Goal: Task Accomplishment & Management: Complete application form

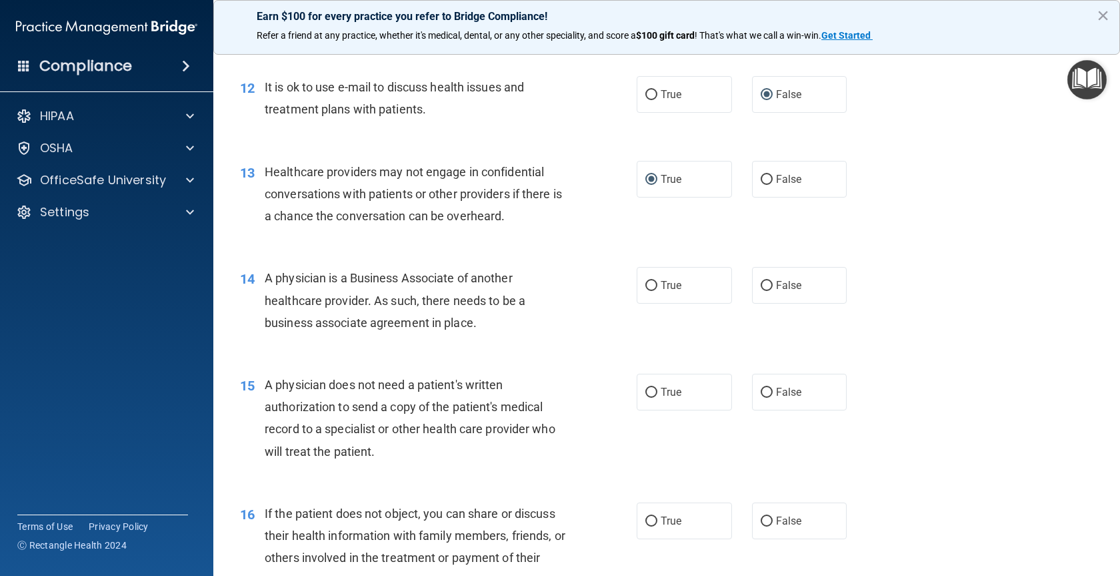
scroll to position [1334, 0]
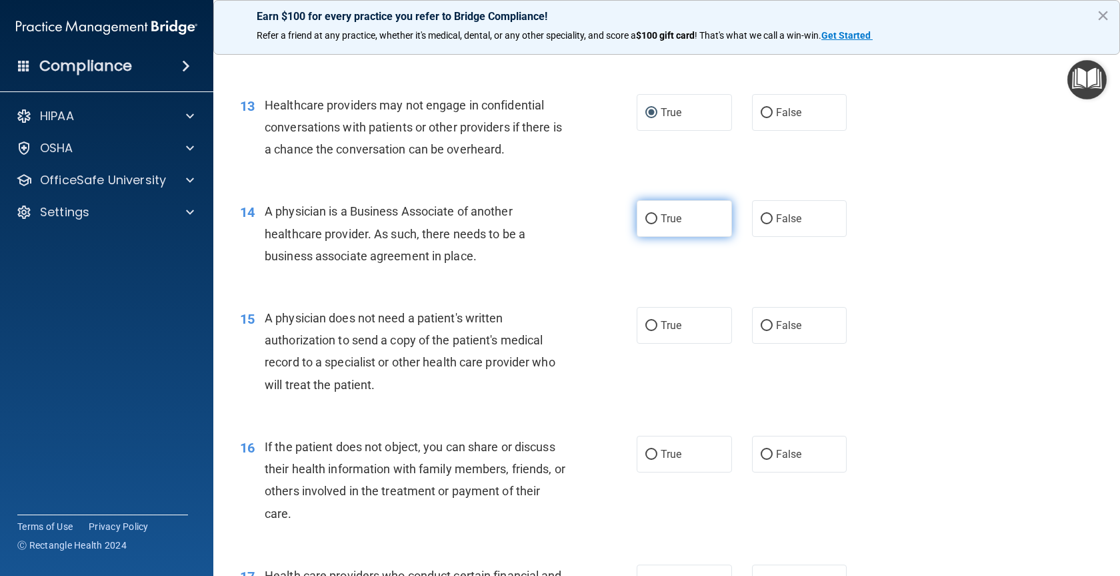
click at [646, 219] on input "True" at bounding box center [652, 219] width 12 height 10
radio input "true"
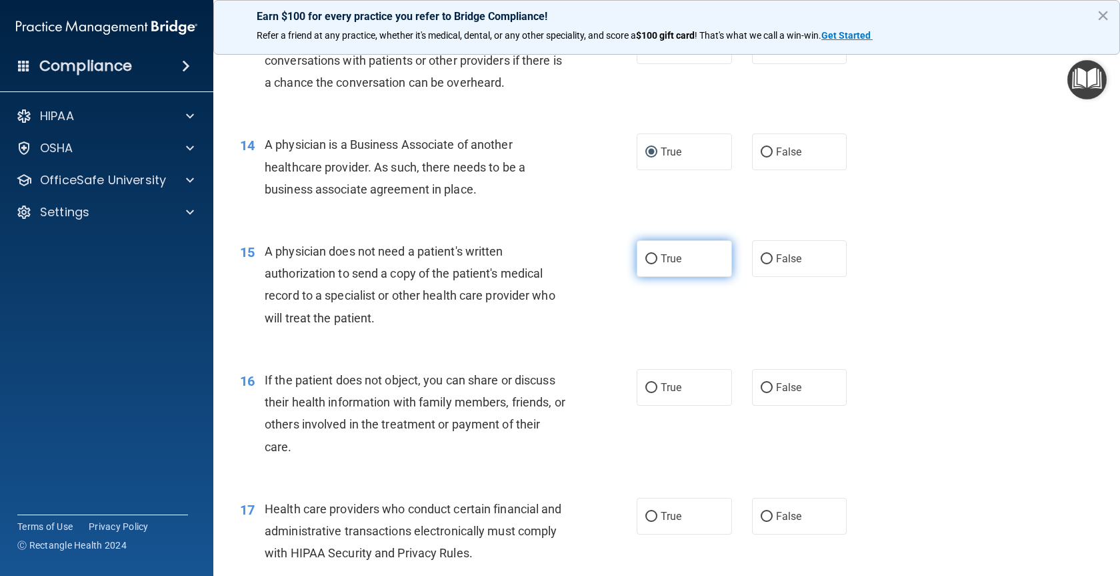
click at [654, 258] on label "True" at bounding box center [684, 258] width 95 height 37
click at [654, 258] on input "True" at bounding box center [652, 259] width 12 height 10
radio input "true"
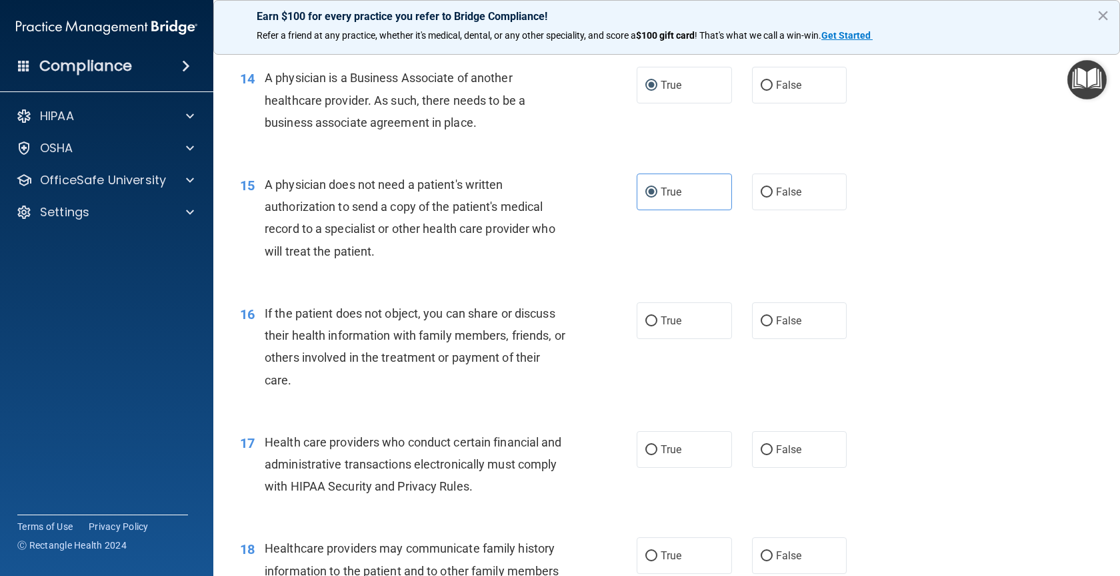
scroll to position [1534, 0]
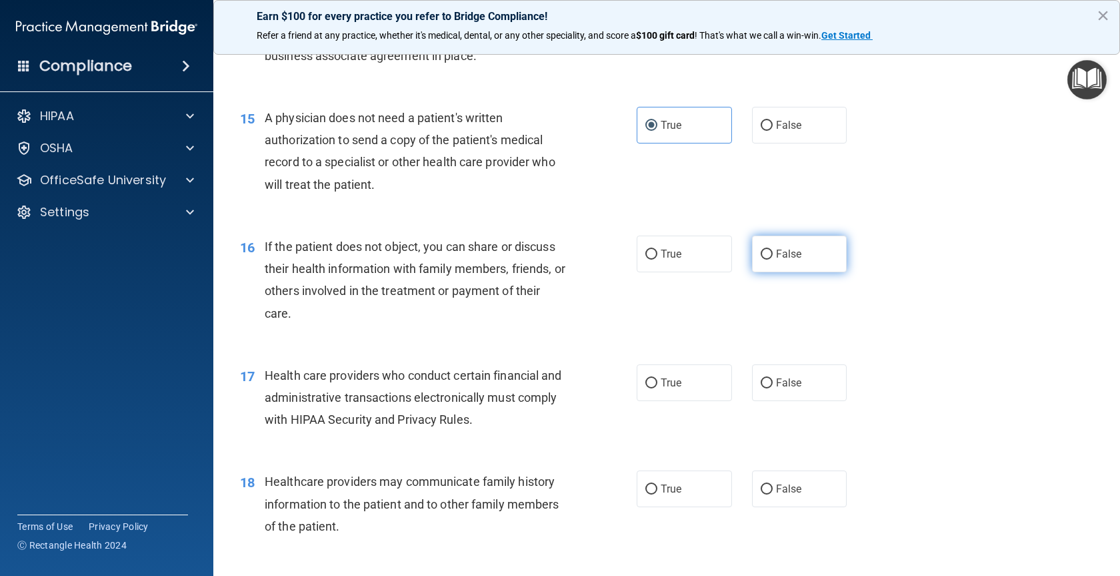
click at [760, 262] on label "False" at bounding box center [799, 253] width 95 height 37
click at [761, 259] on input "False" at bounding box center [767, 254] width 12 height 10
radio input "true"
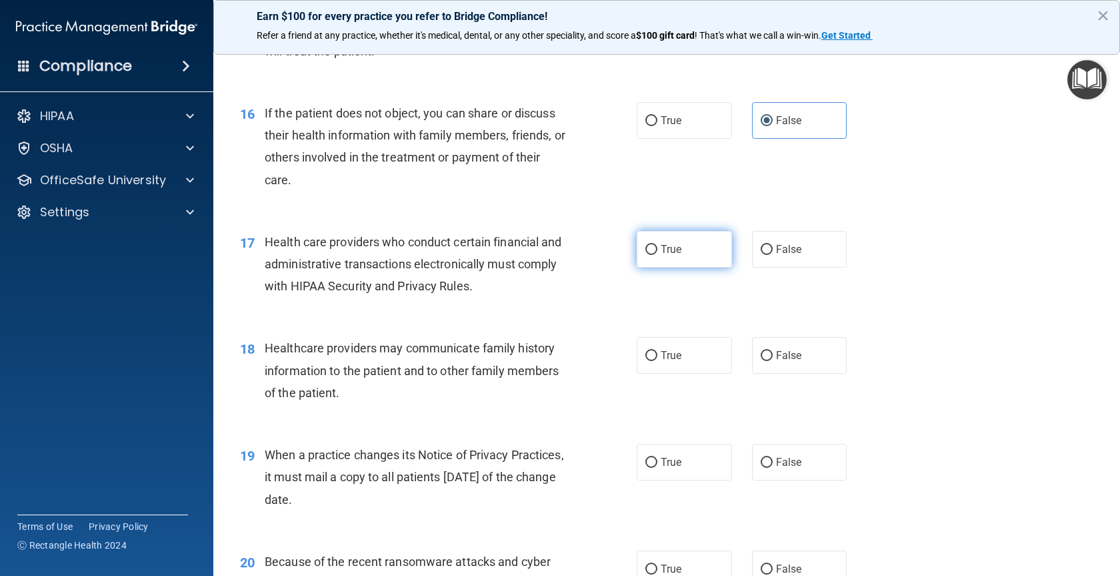
click at [646, 245] on input "True" at bounding box center [652, 250] width 12 height 10
radio input "true"
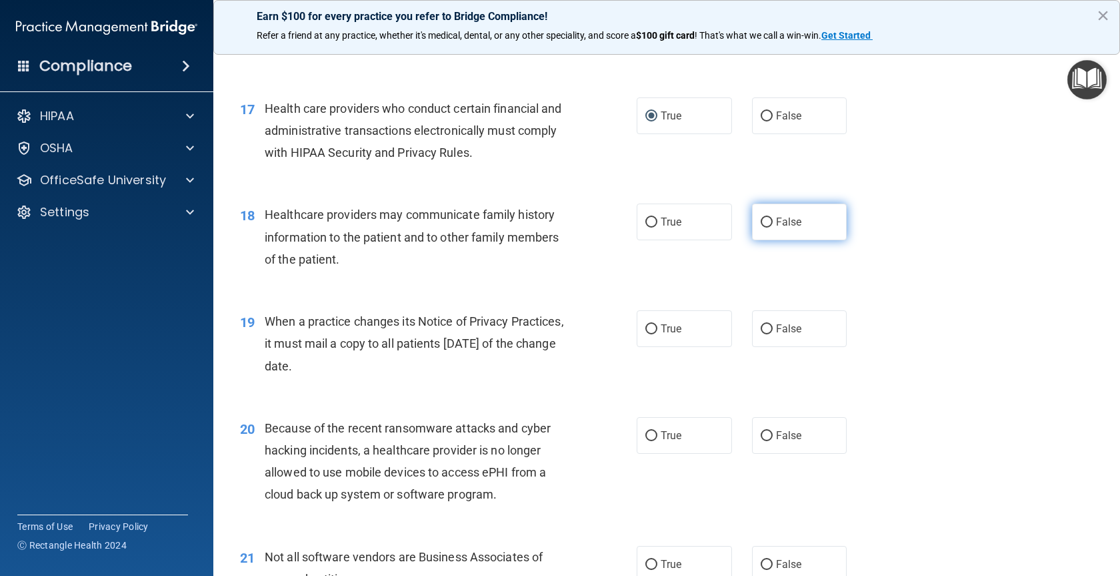
click at [776, 225] on span "False" at bounding box center [789, 221] width 26 height 13
click at [772, 225] on input "False" at bounding box center [767, 222] width 12 height 10
radio input "true"
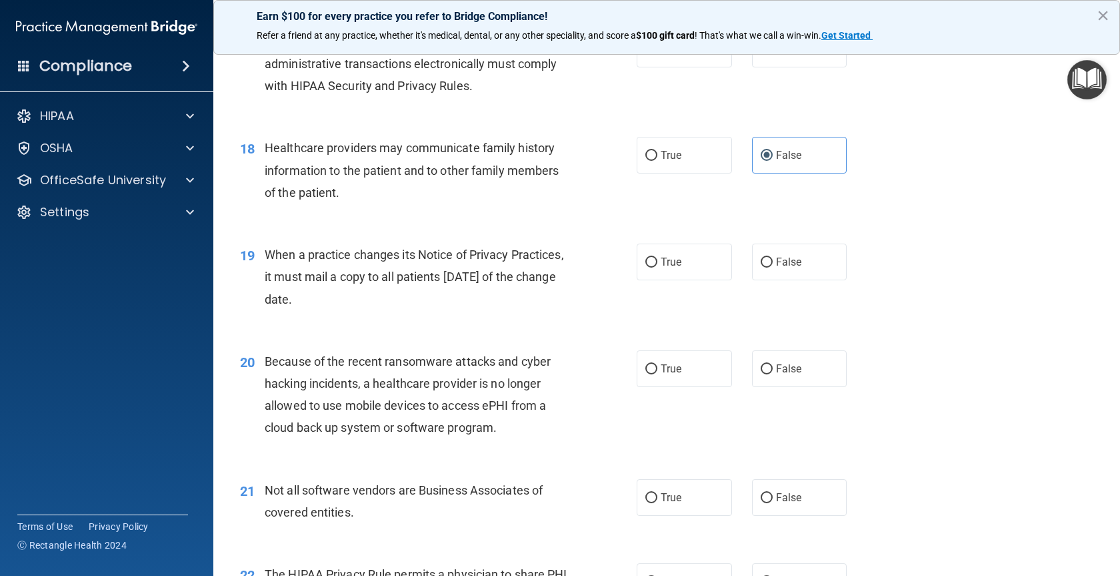
scroll to position [1934, 0]
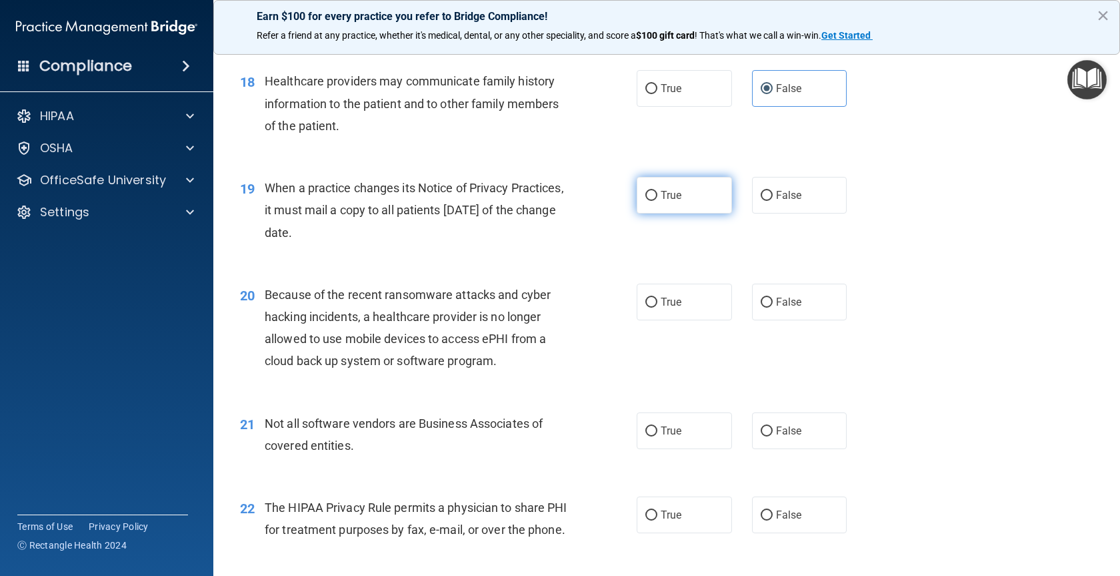
click at [647, 192] on input "True" at bounding box center [652, 196] width 12 height 10
radio input "true"
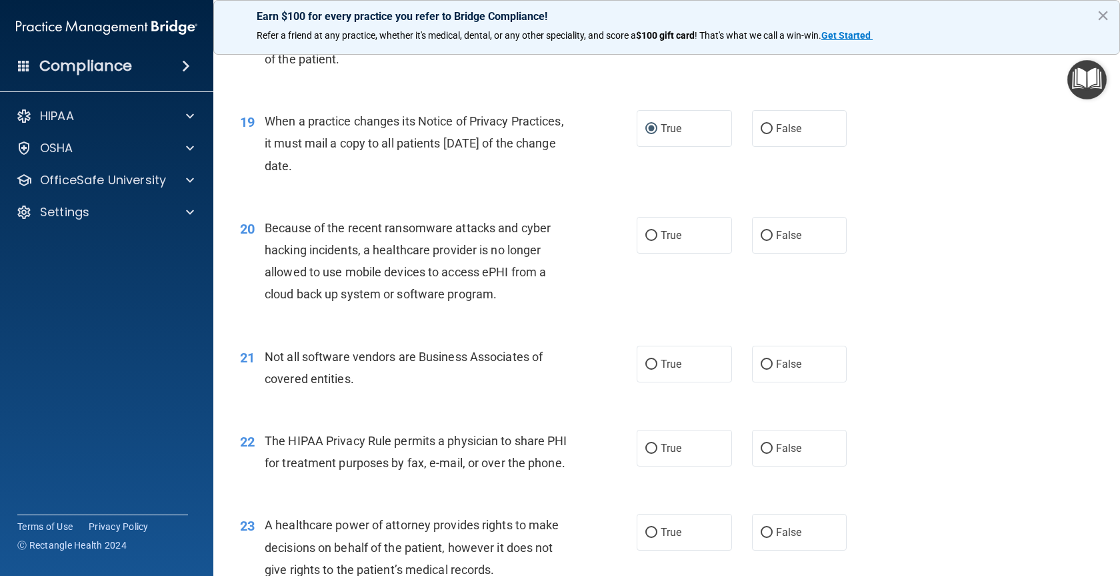
scroll to position [2067, 0]
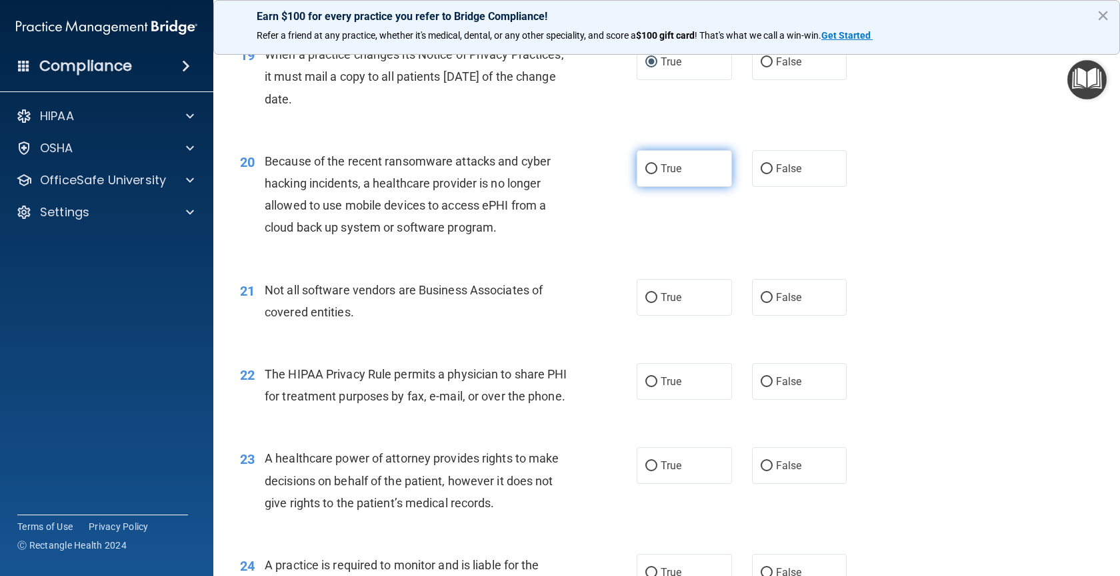
click at [654, 167] on label "True" at bounding box center [684, 168] width 95 height 37
click at [654, 167] on input "True" at bounding box center [652, 169] width 12 height 10
radio input "true"
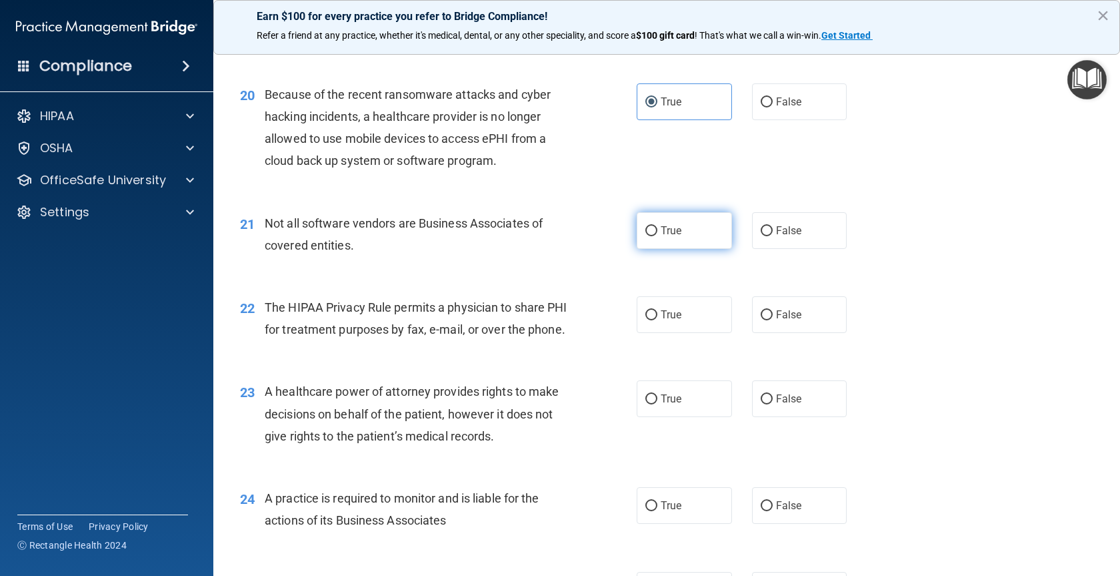
click at [646, 237] on label "True" at bounding box center [684, 230] width 95 height 37
click at [646, 236] on input "True" at bounding box center [652, 231] width 12 height 10
radio input "true"
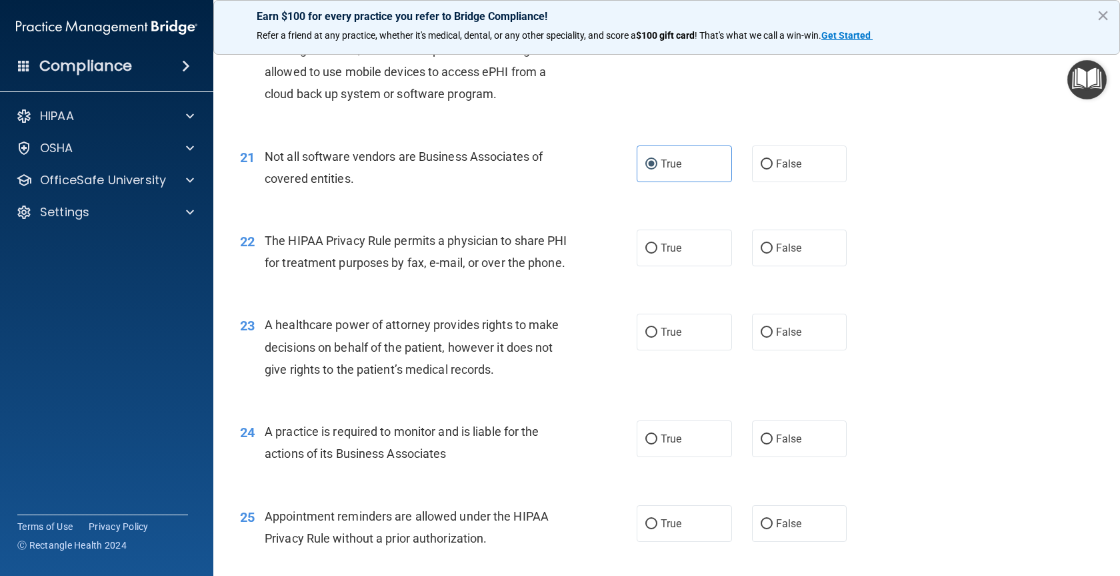
scroll to position [2267, 0]
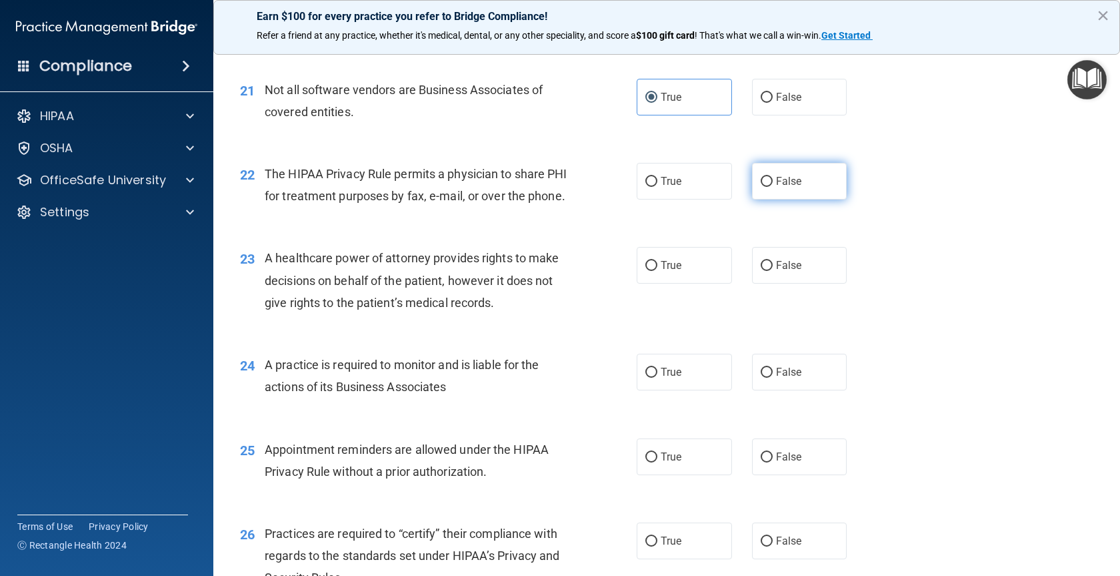
click at [766, 182] on input "False" at bounding box center [767, 182] width 12 height 10
radio input "true"
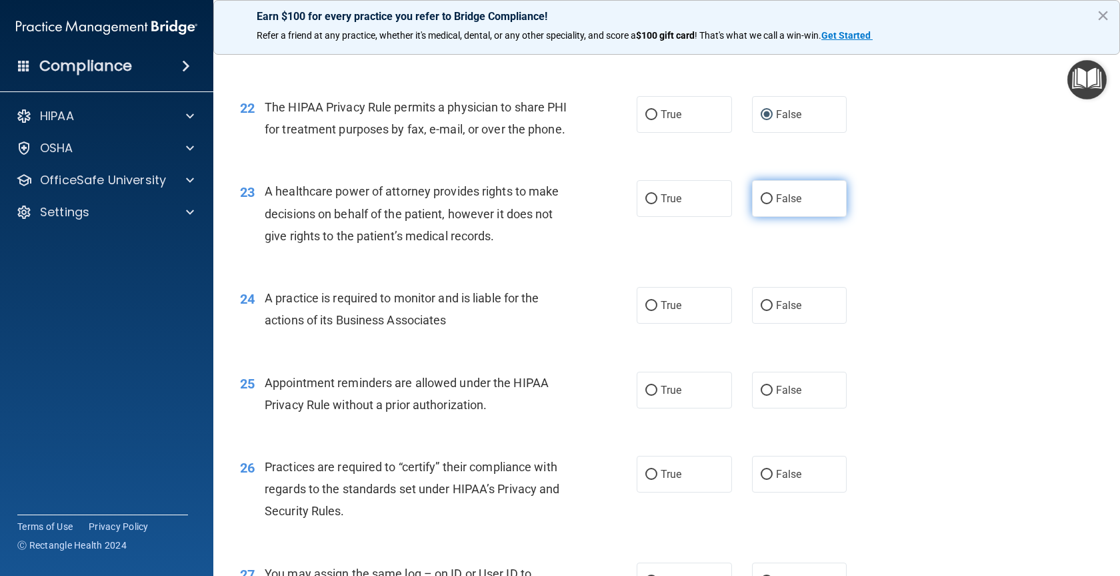
click at [765, 204] on input "False" at bounding box center [767, 199] width 12 height 10
radio input "true"
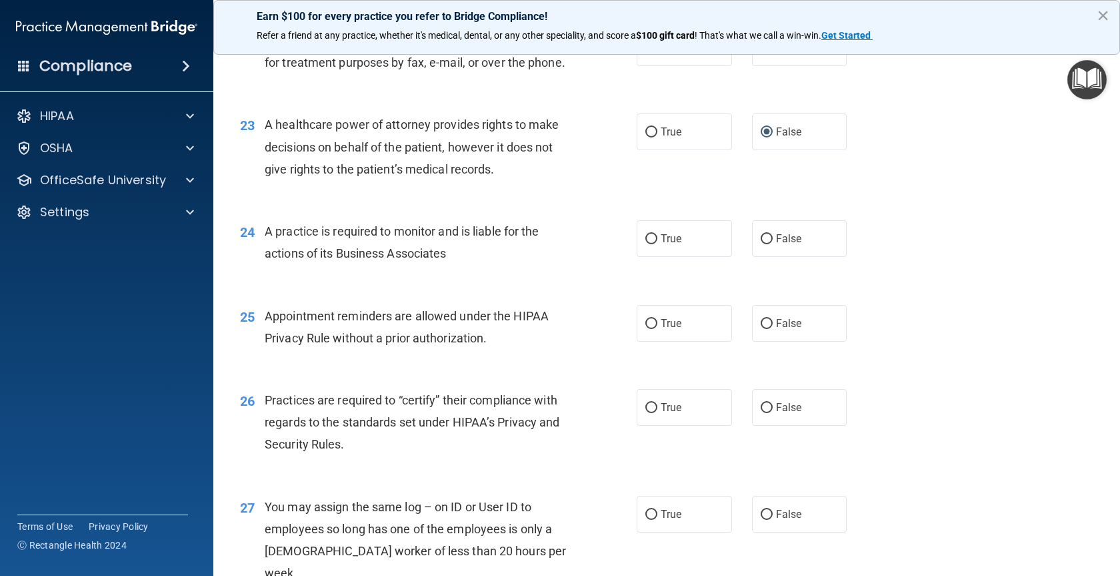
scroll to position [2467, 0]
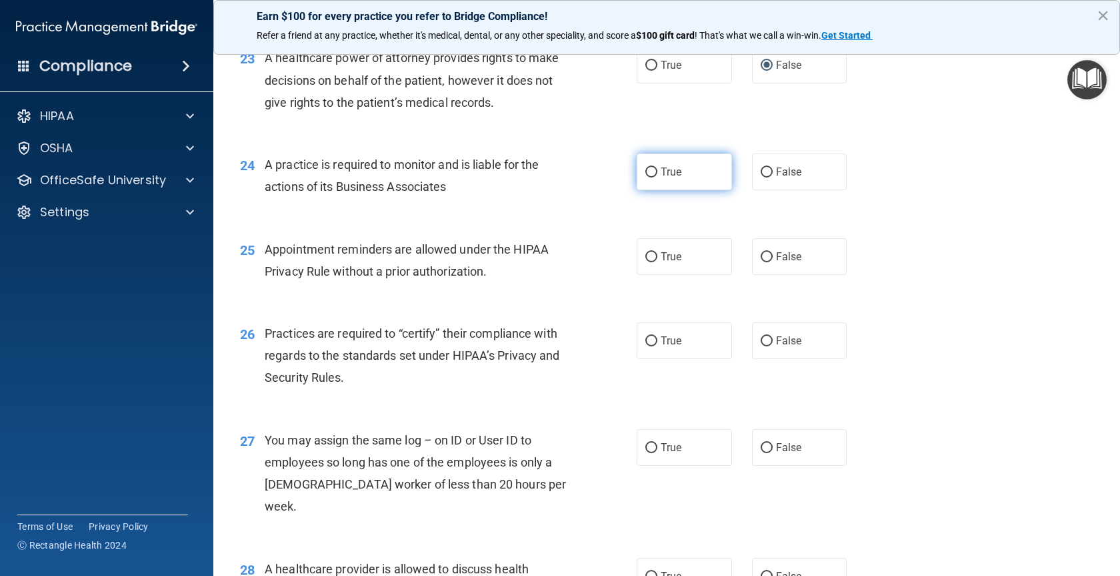
click at [648, 177] on input "True" at bounding box center [652, 172] width 12 height 10
radio input "true"
click at [764, 262] on input "False" at bounding box center [767, 257] width 12 height 10
radio input "true"
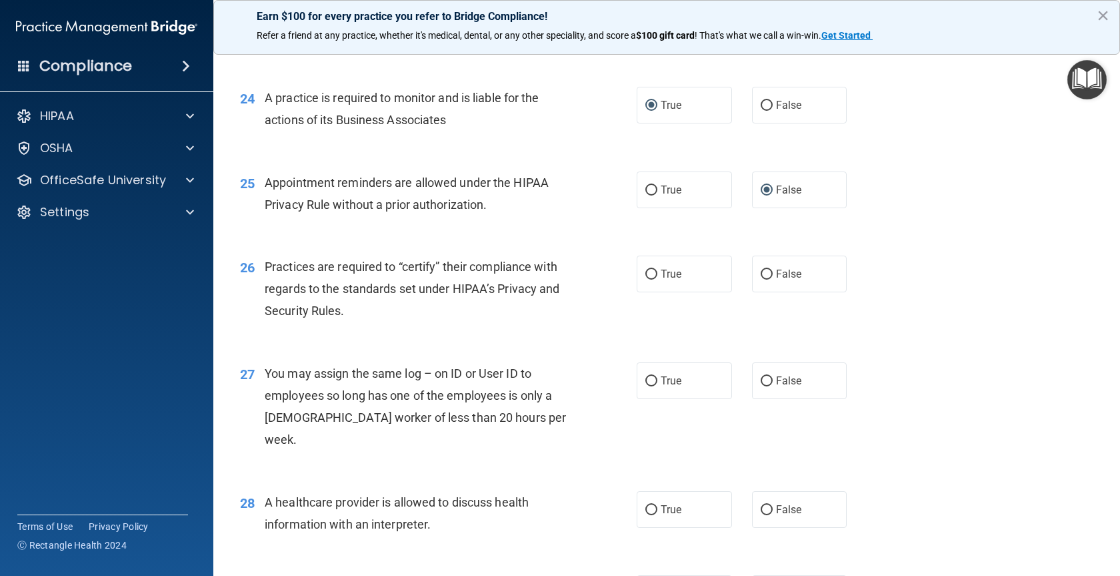
scroll to position [2601, 0]
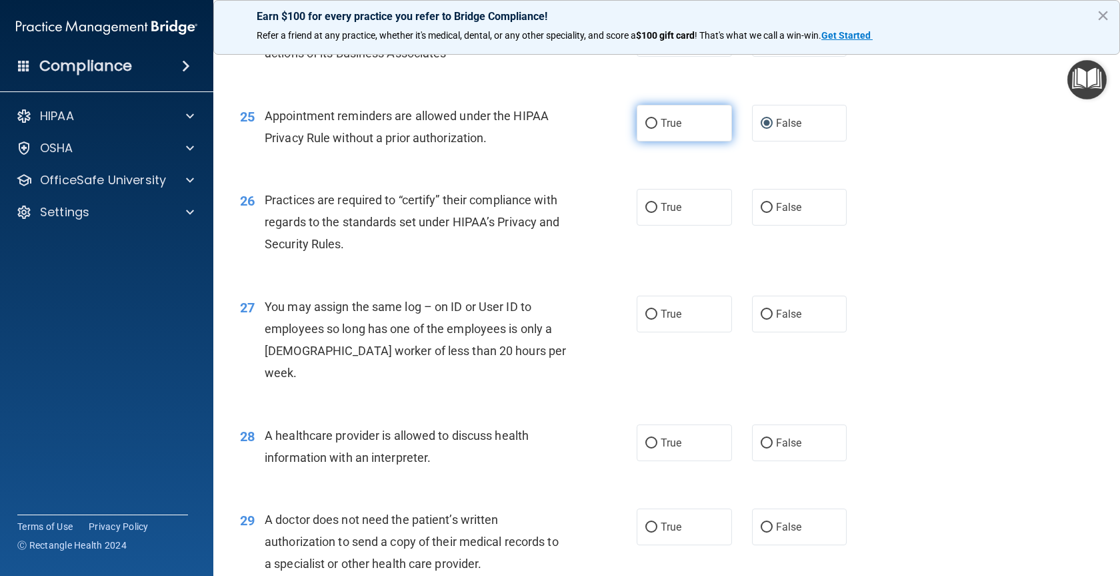
click at [646, 129] on input "True" at bounding box center [652, 124] width 12 height 10
radio input "true"
radio input "false"
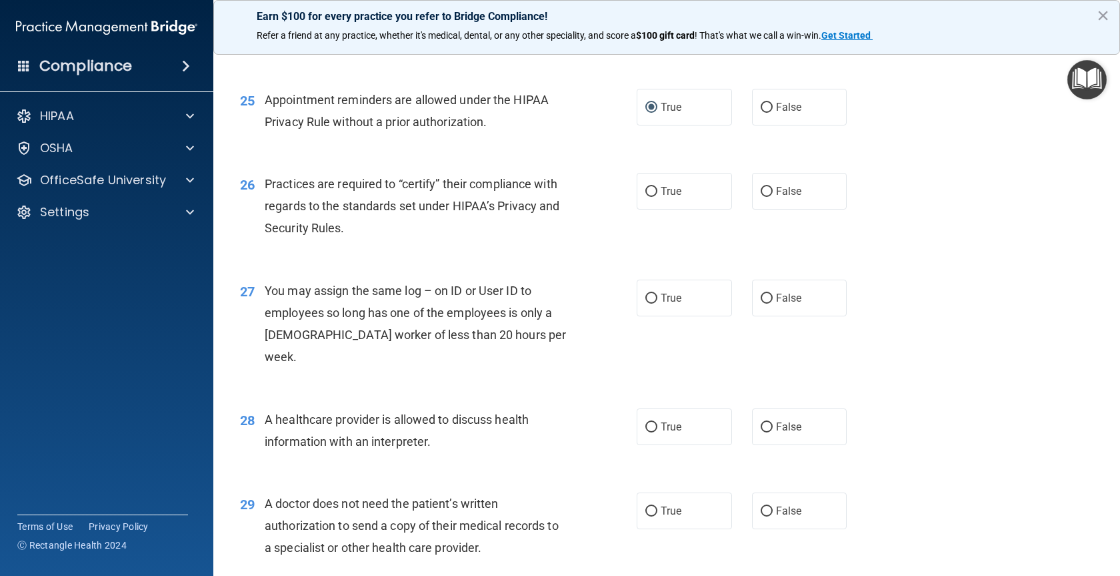
scroll to position [2684, 0]
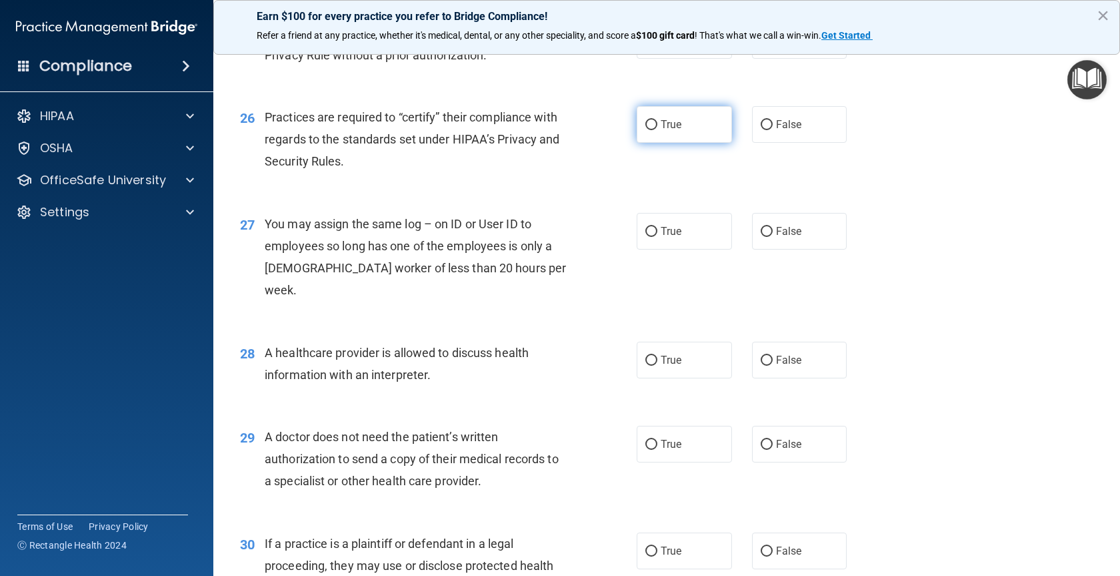
click at [661, 131] on span "True" at bounding box center [671, 124] width 21 height 13
click at [658, 130] on input "True" at bounding box center [652, 125] width 12 height 10
radio input "true"
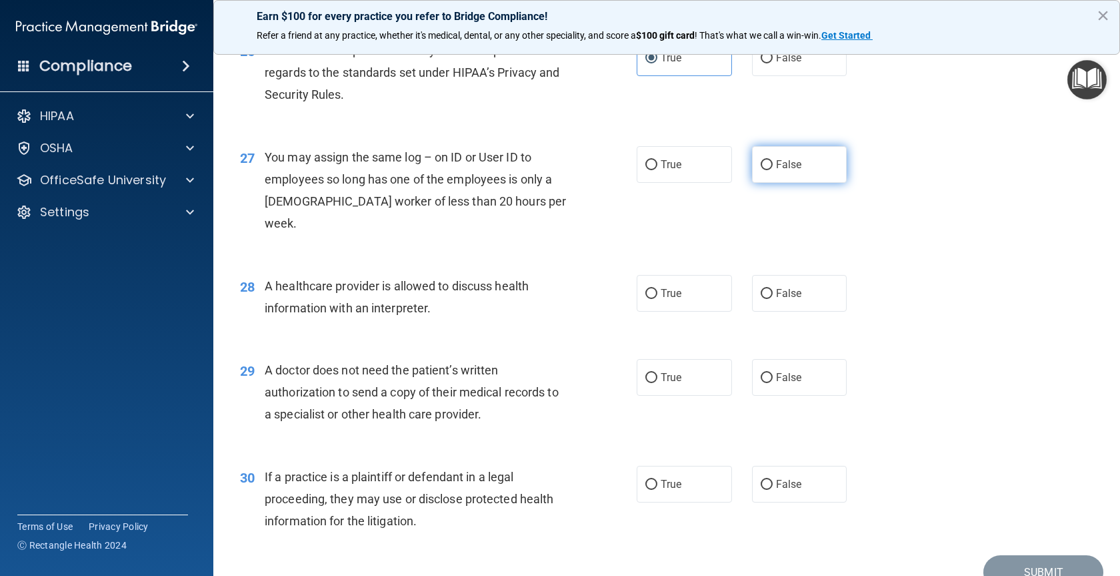
click at [776, 171] on span "False" at bounding box center [789, 164] width 26 height 13
click at [773, 170] on input "False" at bounding box center [767, 165] width 12 height 10
radio input "true"
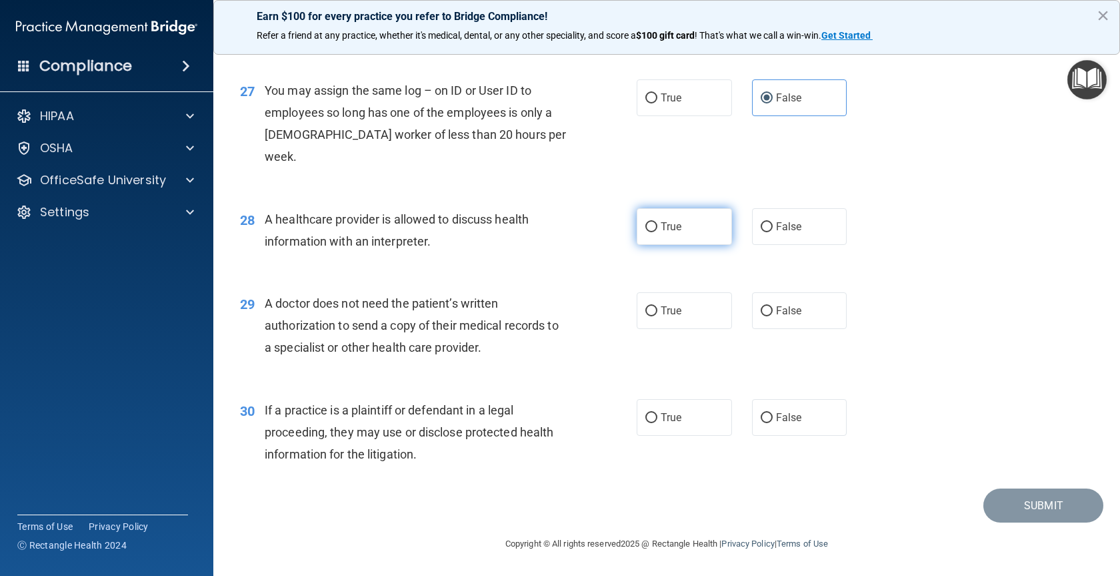
click at [646, 224] on input "True" at bounding box center [652, 227] width 12 height 10
radio input "true"
click at [646, 306] on input "True" at bounding box center [652, 311] width 12 height 10
radio input "true"
click at [761, 416] on input "False" at bounding box center [767, 418] width 12 height 10
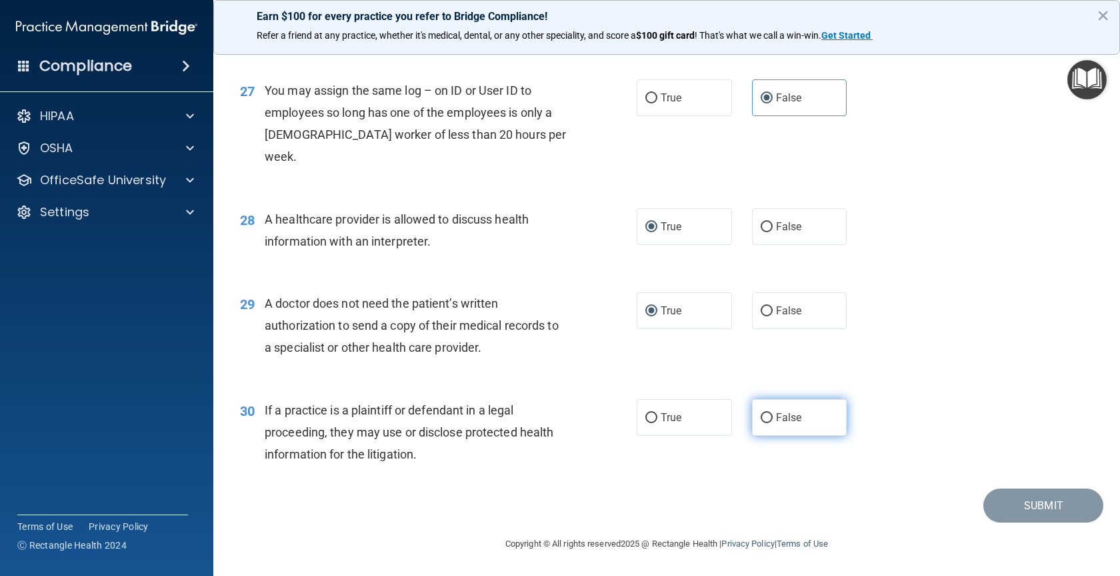
radio input "true"
click at [1005, 499] on button "Submit" at bounding box center [1044, 505] width 120 height 34
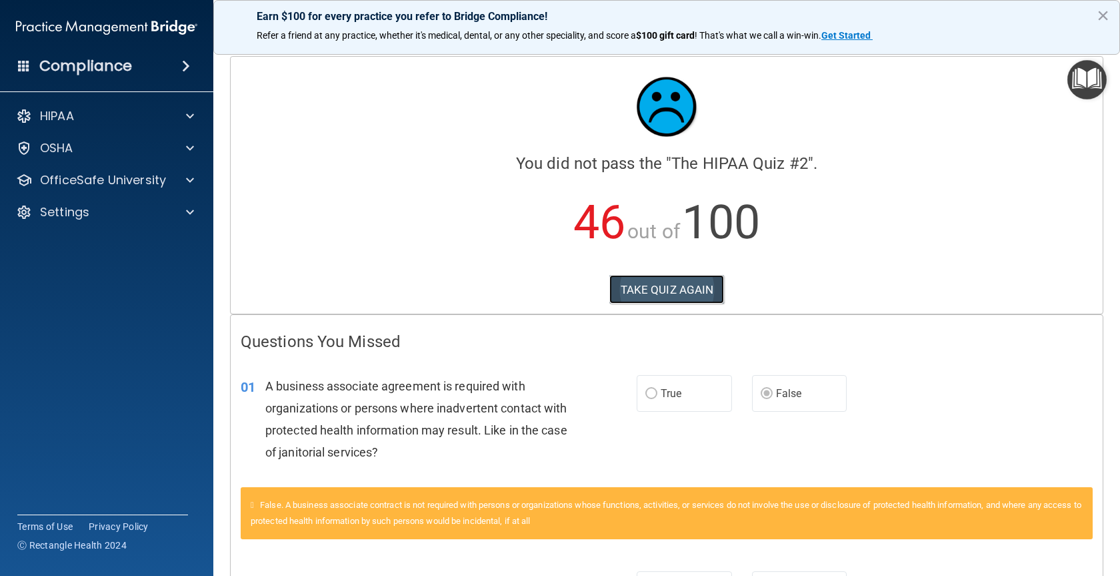
click at [663, 288] on button "TAKE QUIZ AGAIN" at bounding box center [667, 289] width 115 height 29
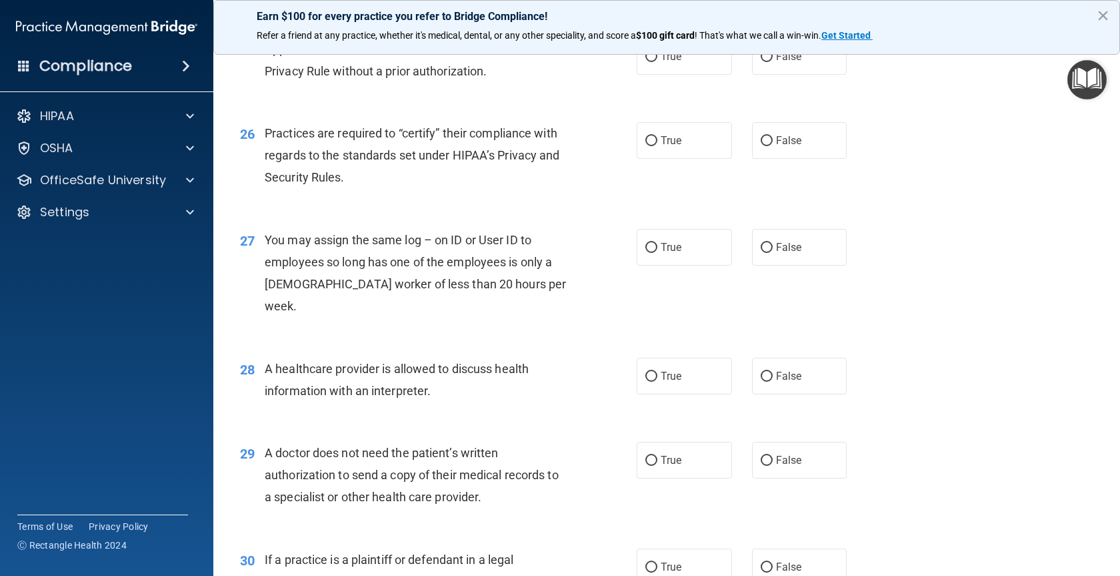
scroll to position [2817, 0]
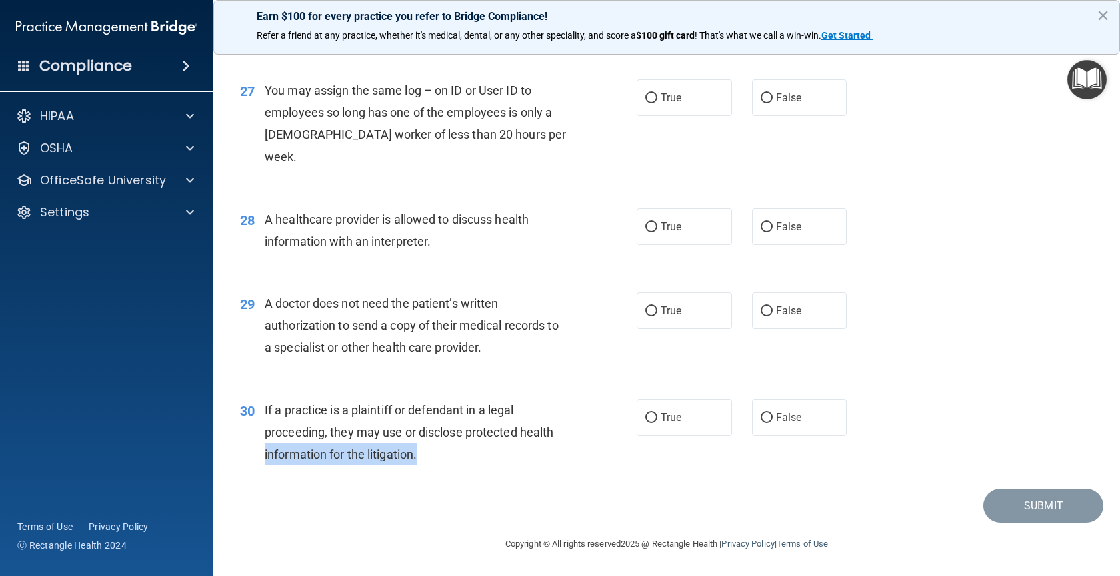
click at [586, 444] on div "30 If a practice is a plaintiff or defendant in a legal proceeding, they may us…" at bounding box center [438, 435] width 437 height 73
click at [648, 407] on label "True" at bounding box center [684, 417] width 95 height 37
click at [648, 413] on input "True" at bounding box center [652, 418] width 12 height 10
radio input "true"
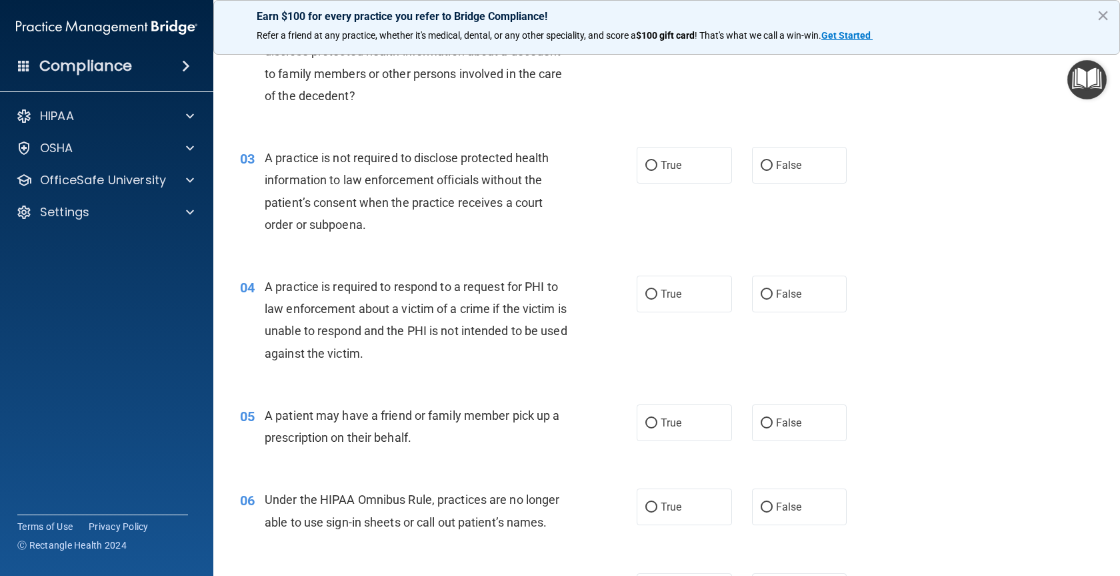
scroll to position [0, 0]
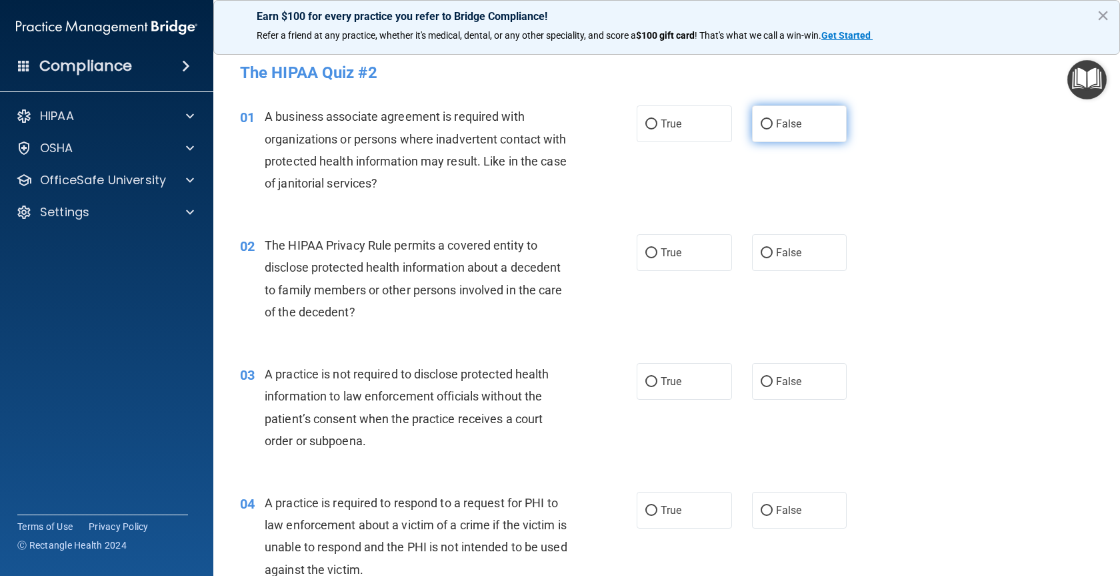
click at [761, 123] on input "False" at bounding box center [767, 124] width 12 height 10
radio input "true"
click at [646, 507] on input "True" at bounding box center [652, 510] width 12 height 10
radio input "true"
click at [646, 251] on input "True" at bounding box center [652, 253] width 12 height 10
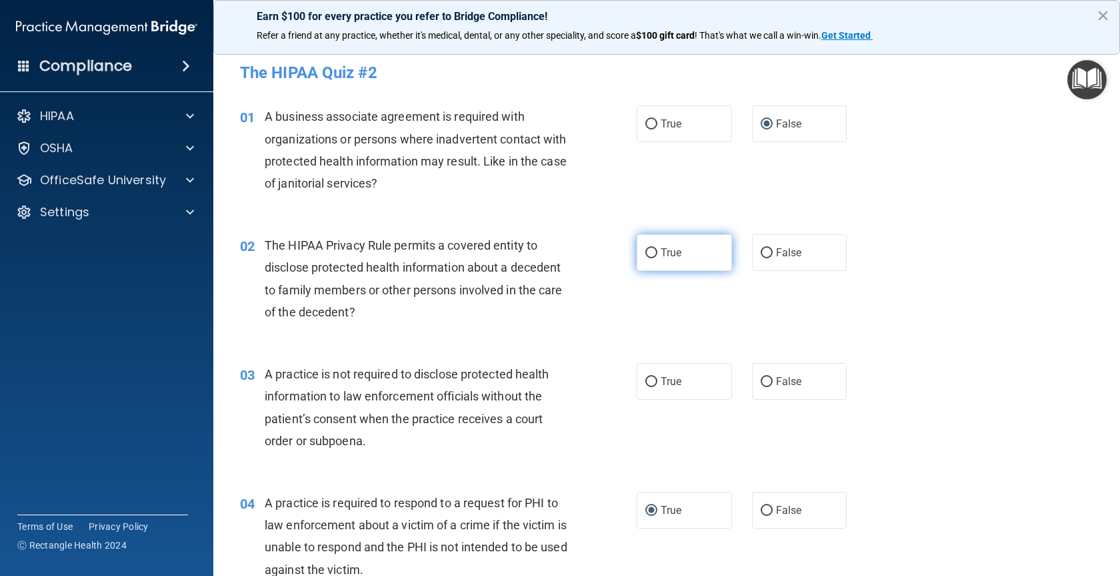
radio input "true"
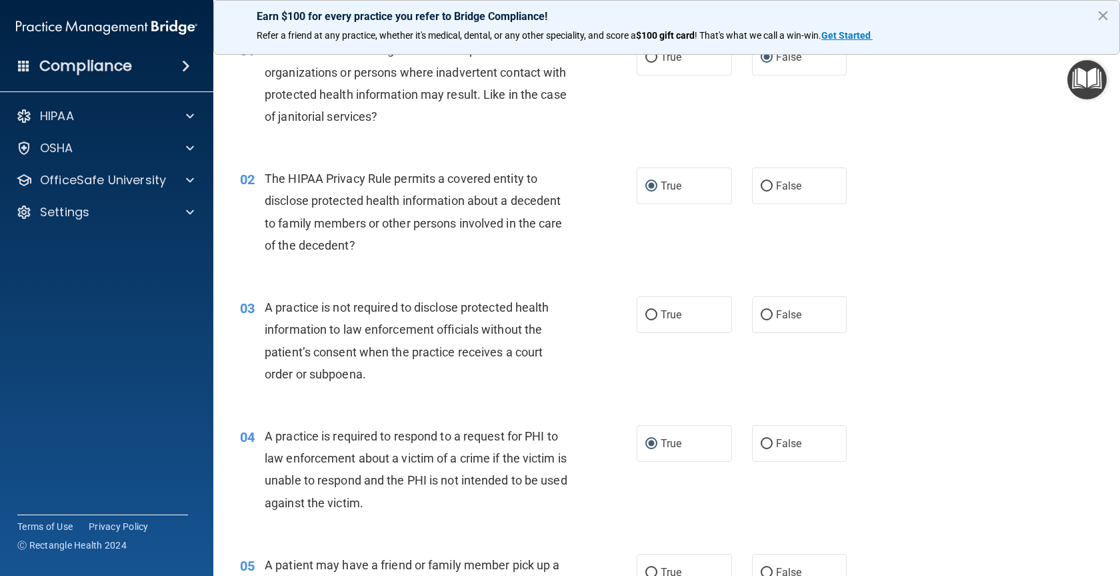
scroll to position [133, 0]
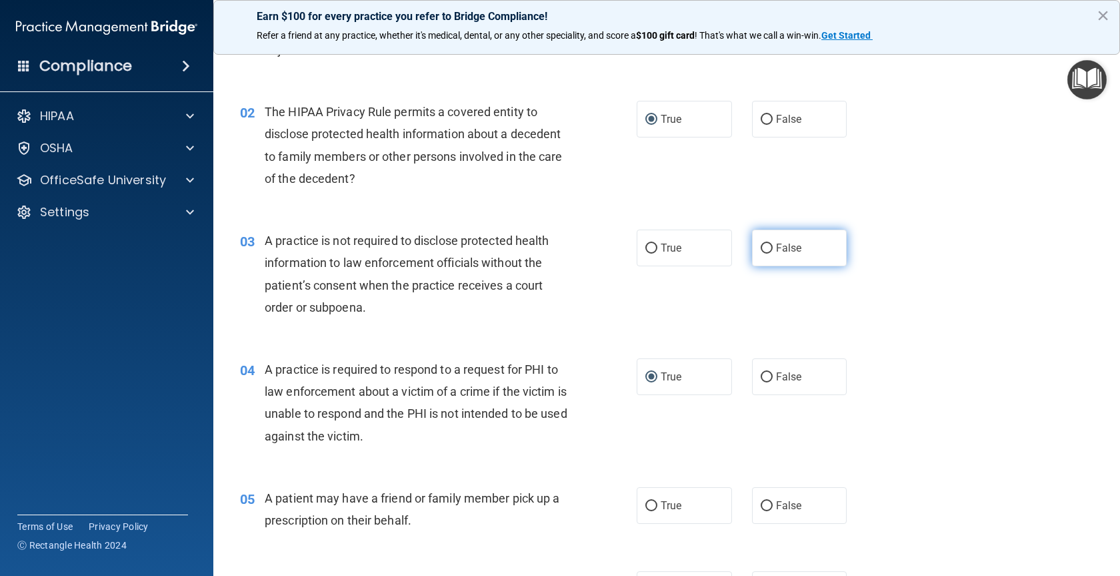
click at [756, 238] on label "False" at bounding box center [799, 247] width 95 height 37
click at [761, 243] on input "False" at bounding box center [767, 248] width 12 height 10
radio input "true"
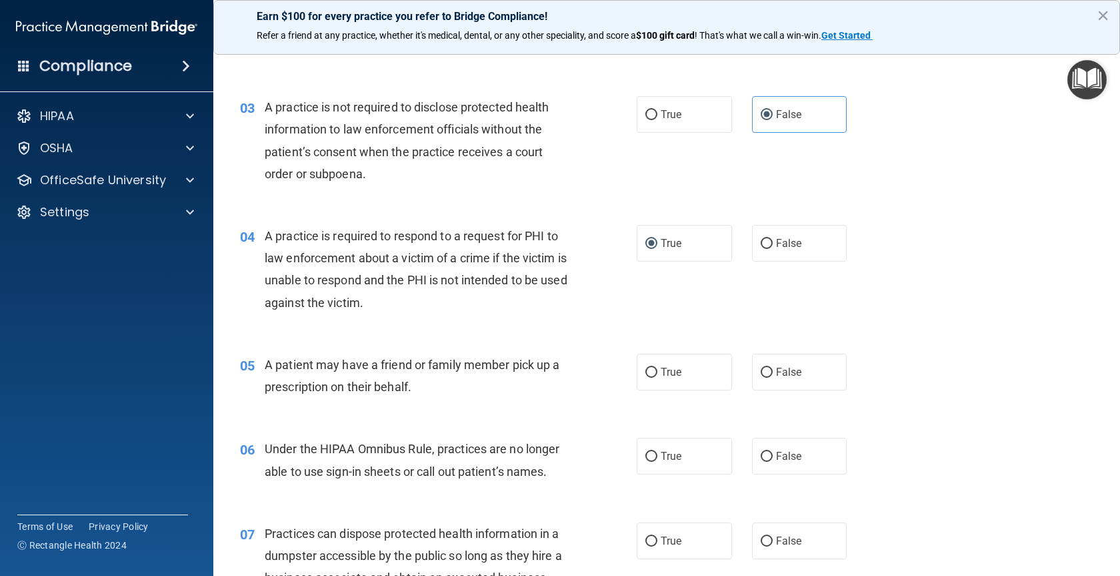
scroll to position [333, 0]
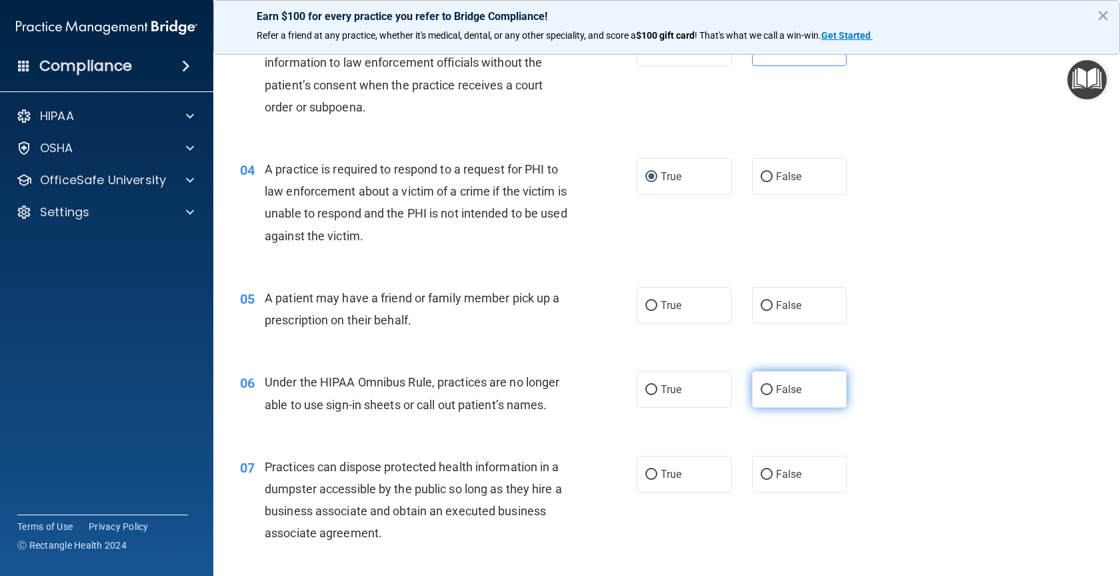
click at [776, 386] on span "False" at bounding box center [789, 389] width 26 height 13
click at [773, 386] on input "False" at bounding box center [767, 390] width 12 height 10
radio input "true"
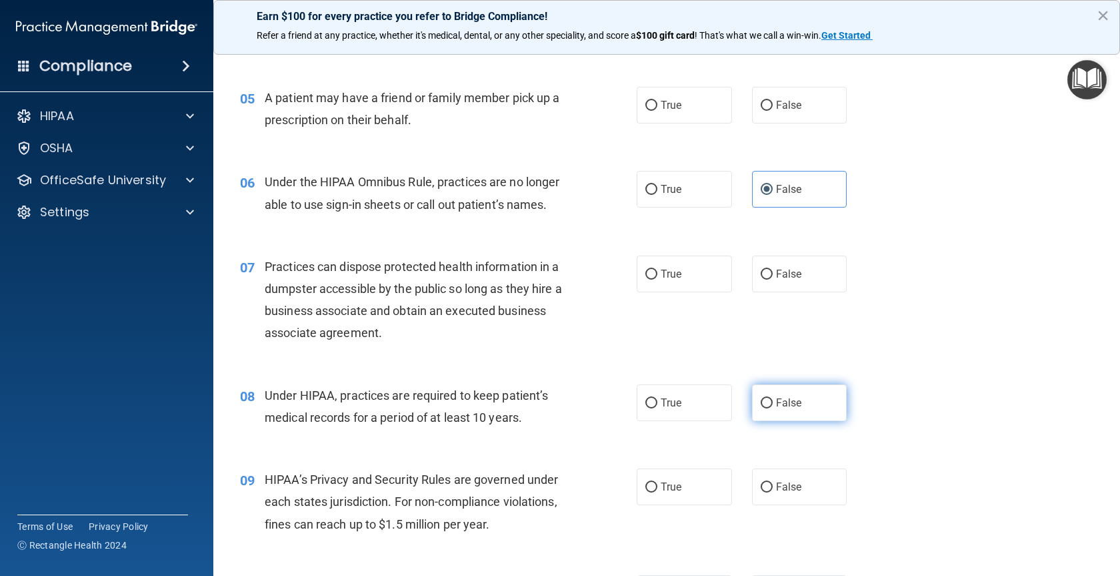
click at [772, 395] on label "False" at bounding box center [799, 402] width 95 height 37
click at [772, 398] on input "False" at bounding box center [767, 403] width 12 height 10
radio input "true"
click at [764, 482] on input "False" at bounding box center [767, 487] width 12 height 10
radio input "true"
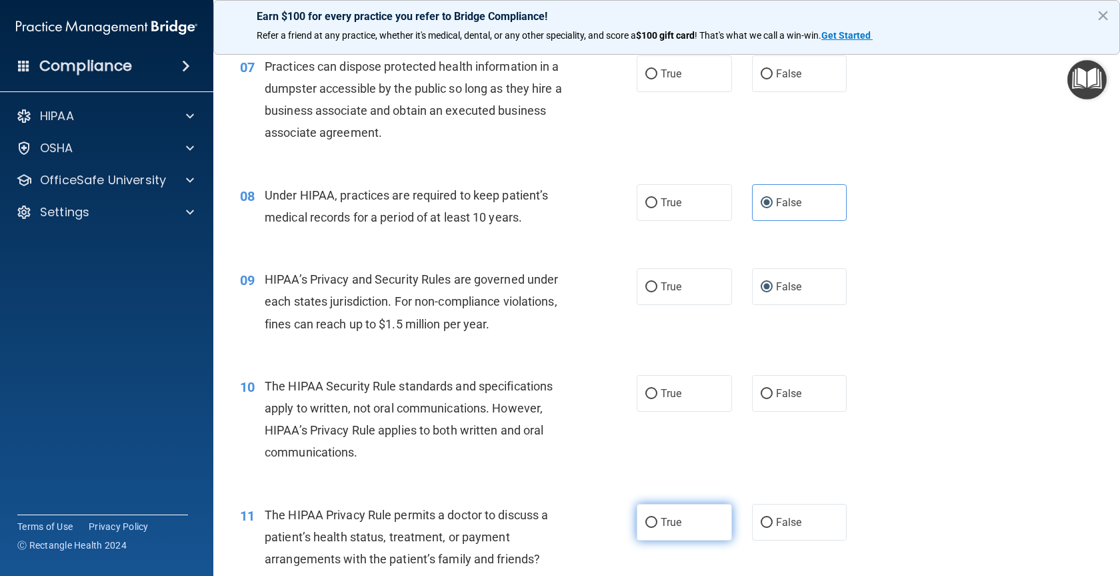
scroll to position [800, 0]
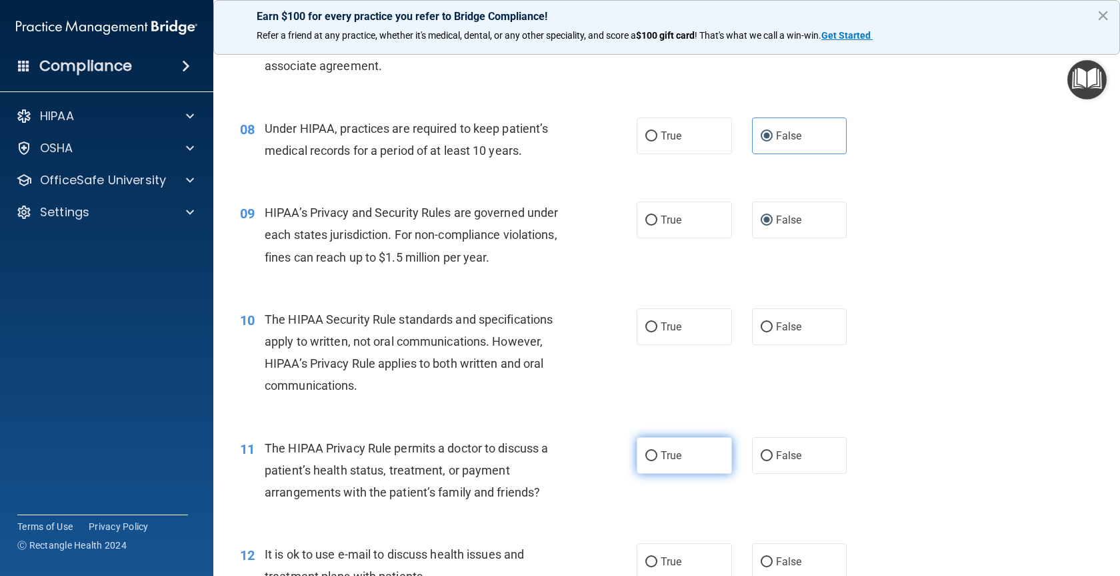
click at [646, 456] on input "True" at bounding box center [652, 456] width 12 height 10
radio input "true"
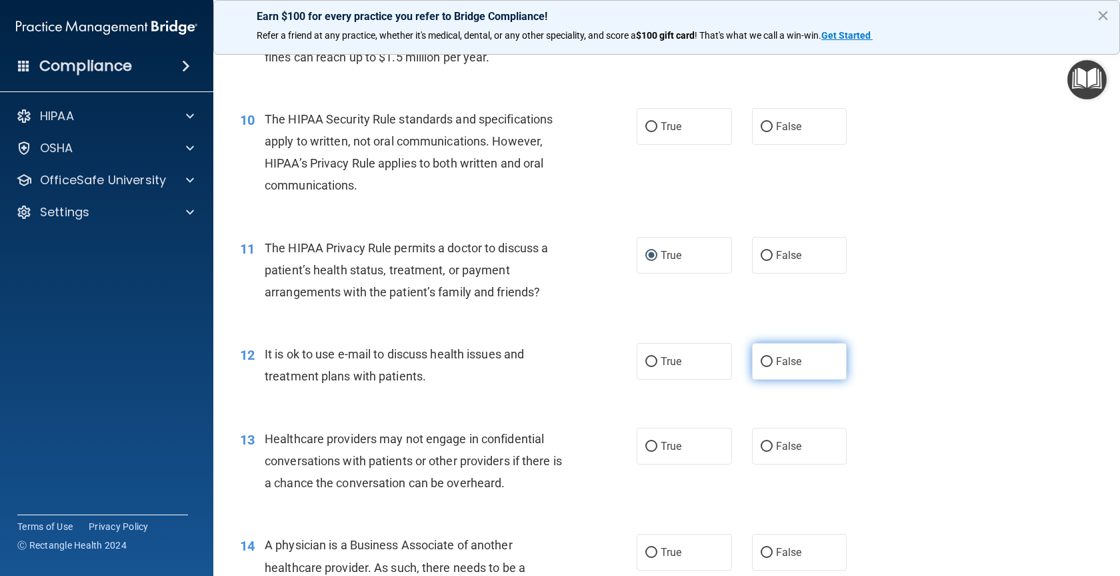
scroll to position [1067, 0]
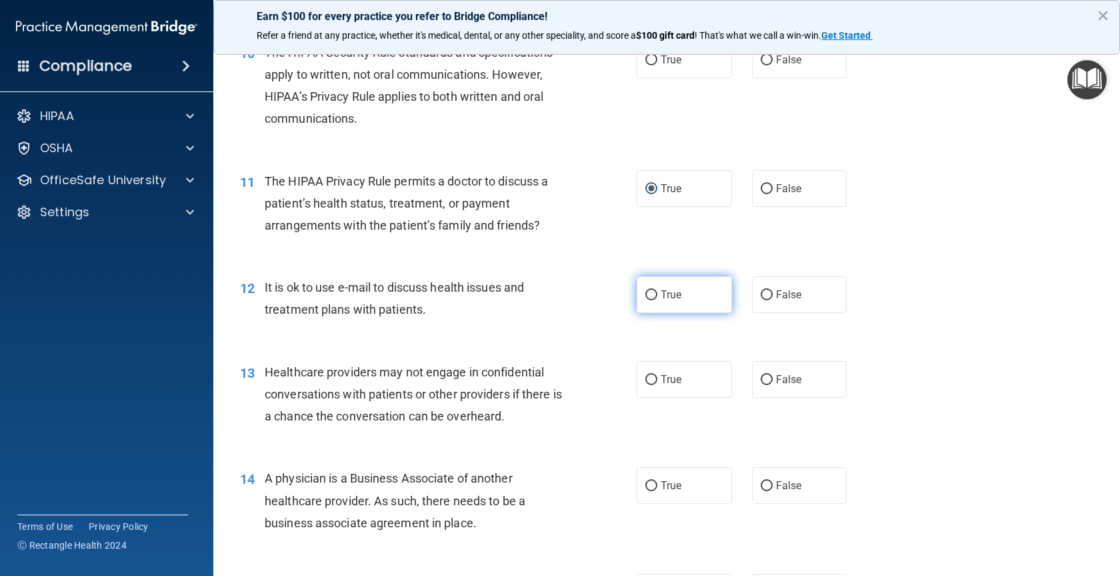
click at [645, 287] on label "True" at bounding box center [684, 294] width 95 height 37
click at [646, 290] on input "True" at bounding box center [652, 295] width 12 height 10
radio input "true"
click at [766, 387] on label "False" at bounding box center [799, 379] width 95 height 37
click at [766, 385] on input "False" at bounding box center [767, 380] width 12 height 10
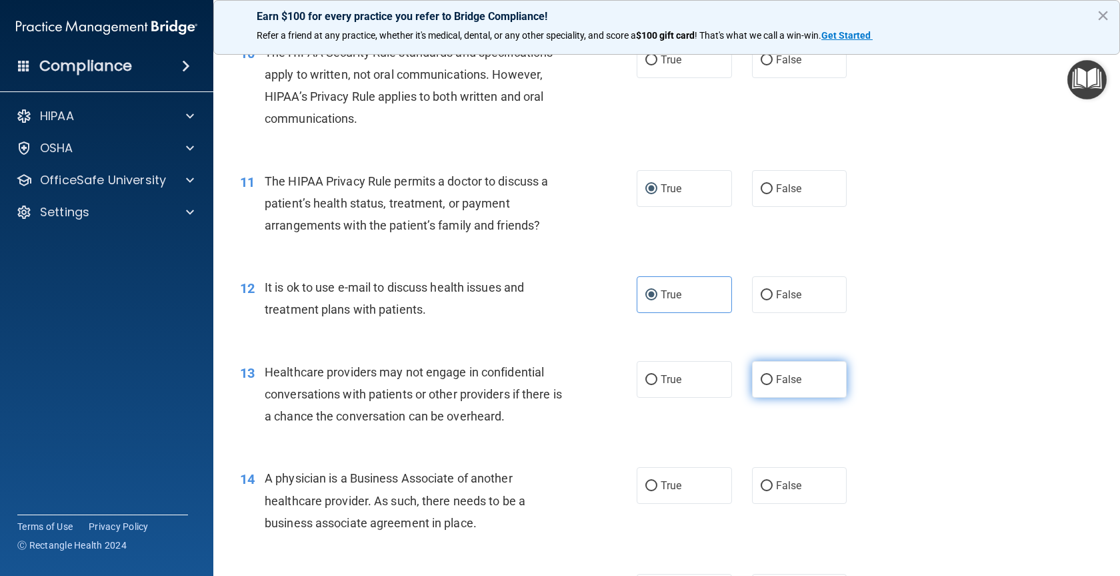
radio input "true"
click at [752, 480] on label "False" at bounding box center [799, 485] width 95 height 37
click at [761, 481] on input "False" at bounding box center [767, 486] width 12 height 10
radio input "true"
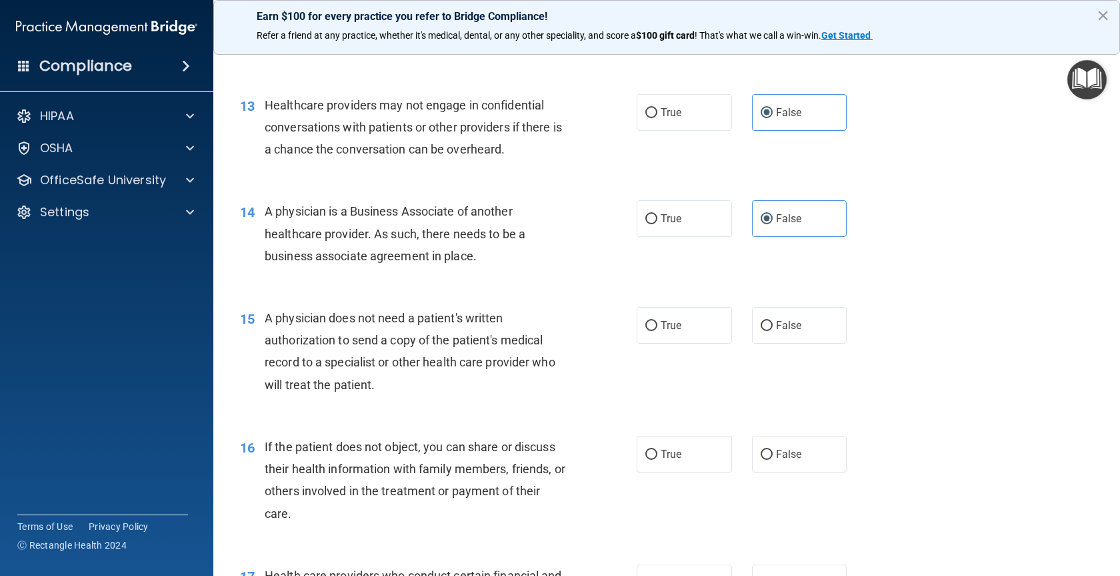
scroll to position [1400, 0]
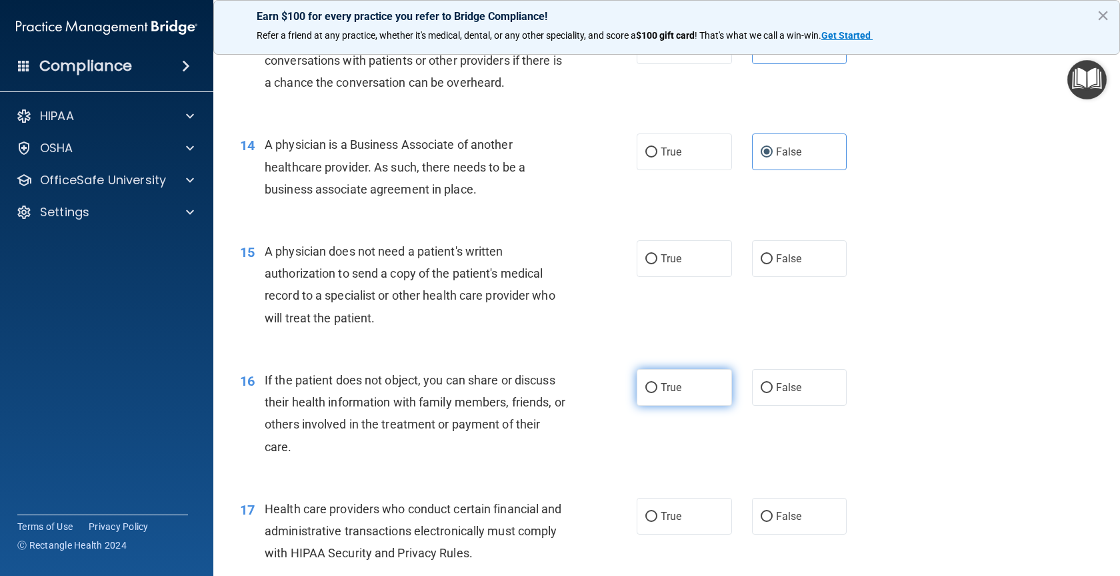
click at [667, 386] on span "True" at bounding box center [671, 387] width 21 height 13
click at [658, 386] on input "True" at bounding box center [652, 388] width 12 height 10
radio input "true"
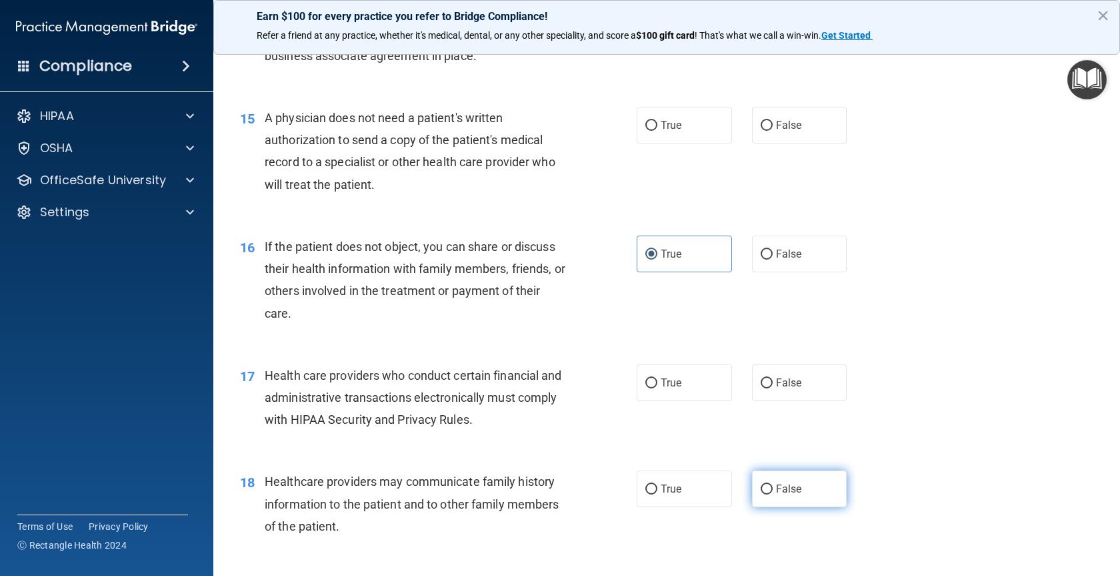
scroll to position [1734, 0]
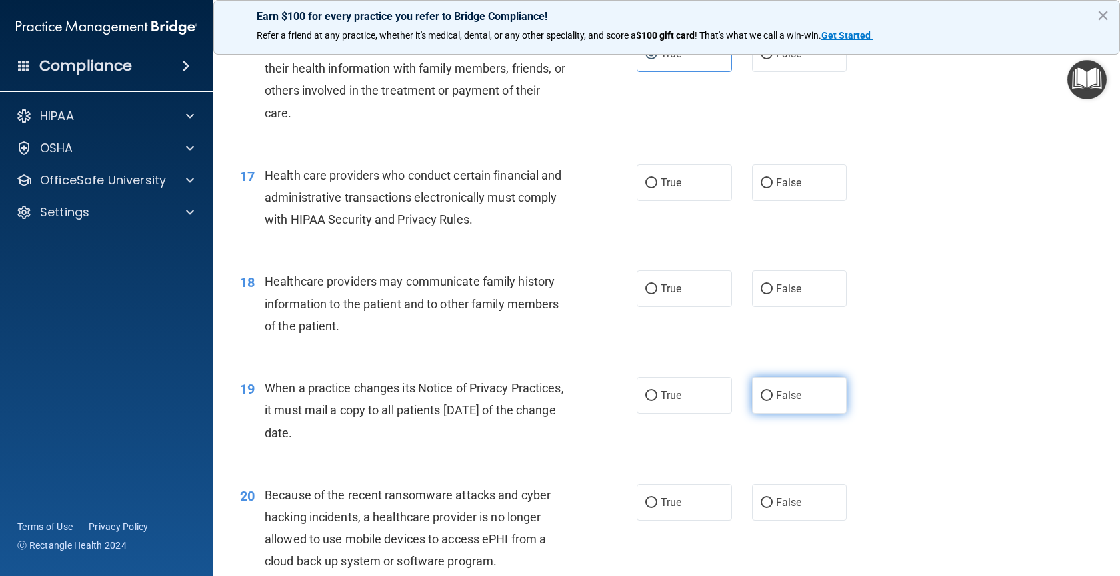
click at [763, 398] on input "False" at bounding box center [767, 396] width 12 height 10
radio input "true"
click at [764, 503] on input "False" at bounding box center [767, 502] width 12 height 10
radio input "true"
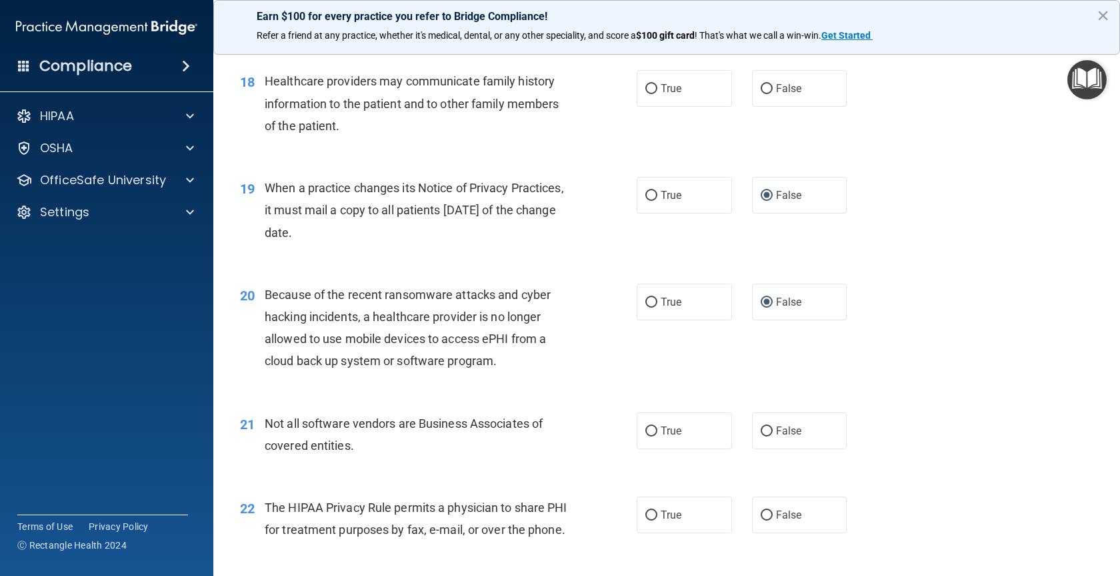
scroll to position [2001, 0]
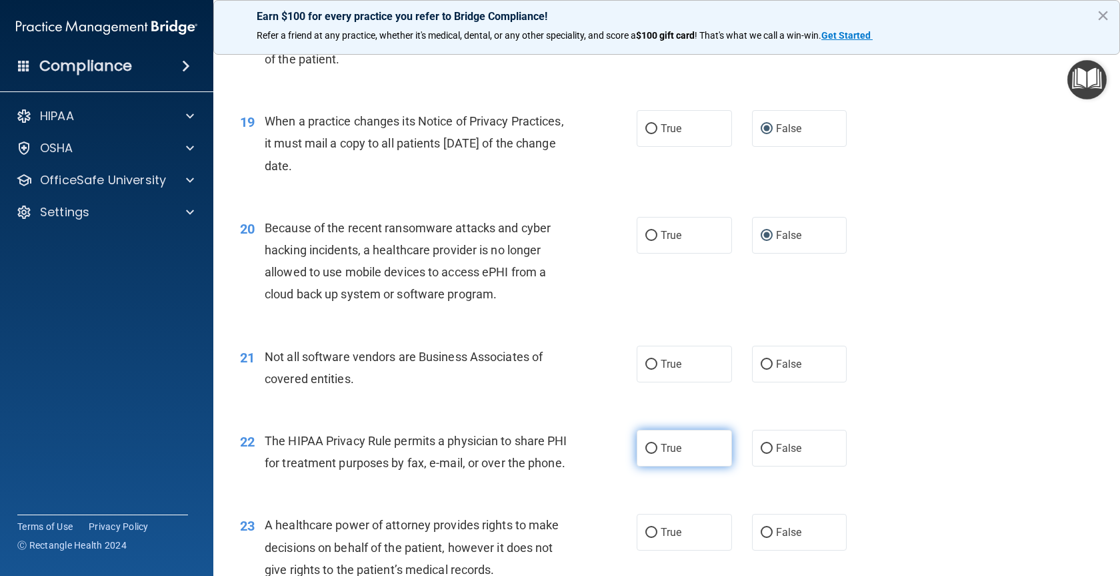
click at [651, 441] on label "True" at bounding box center [684, 447] width 95 height 37
click at [651, 443] on input "True" at bounding box center [652, 448] width 12 height 10
radio input "true"
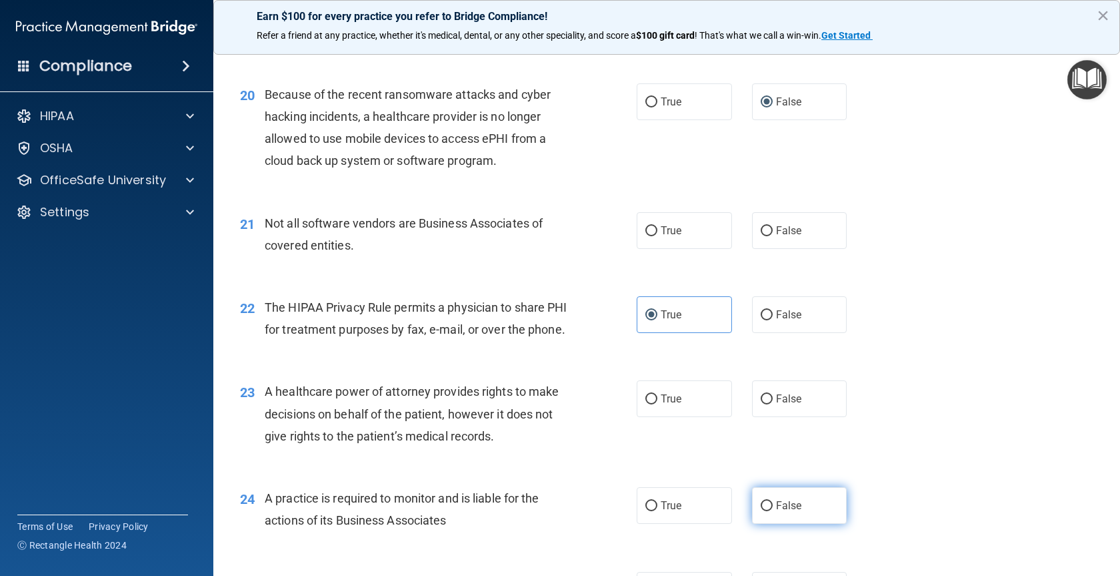
click at [764, 511] on input "False" at bounding box center [767, 506] width 12 height 10
radio input "true"
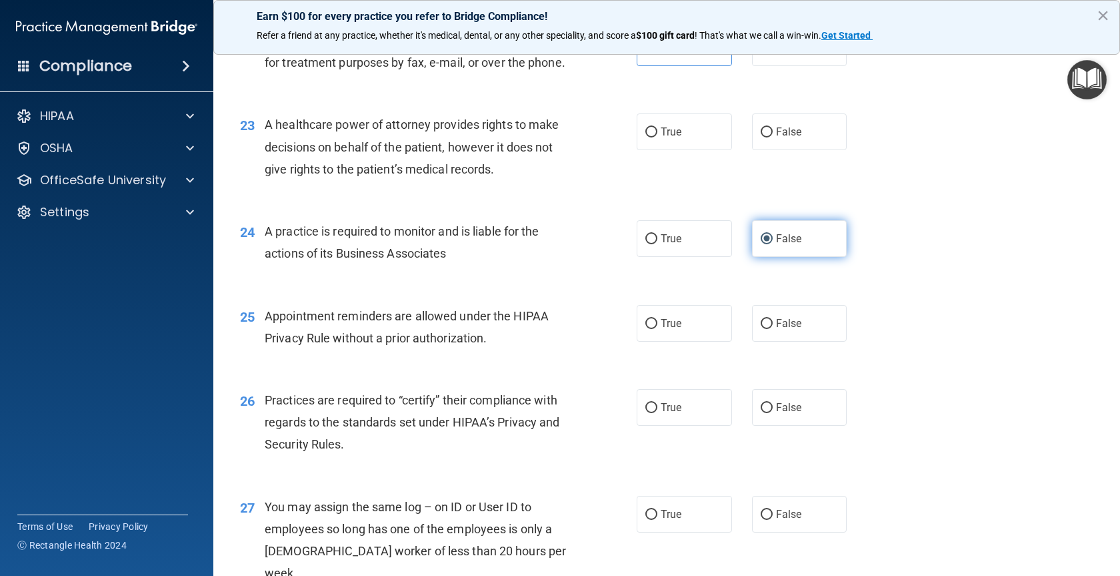
scroll to position [2467, 0]
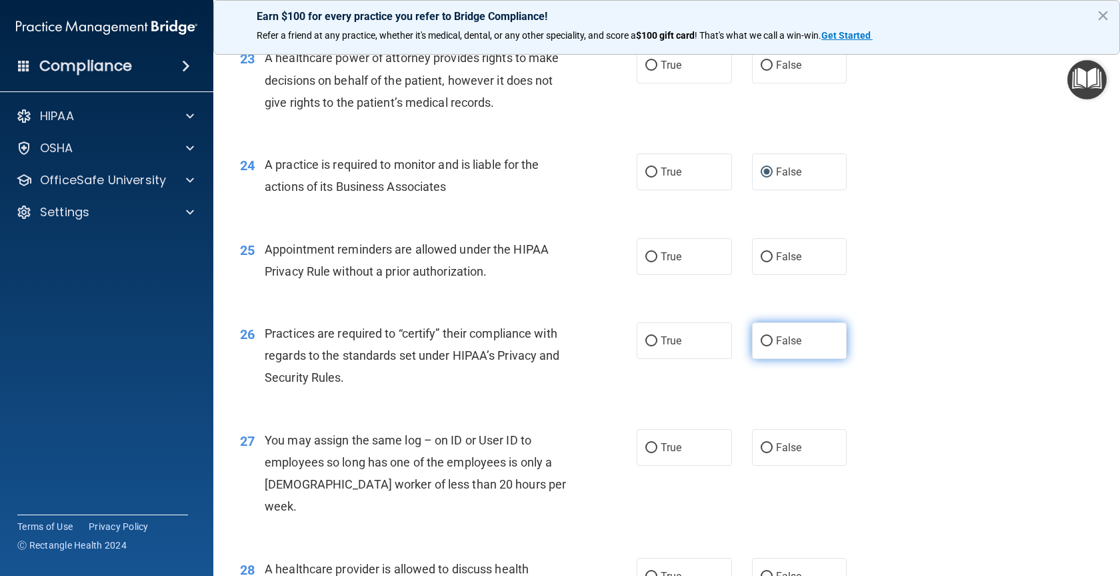
click at [761, 346] on input "False" at bounding box center [767, 341] width 12 height 10
radio input "true"
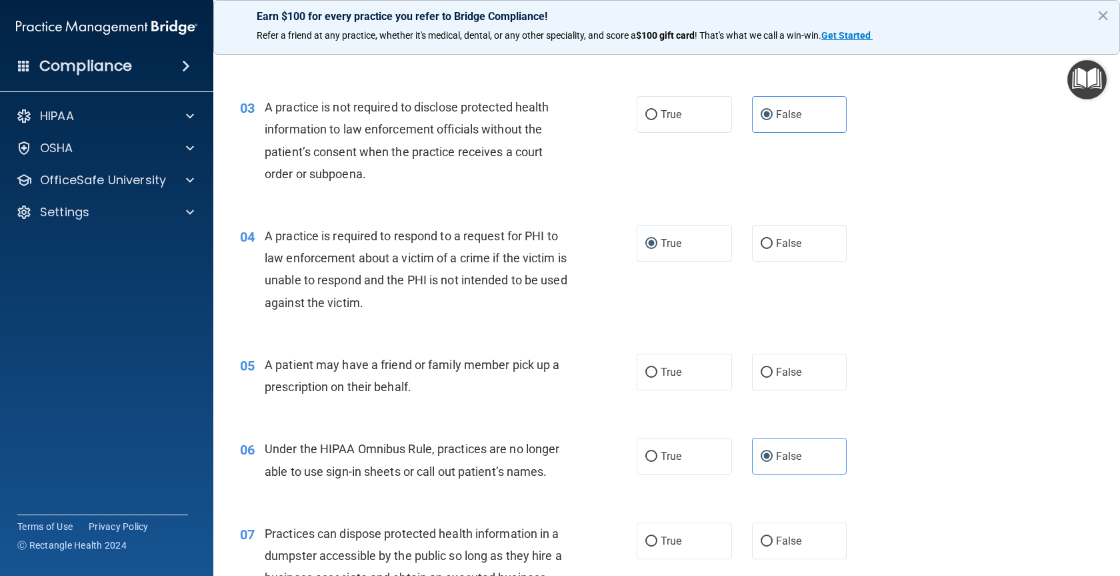
scroll to position [333, 0]
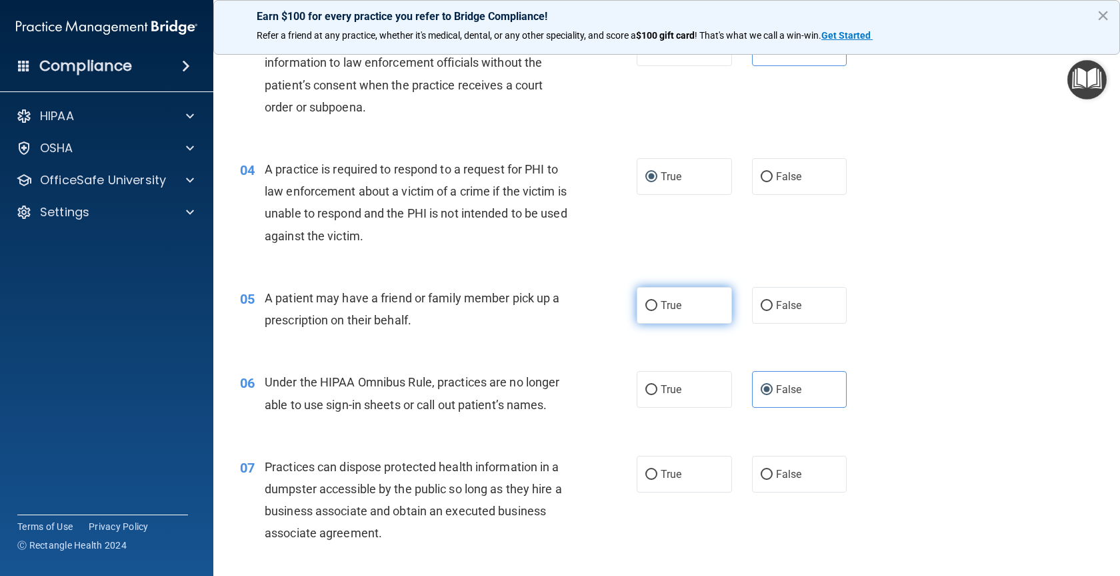
click at [646, 301] on input "True" at bounding box center [652, 306] width 12 height 10
radio input "true"
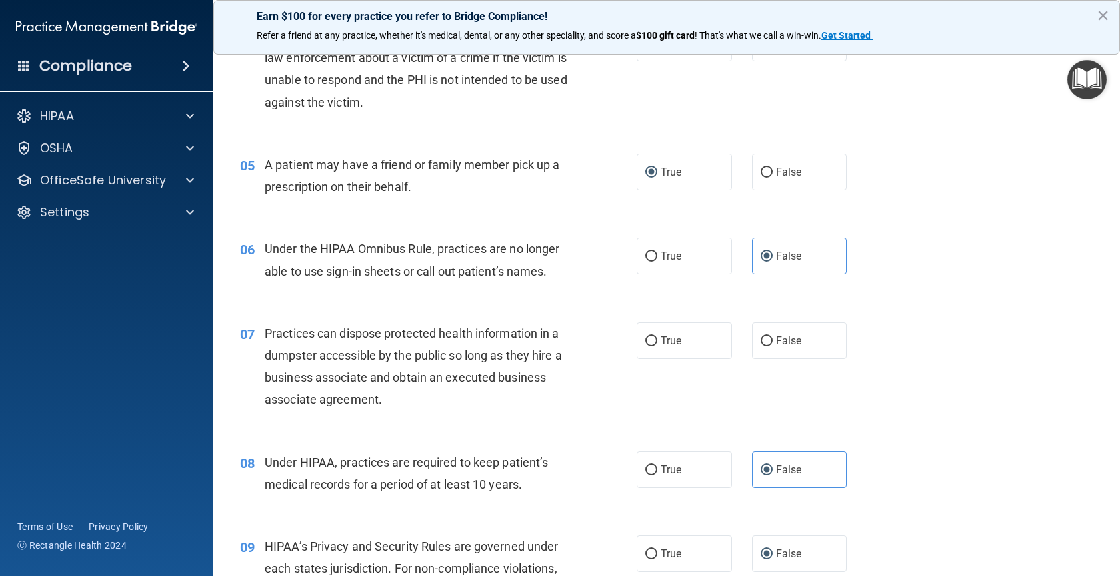
scroll to position [534, 0]
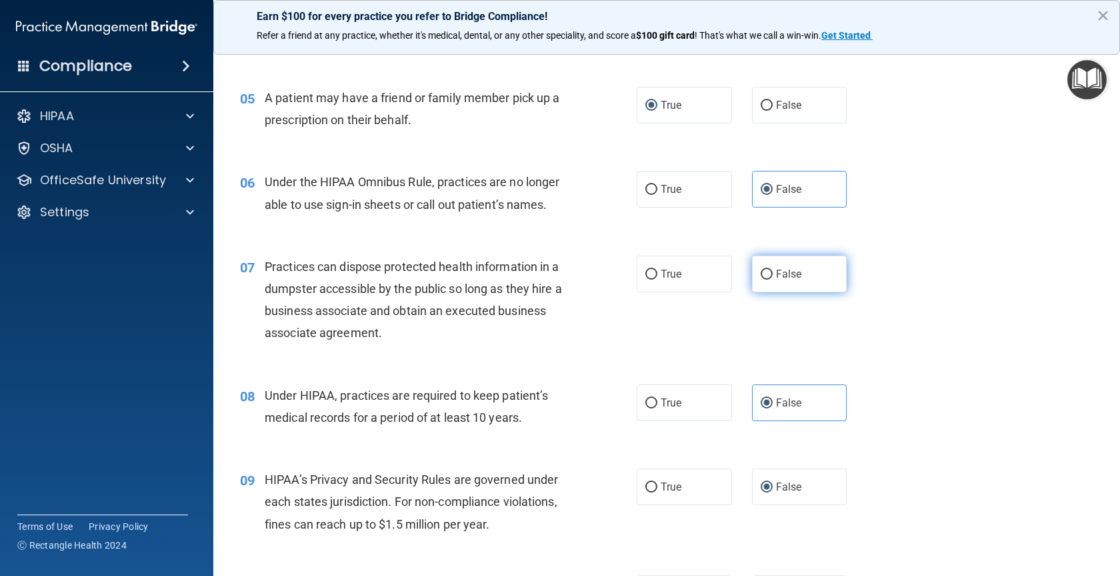
click at [768, 272] on label "False" at bounding box center [799, 273] width 95 height 37
click at [768, 272] on input "False" at bounding box center [767, 274] width 12 height 10
radio input "true"
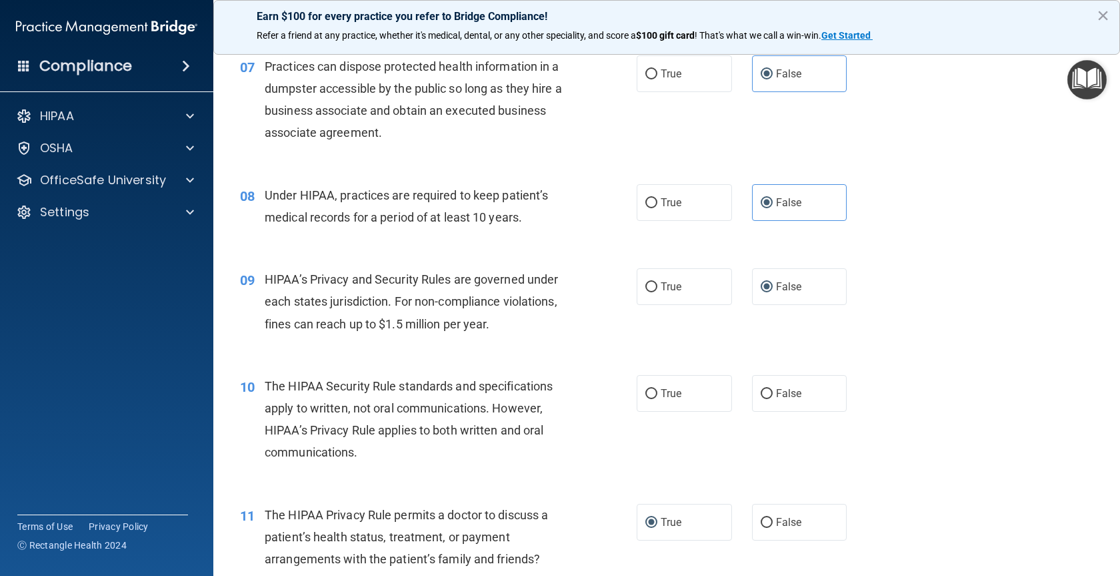
scroll to position [800, 0]
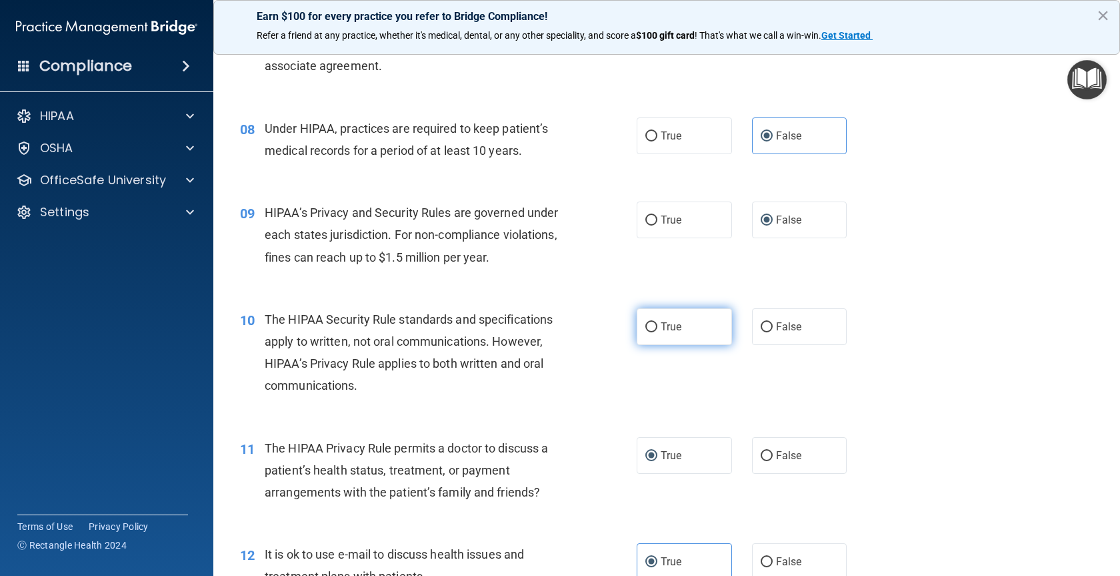
click at [658, 341] on label "True" at bounding box center [684, 326] width 95 height 37
click at [658, 332] on input "True" at bounding box center [652, 327] width 12 height 10
radio input "true"
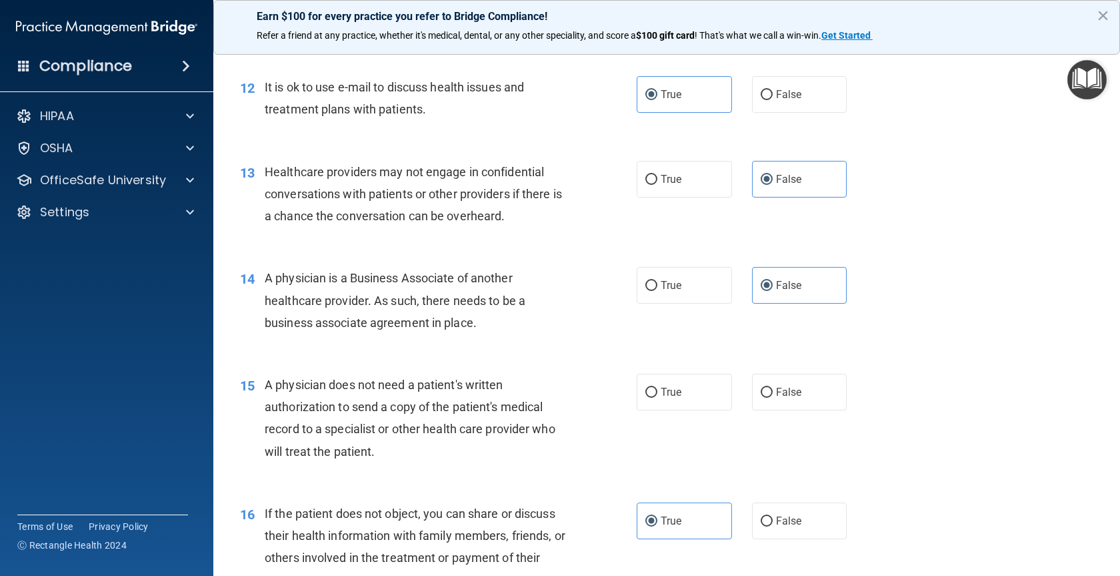
scroll to position [1334, 0]
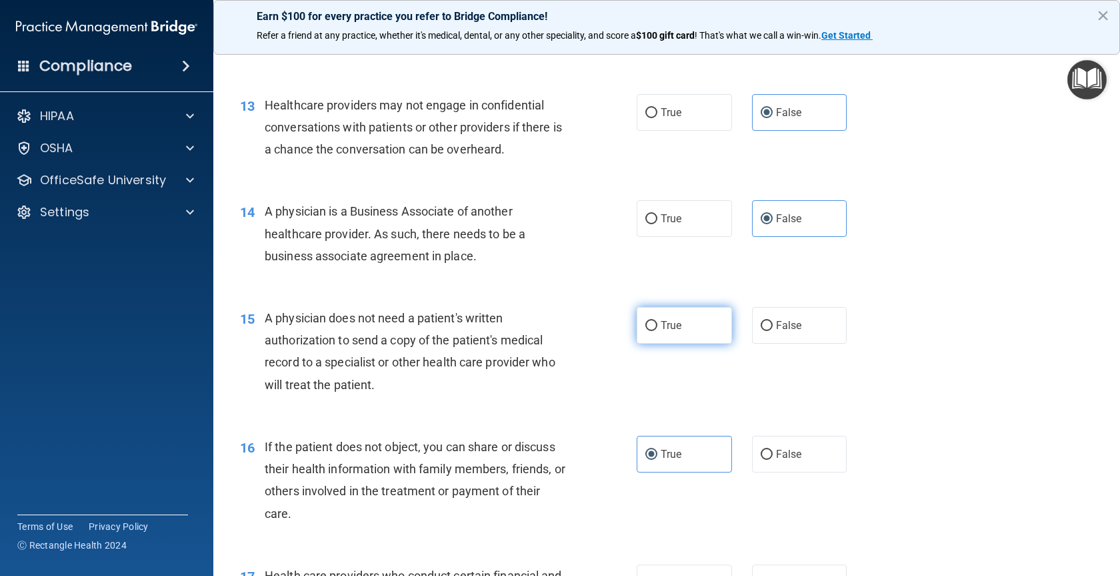
click at [637, 325] on label "True" at bounding box center [684, 325] width 95 height 37
click at [646, 325] on input "True" at bounding box center [652, 326] width 12 height 10
radio input "true"
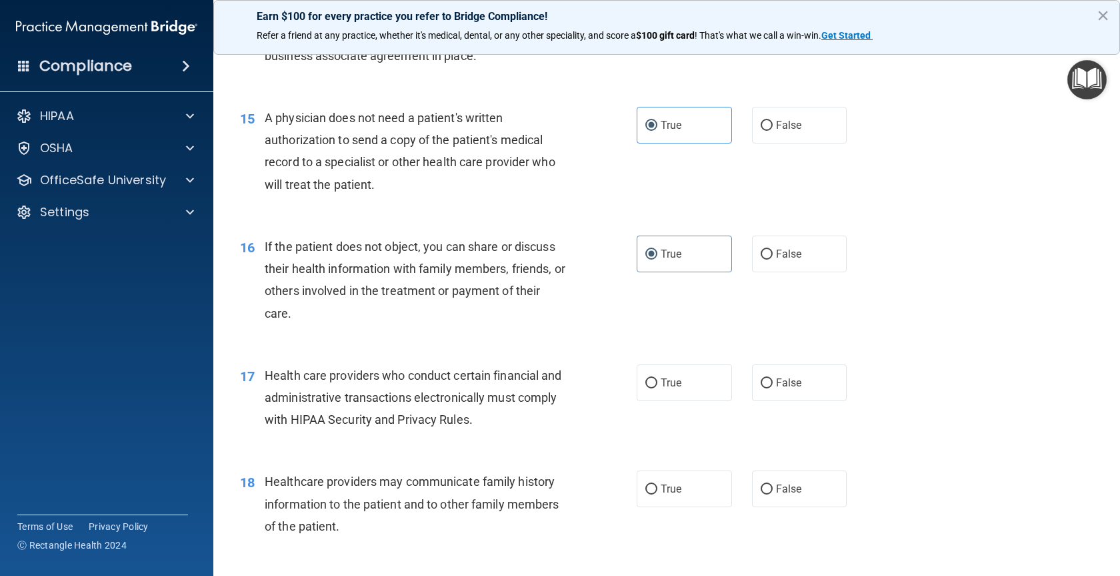
scroll to position [1601, 0]
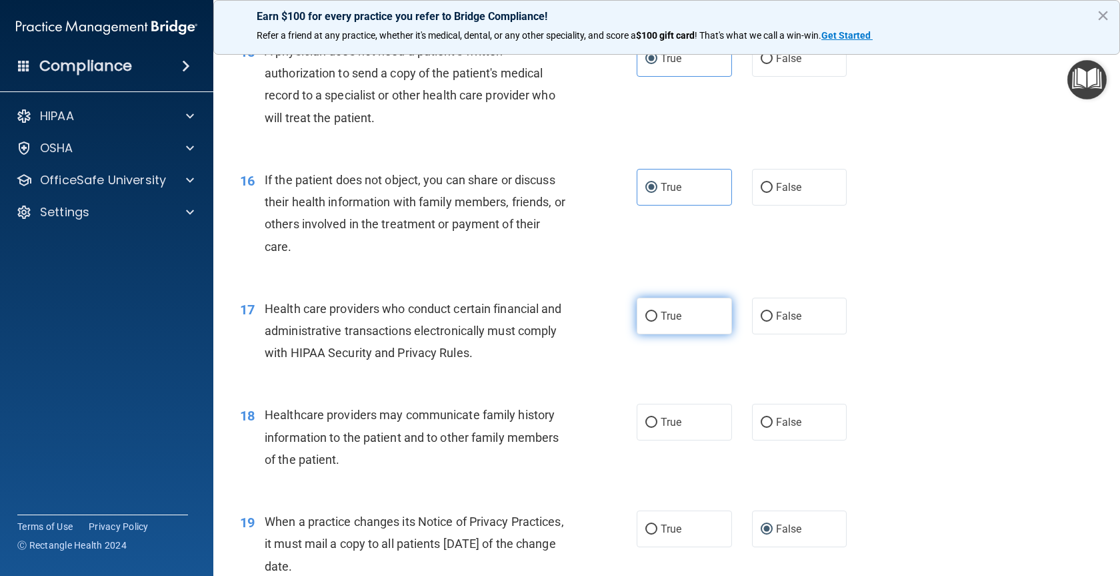
click at [646, 319] on input "True" at bounding box center [652, 316] width 12 height 10
radio input "true"
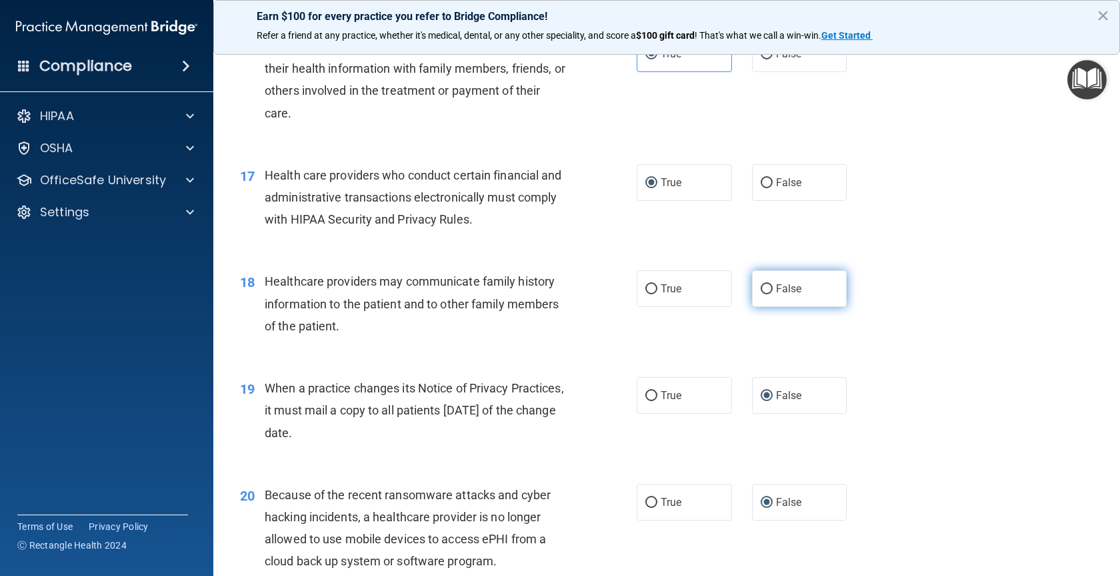
click at [768, 299] on label "False" at bounding box center [799, 288] width 95 height 37
click at [768, 294] on input "False" at bounding box center [767, 289] width 12 height 10
radio input "true"
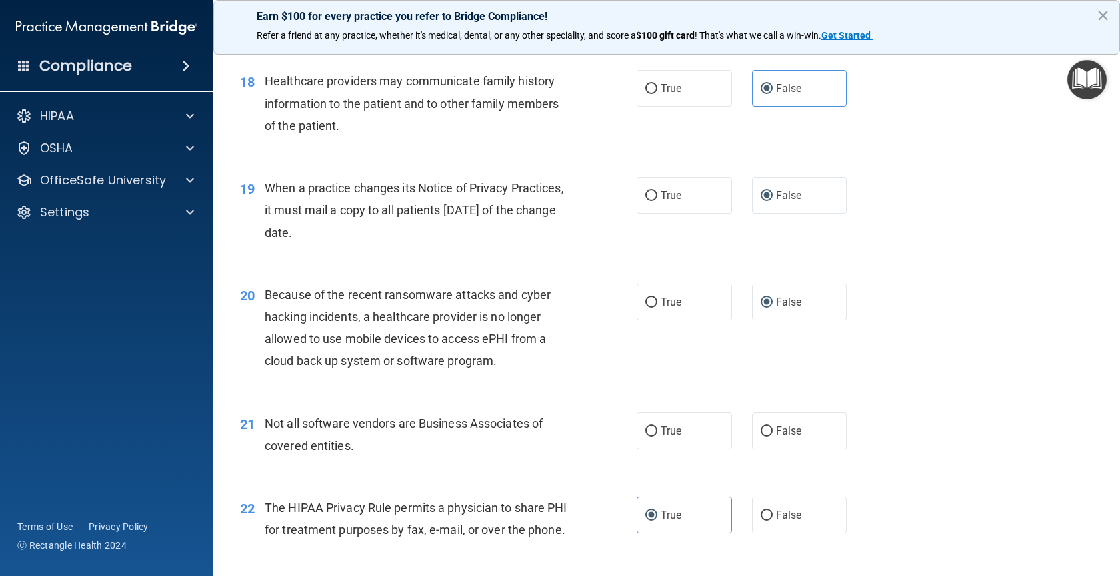
scroll to position [2001, 0]
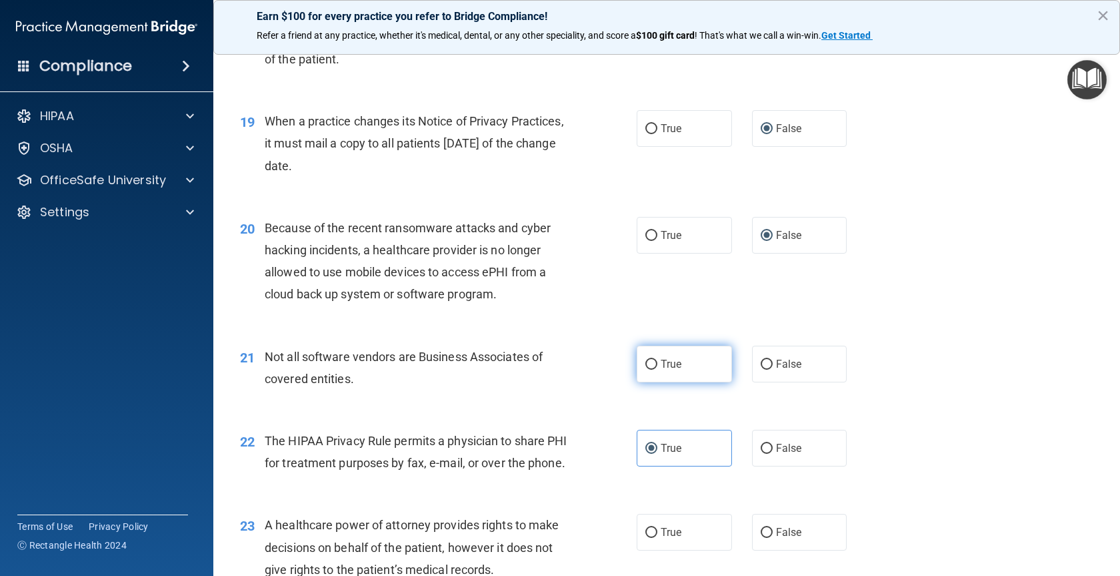
click at [698, 363] on label "True" at bounding box center [684, 363] width 95 height 37
click at [658, 363] on input "True" at bounding box center [652, 364] width 12 height 10
radio input "true"
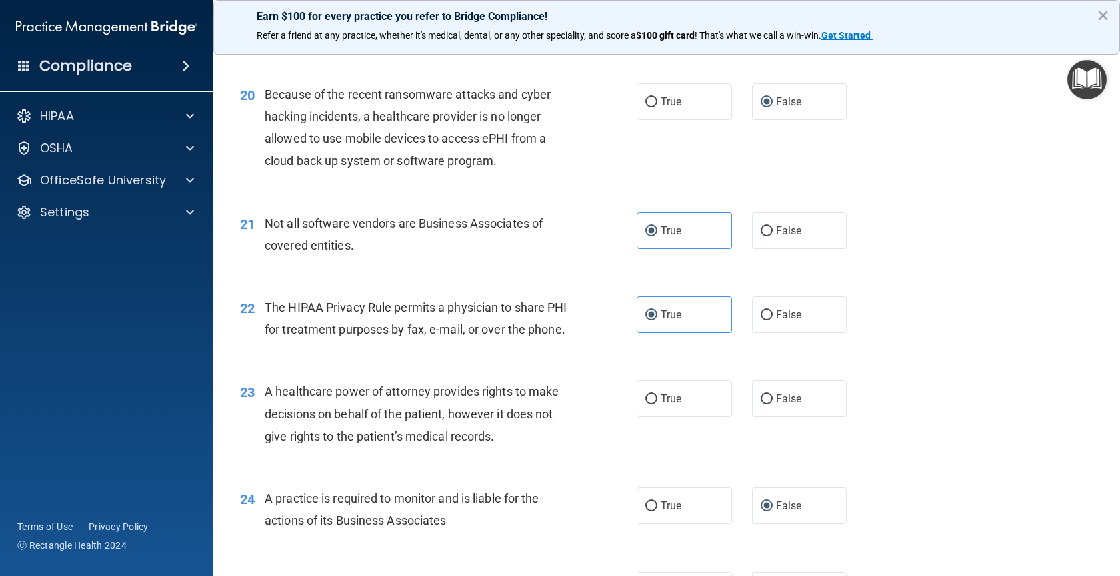
scroll to position [2201, 0]
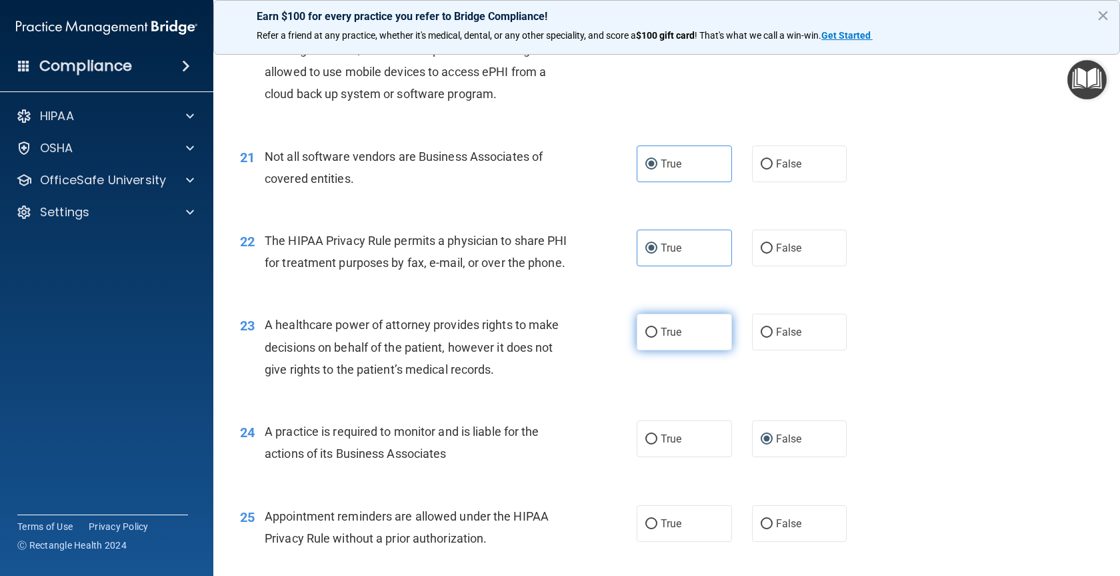
click at [640, 350] on label "True" at bounding box center [684, 331] width 95 height 37
click at [646, 337] on input "True" at bounding box center [652, 332] width 12 height 10
radio input "true"
click at [784, 338] on span "False" at bounding box center [789, 331] width 26 height 13
click at [773, 337] on input "False" at bounding box center [767, 332] width 12 height 10
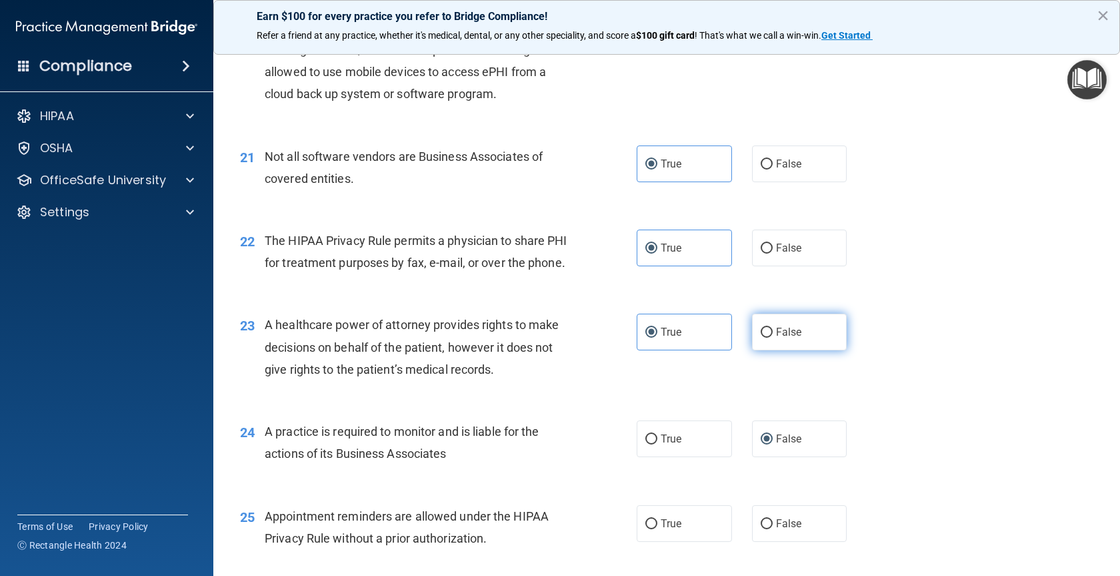
radio input "true"
radio input "false"
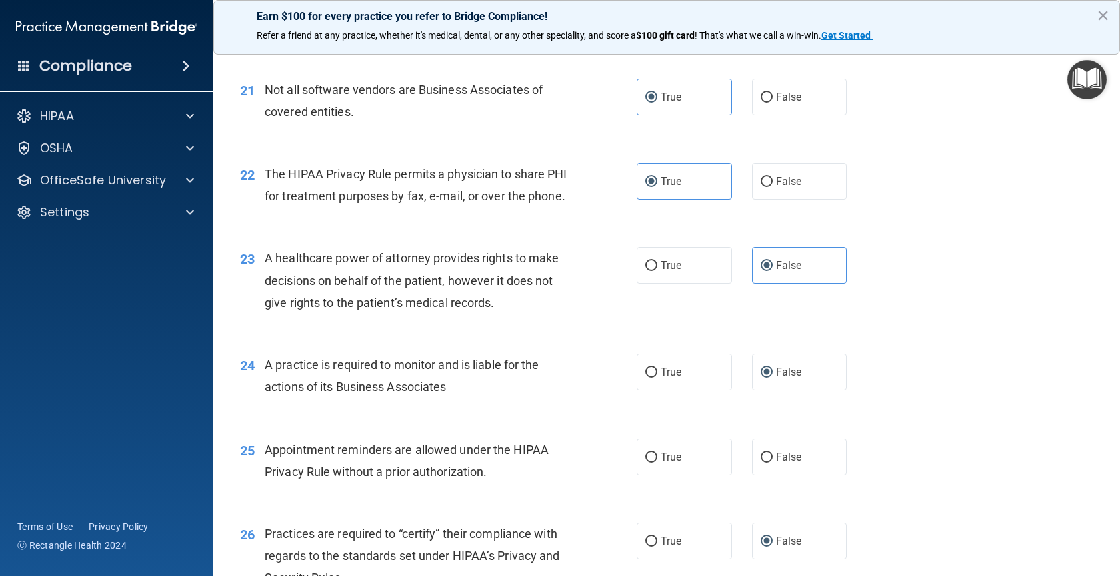
scroll to position [2334, 0]
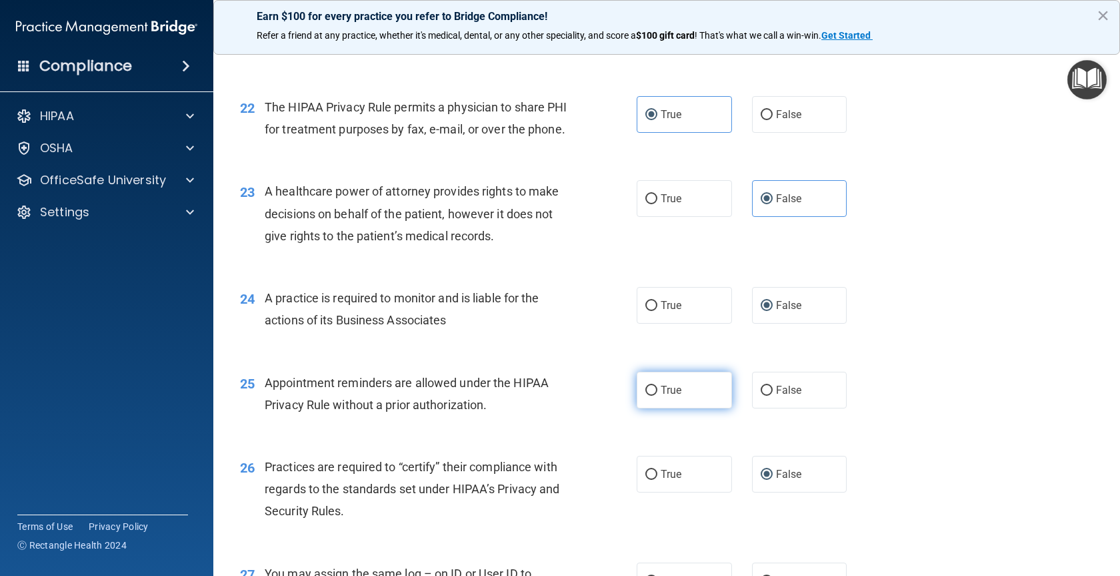
click at [652, 408] on label "True" at bounding box center [684, 389] width 95 height 37
click at [652, 395] on input "True" at bounding box center [652, 390] width 12 height 10
radio input "true"
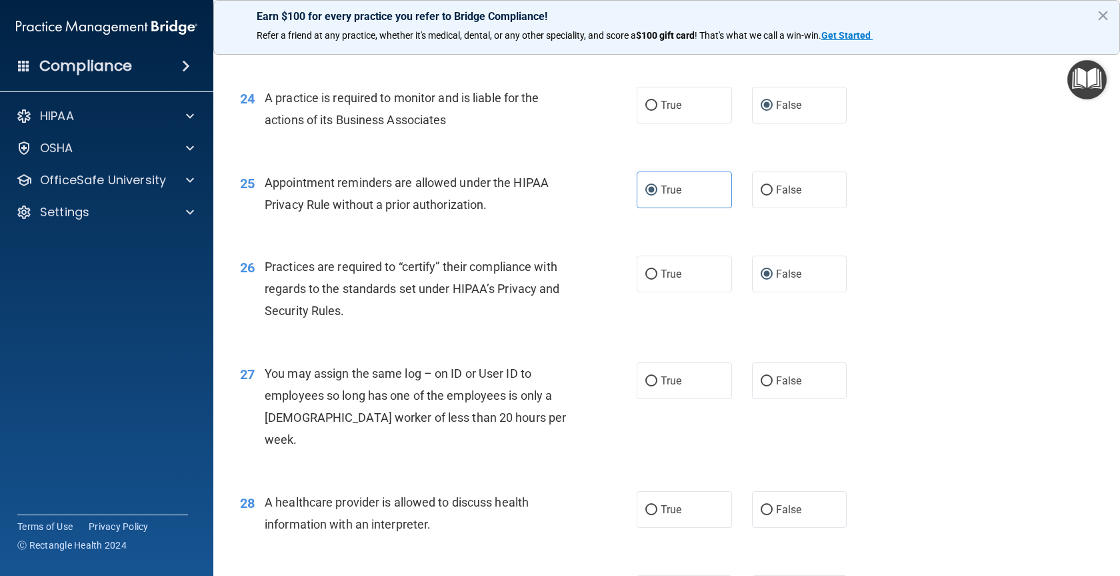
scroll to position [2601, 0]
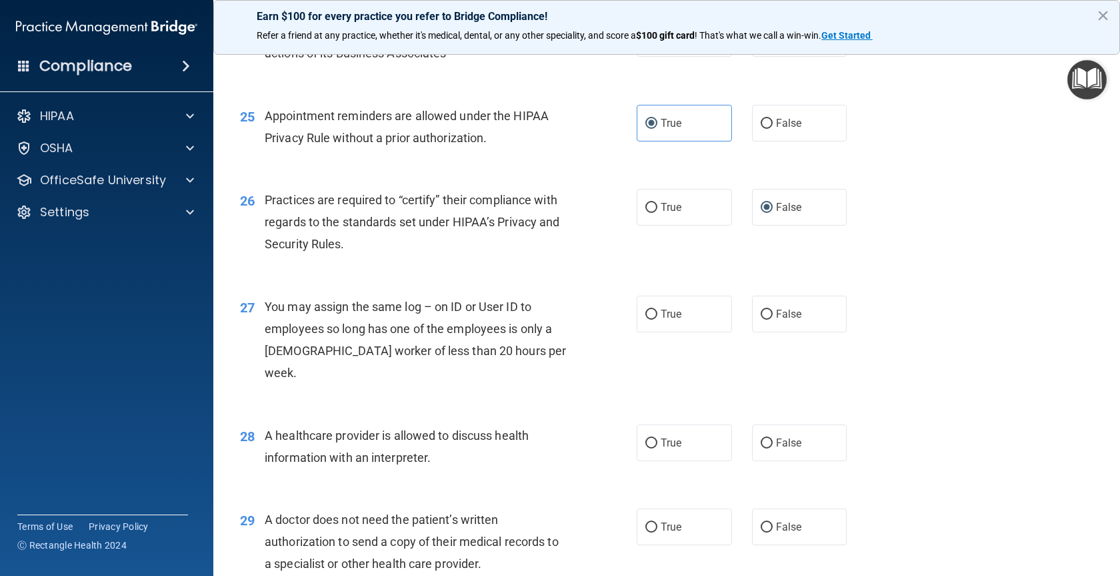
click at [745, 332] on div "True False" at bounding box center [751, 313] width 229 height 37
click at [754, 331] on label "False" at bounding box center [799, 313] width 95 height 37
click at [771, 324] on label "False" at bounding box center [799, 313] width 95 height 37
click at [771, 319] on input "False" at bounding box center [767, 314] width 12 height 10
radio input "true"
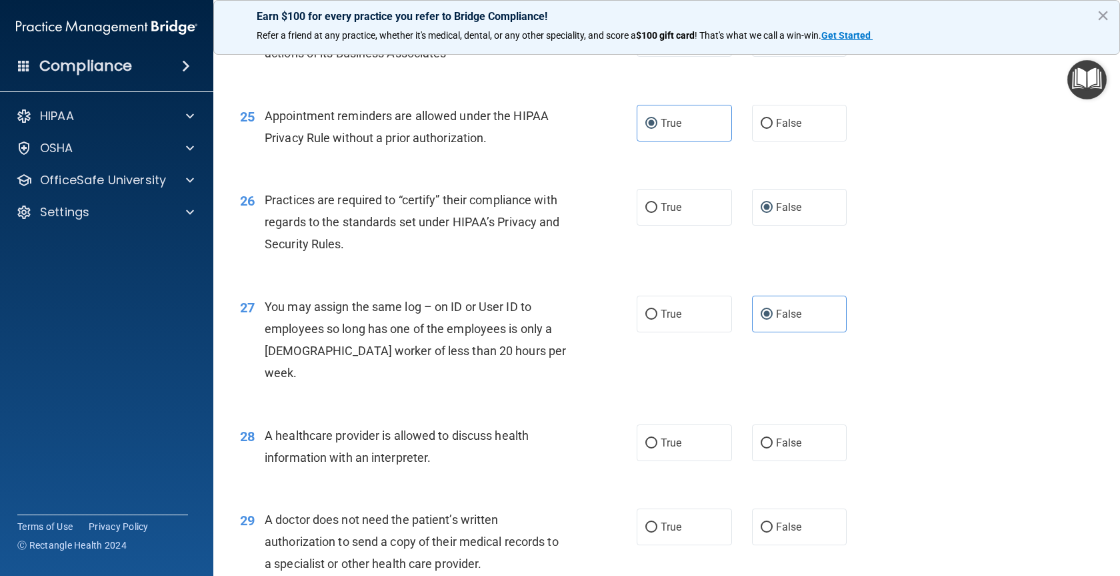
scroll to position [2734, 0]
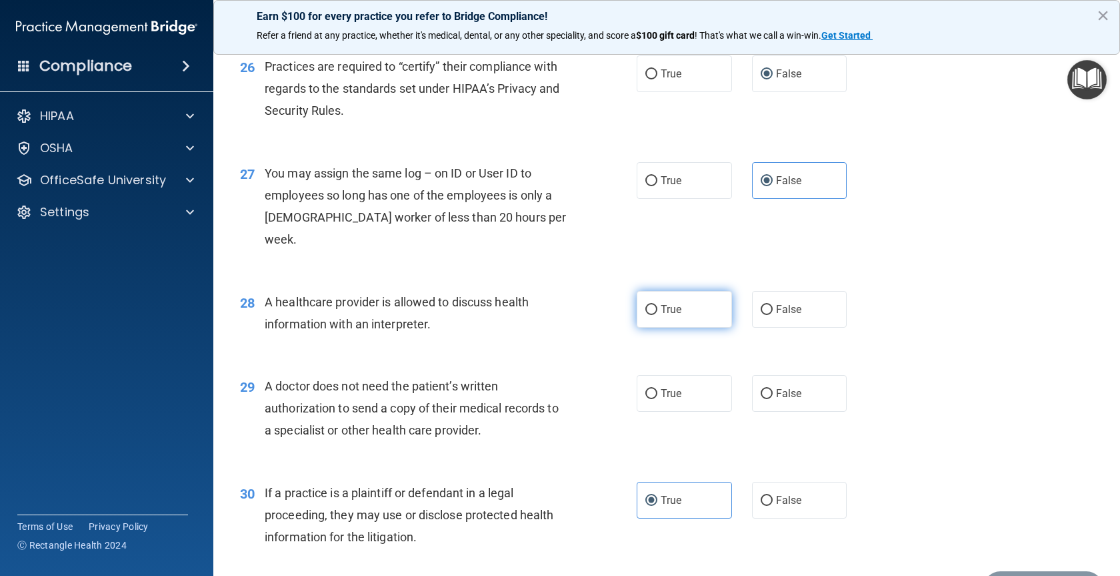
click at [655, 312] on label "True" at bounding box center [684, 309] width 95 height 37
click at [655, 312] on input "True" at bounding box center [652, 310] width 12 height 10
radio input "true"
click at [640, 387] on label "True" at bounding box center [684, 393] width 95 height 37
click at [646, 389] on input "True" at bounding box center [652, 394] width 12 height 10
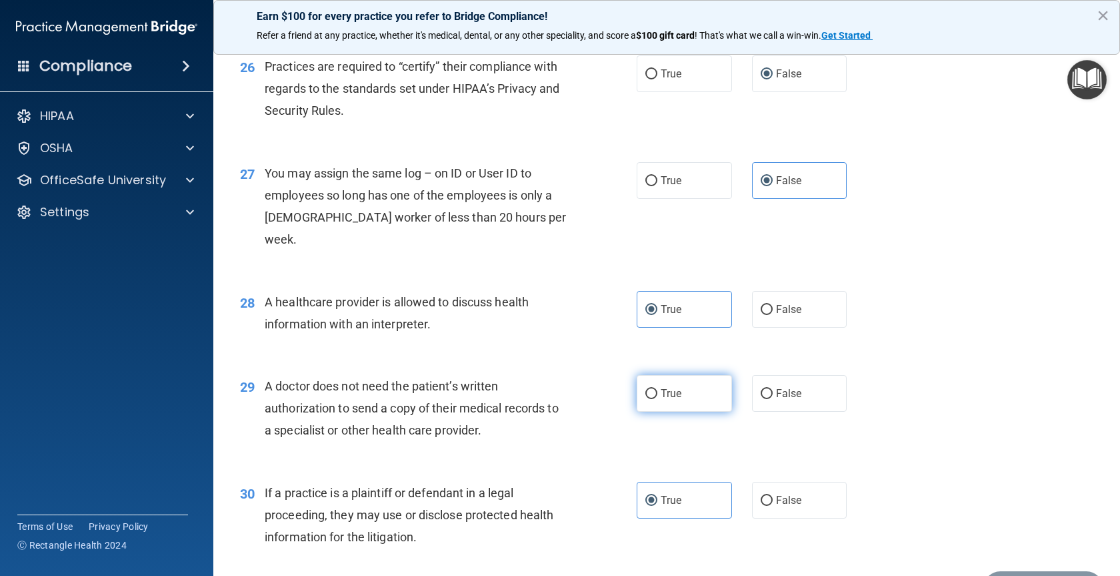
radio input "true"
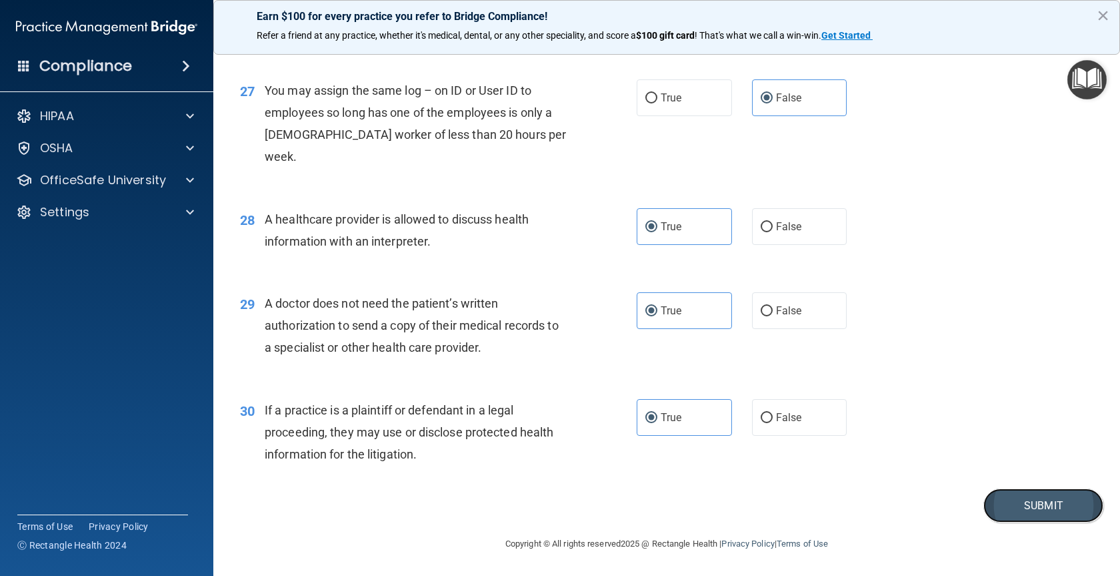
click at [1012, 493] on button "Submit" at bounding box center [1044, 505] width 120 height 34
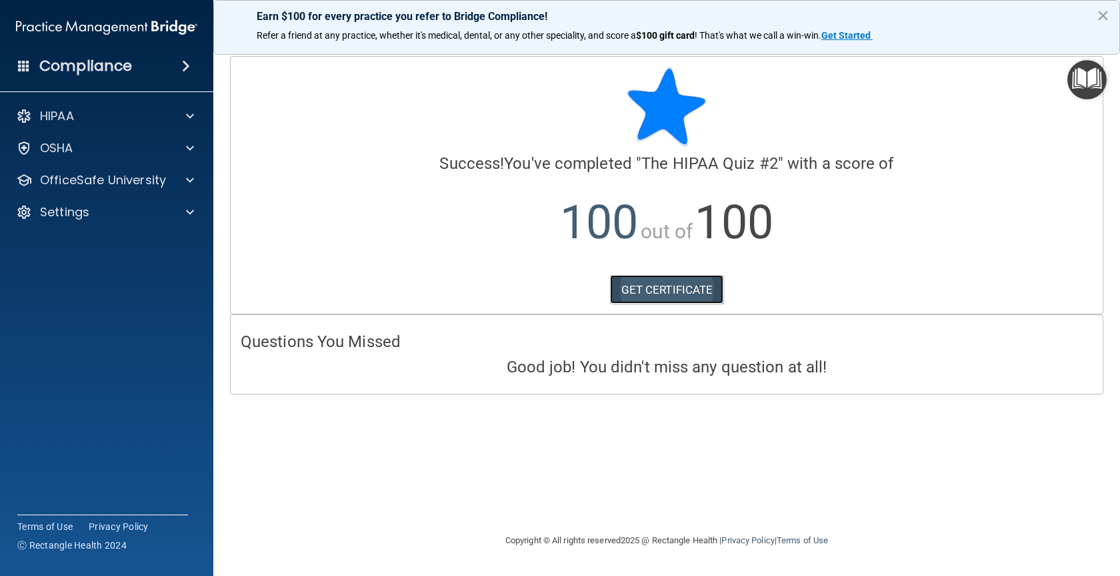
click at [685, 283] on link "GET CERTIFICATE" at bounding box center [667, 289] width 114 height 29
click at [77, 189] on div "OfficeSafe University" at bounding box center [107, 180] width 214 height 27
click at [184, 185] on div at bounding box center [187, 180] width 33 height 16
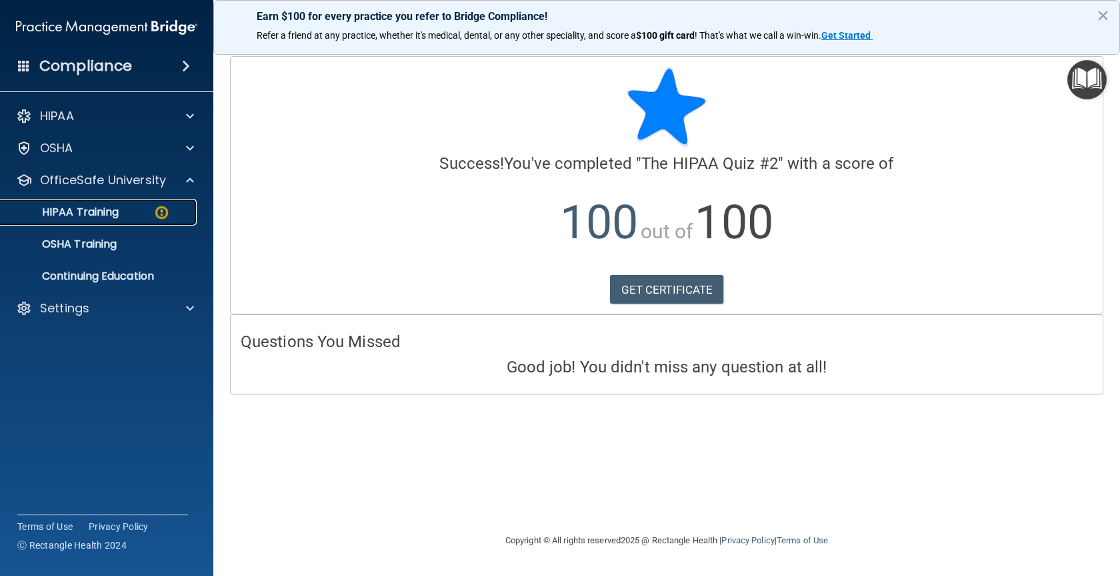
click at [124, 209] on div "HIPAA Training" at bounding box center [100, 211] width 182 height 13
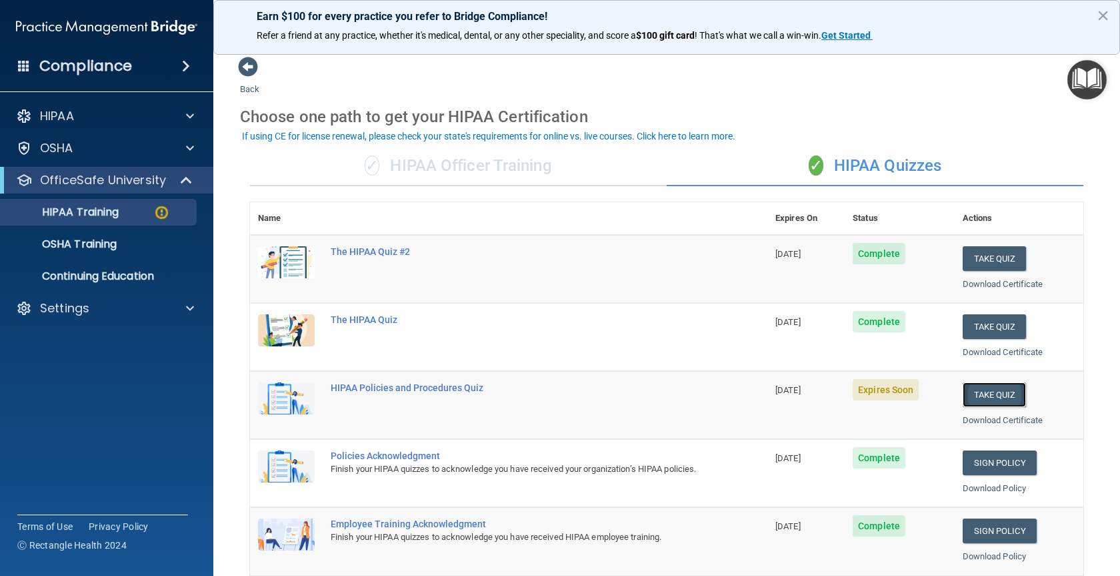
click at [980, 389] on button "Take Quiz" at bounding box center [995, 394] width 64 height 25
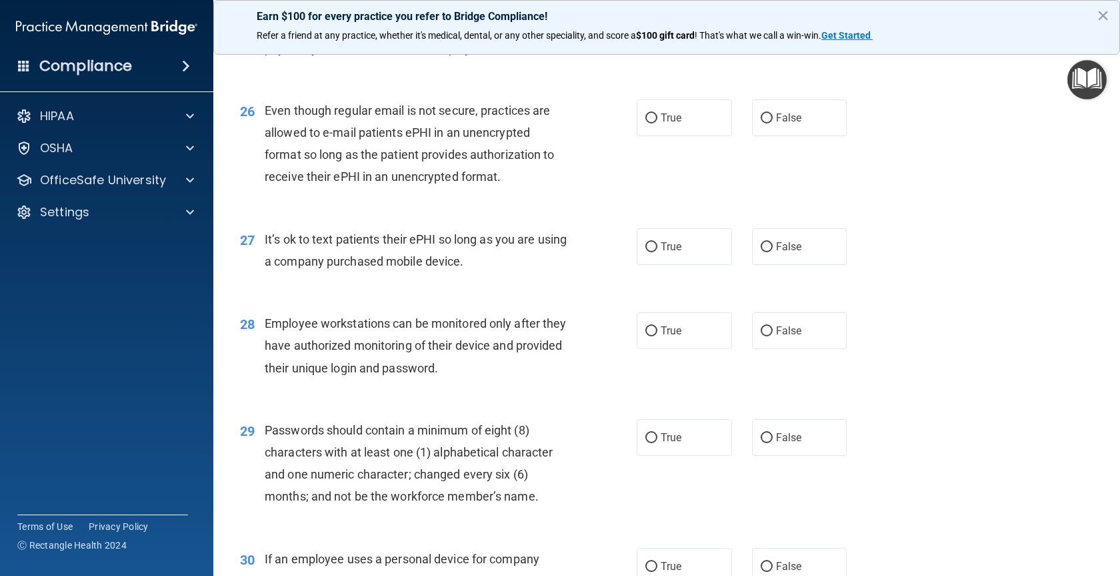
scroll to position [3082, 0]
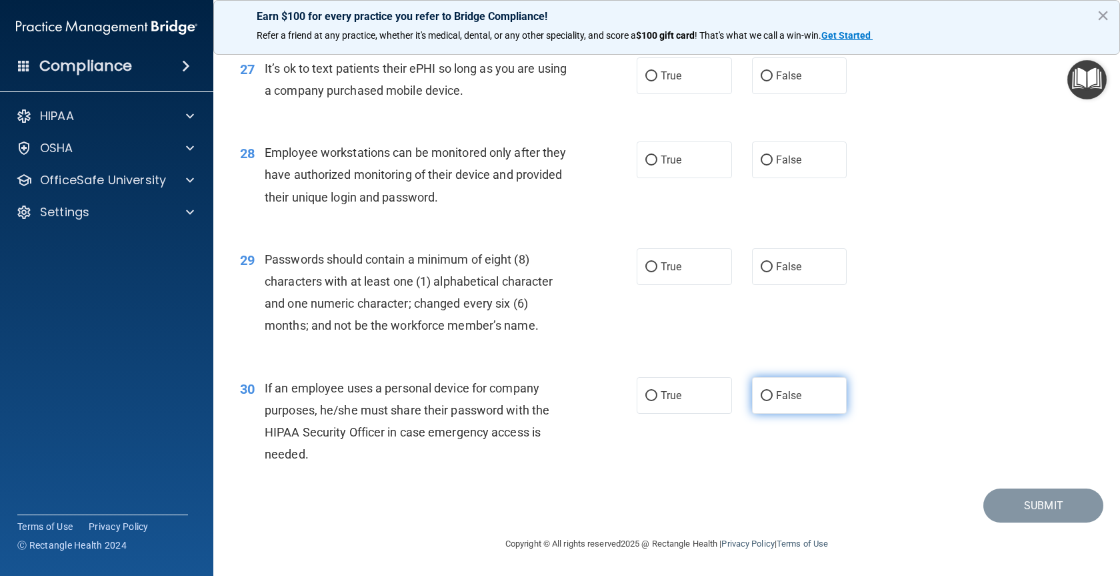
click at [761, 392] on input "False" at bounding box center [767, 396] width 12 height 10
radio input "true"
click at [655, 273] on label "True" at bounding box center [684, 266] width 95 height 37
click at [655, 272] on input "True" at bounding box center [652, 267] width 12 height 10
radio input "true"
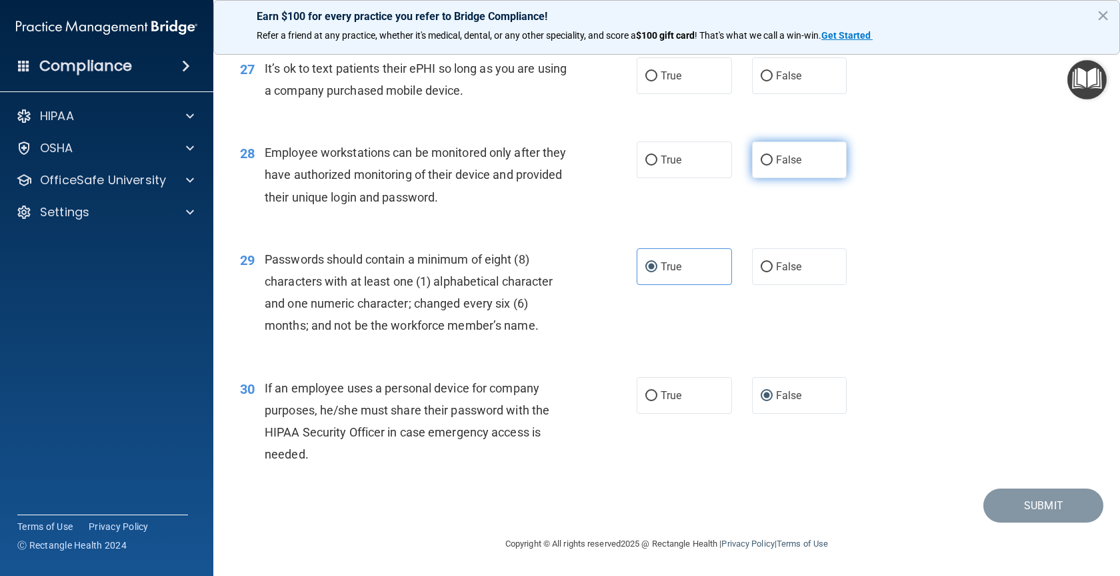
click at [753, 166] on label "False" at bounding box center [799, 159] width 95 height 37
click at [761, 165] on input "False" at bounding box center [767, 160] width 12 height 10
radio input "true"
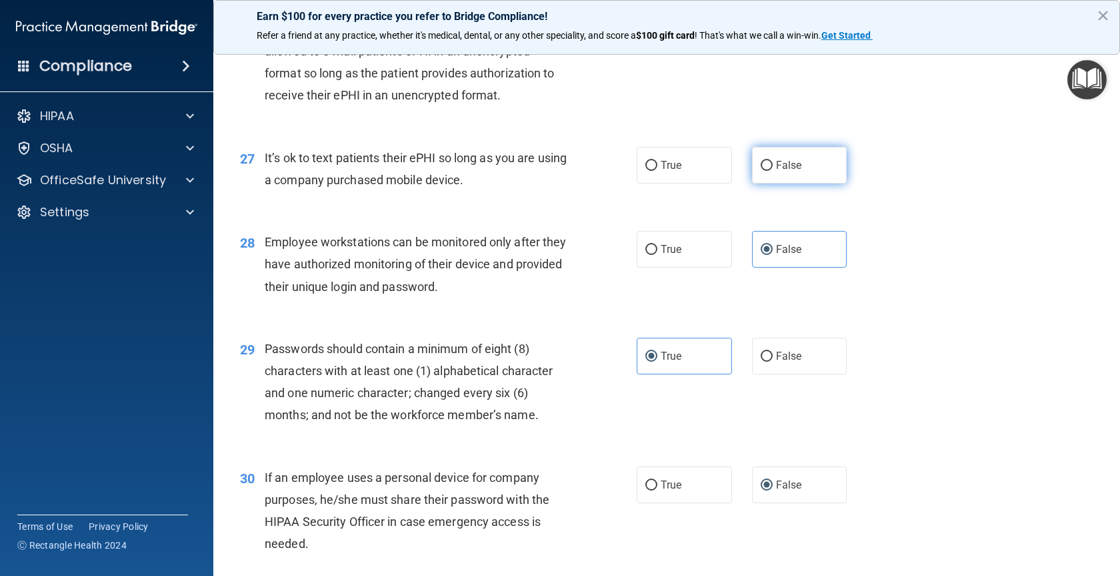
click at [762, 171] on input "False" at bounding box center [767, 166] width 12 height 10
radio input "true"
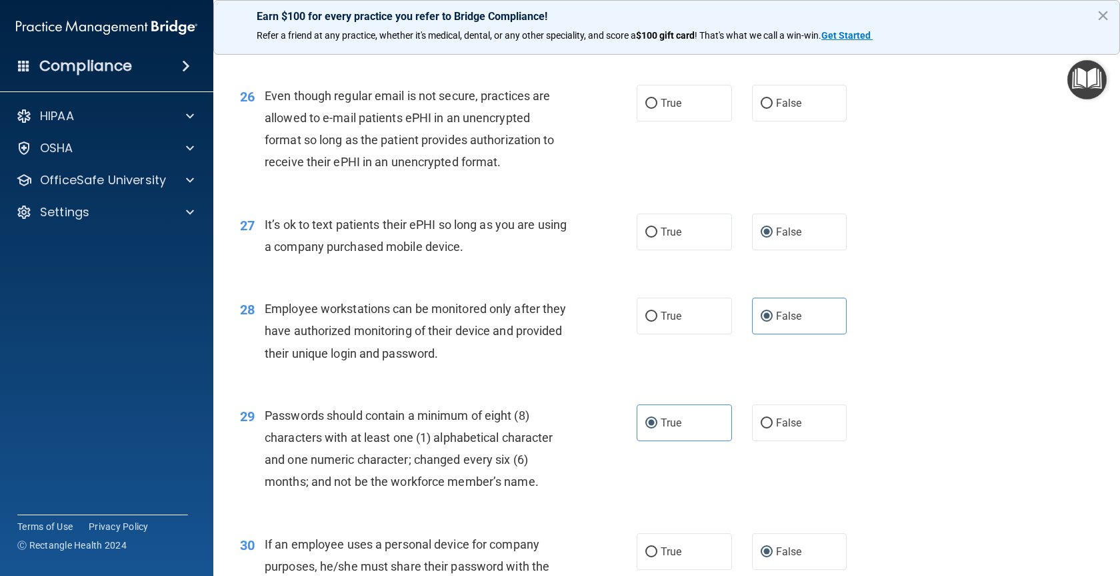
scroll to position [2816, 0]
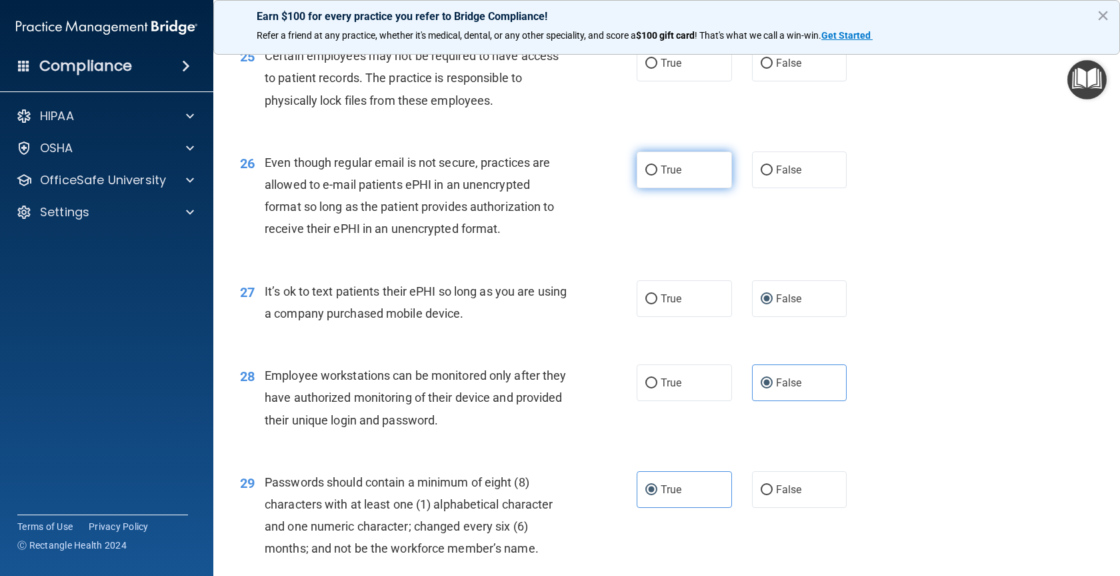
click at [637, 188] on label "True" at bounding box center [684, 169] width 95 height 37
click at [646, 175] on input "True" at bounding box center [652, 170] width 12 height 10
radio input "true"
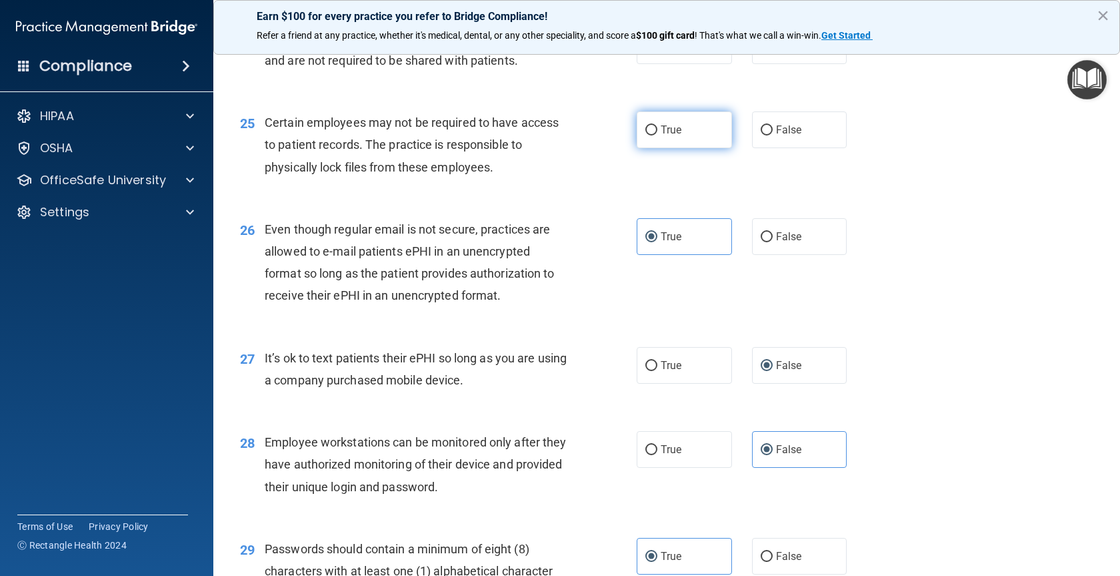
click at [646, 135] on input "True" at bounding box center [652, 130] width 12 height 10
radio input "true"
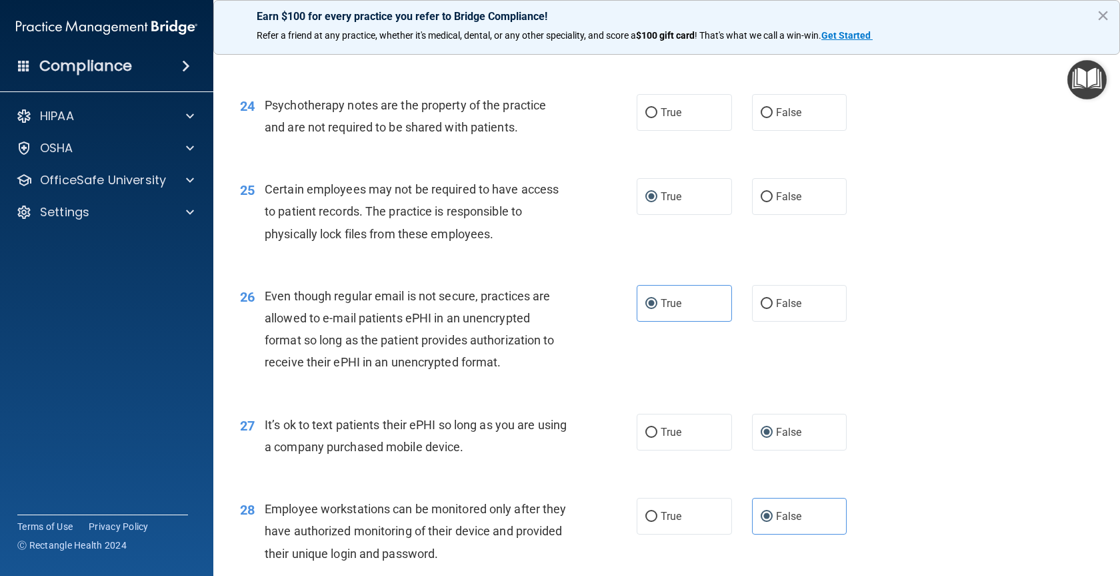
scroll to position [2616, 0]
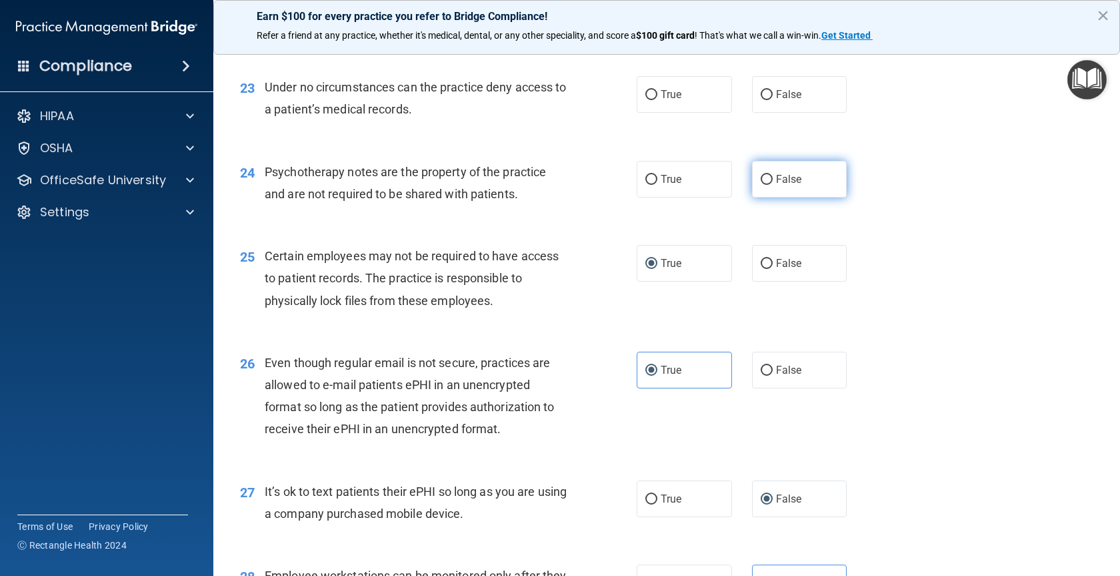
click at [765, 185] on input "False" at bounding box center [767, 180] width 12 height 10
radio input "true"
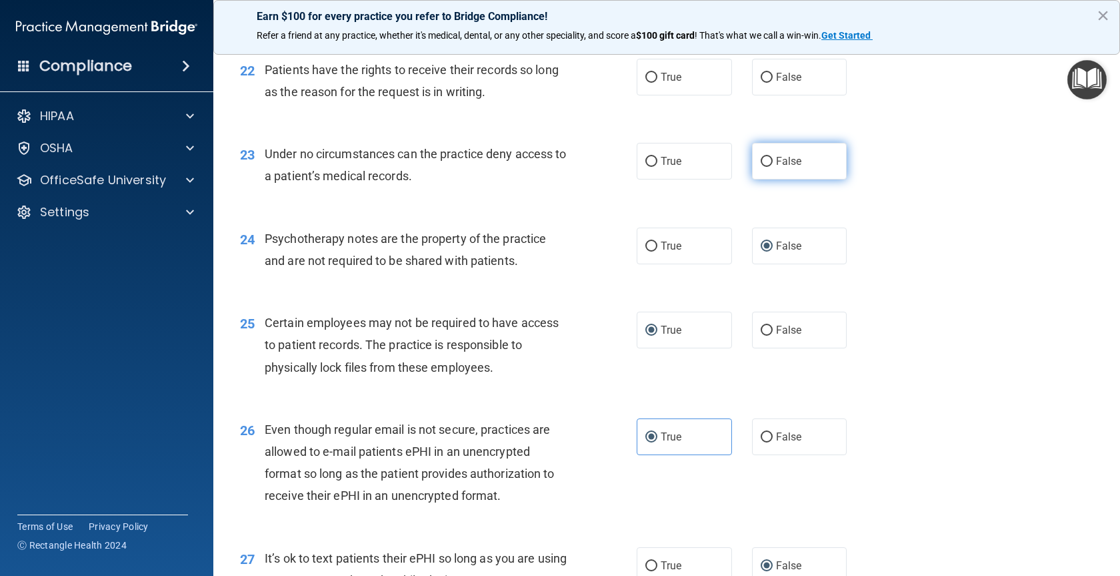
click at [778, 167] on span "False" at bounding box center [789, 161] width 26 height 13
click at [773, 167] on input "False" at bounding box center [767, 162] width 12 height 10
radio input "true"
click at [761, 83] on input "False" at bounding box center [767, 78] width 12 height 10
radio input "true"
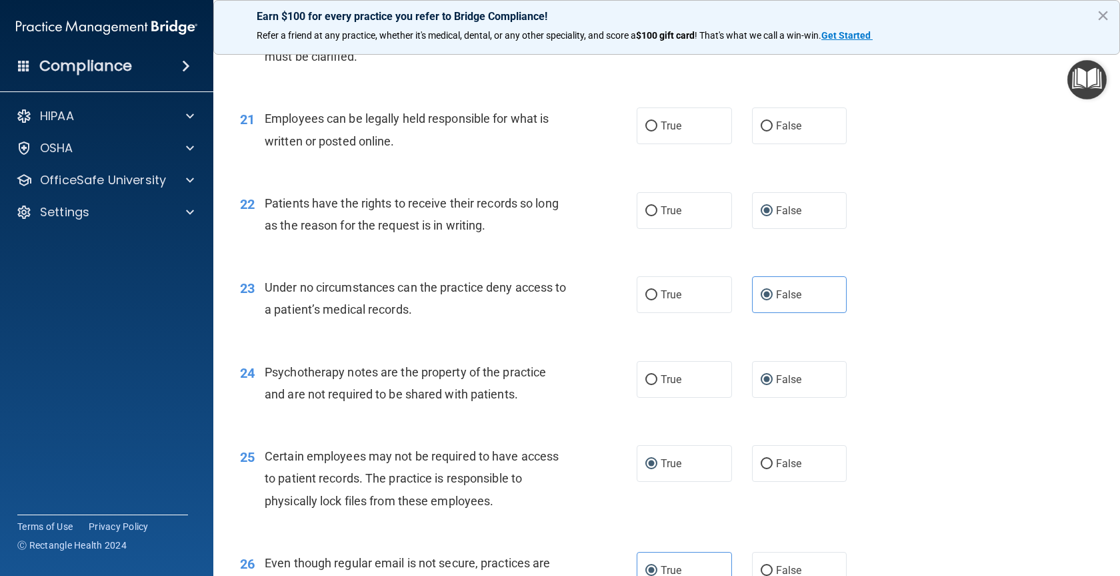
scroll to position [2349, 0]
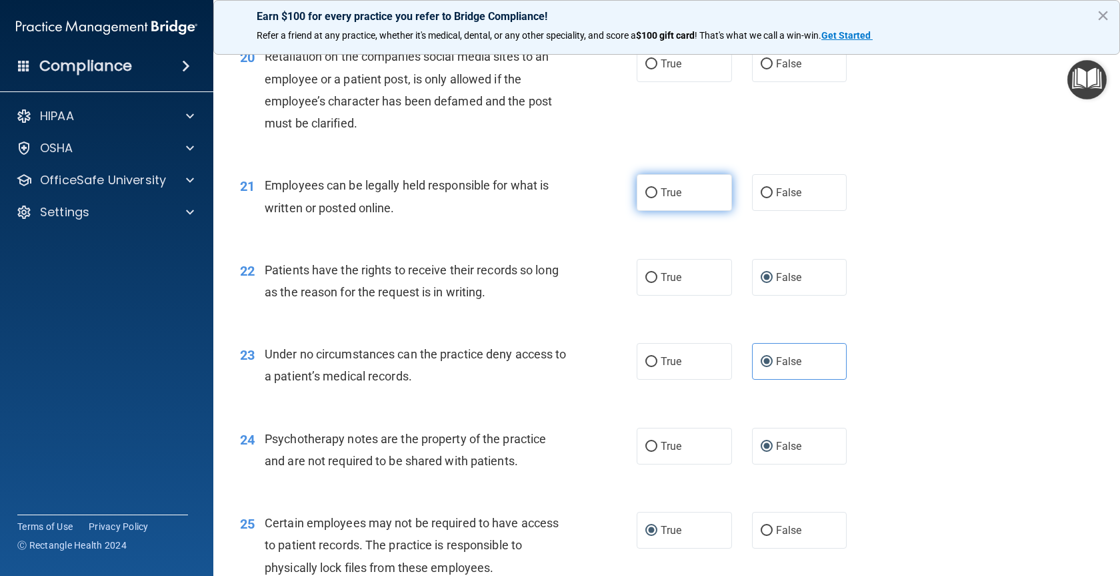
click at [654, 211] on label "True" at bounding box center [684, 192] width 95 height 37
click at [654, 198] on input "True" at bounding box center [652, 193] width 12 height 10
radio input "true"
click at [768, 82] on label "False" at bounding box center [799, 63] width 95 height 37
click at [768, 69] on input "False" at bounding box center [767, 64] width 12 height 10
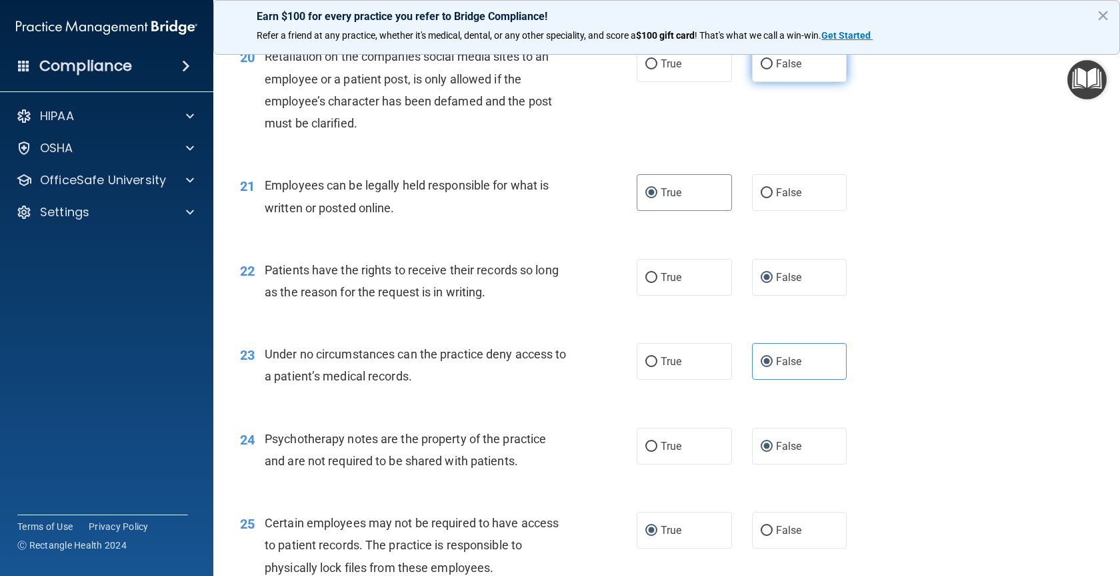
radio input "true"
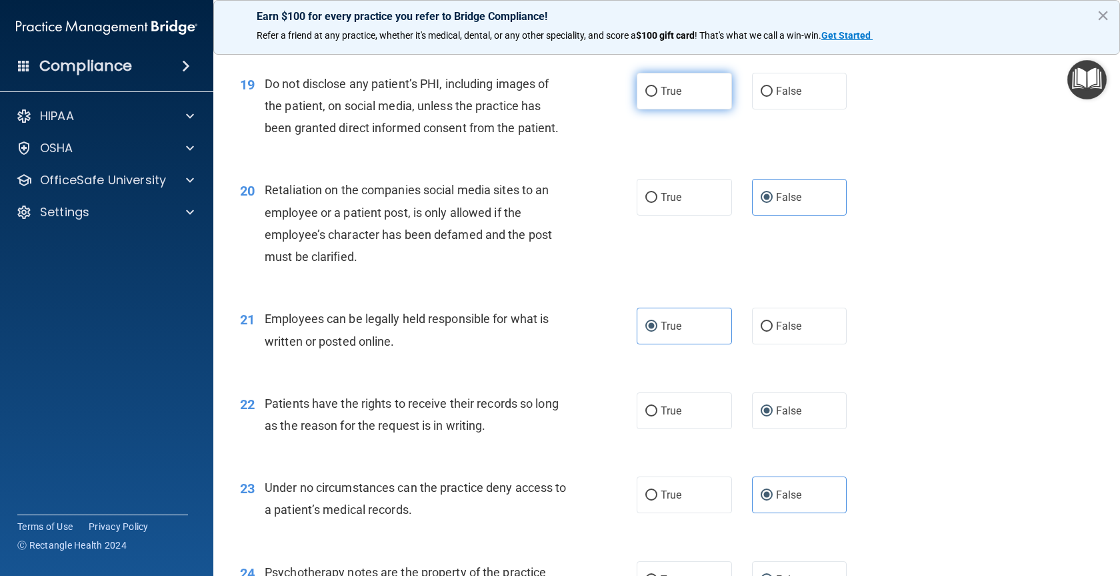
click at [646, 97] on input "True" at bounding box center [652, 92] width 12 height 10
radio input "true"
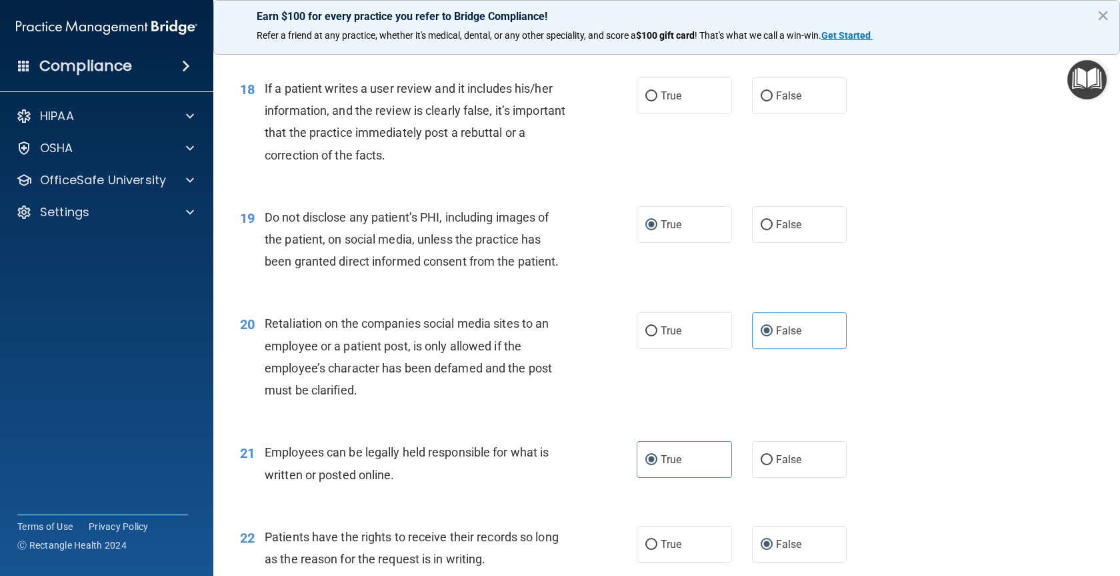
scroll to position [2015, 0]
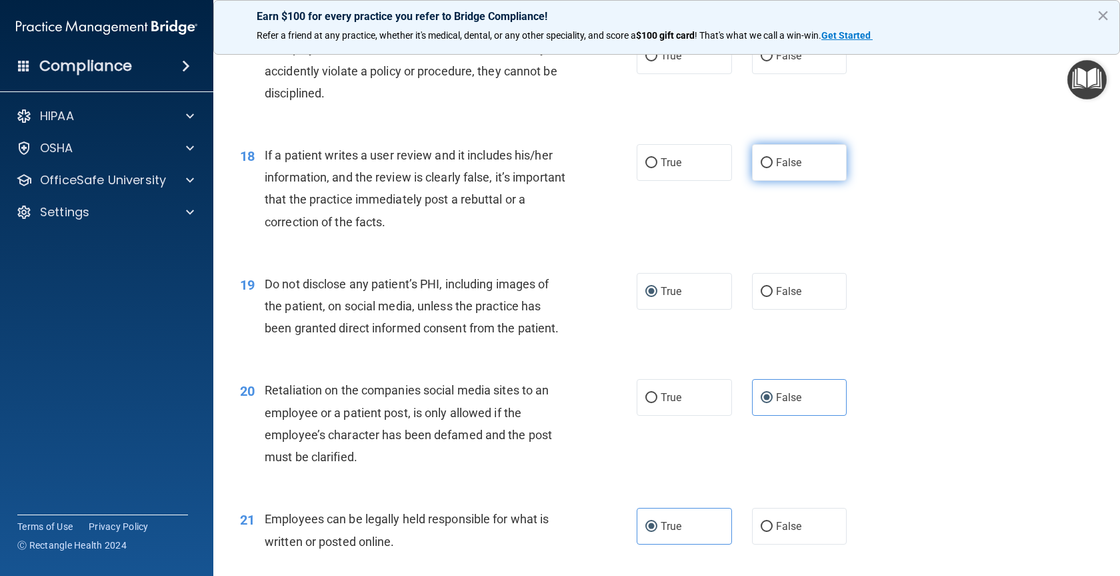
click at [767, 181] on label "False" at bounding box center [799, 162] width 95 height 37
click at [767, 168] on input "False" at bounding box center [767, 163] width 12 height 10
radio input "true"
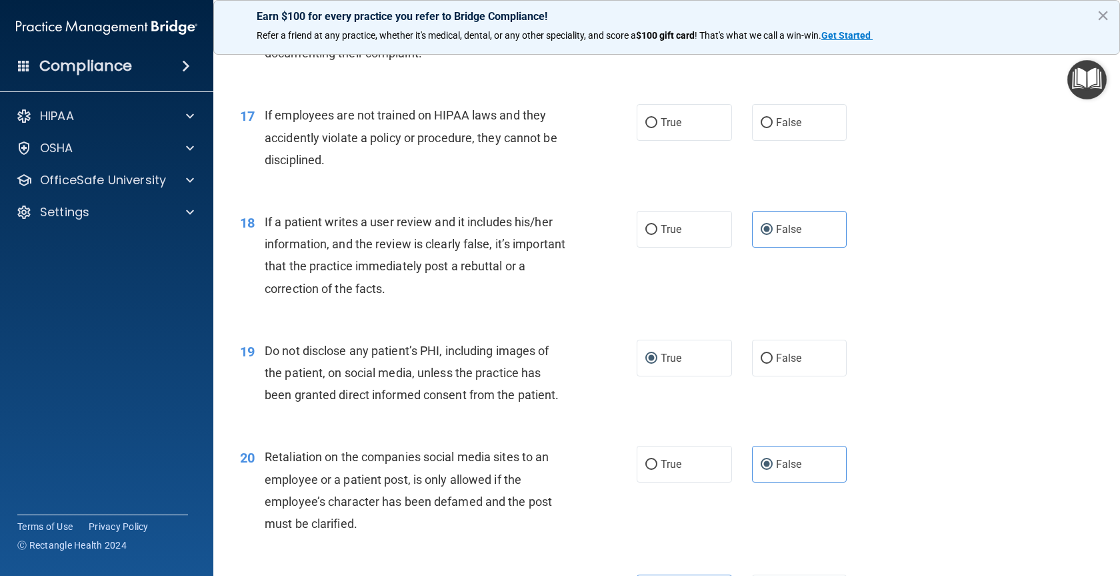
scroll to position [1882, 0]
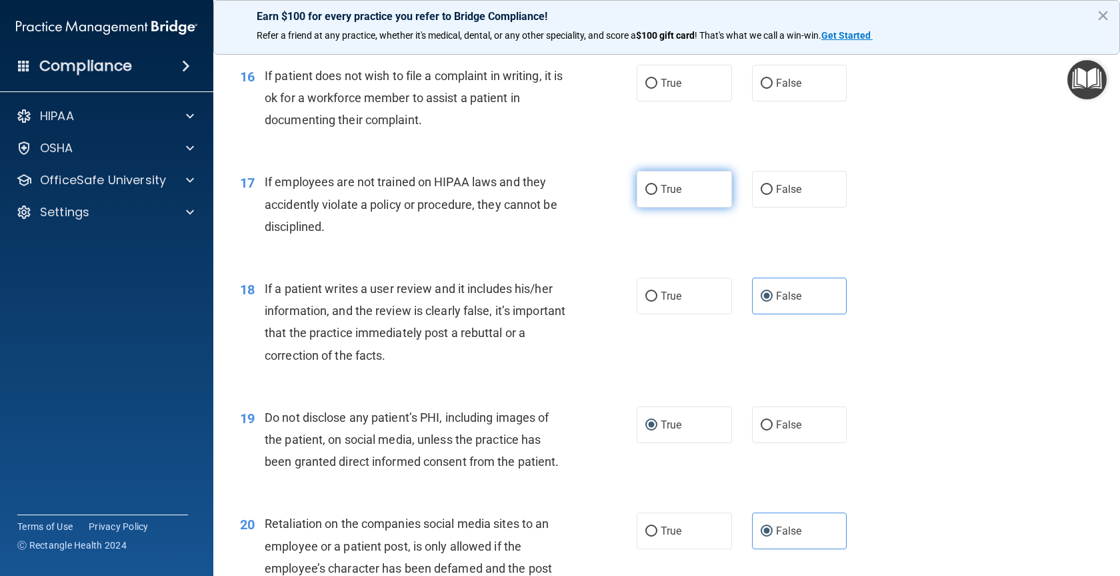
click at [648, 207] on label "True" at bounding box center [684, 189] width 95 height 37
click at [648, 195] on input "True" at bounding box center [652, 190] width 12 height 10
radio input "true"
click at [792, 207] on label "False" at bounding box center [799, 189] width 95 height 37
click at [773, 195] on input "False" at bounding box center [767, 190] width 12 height 10
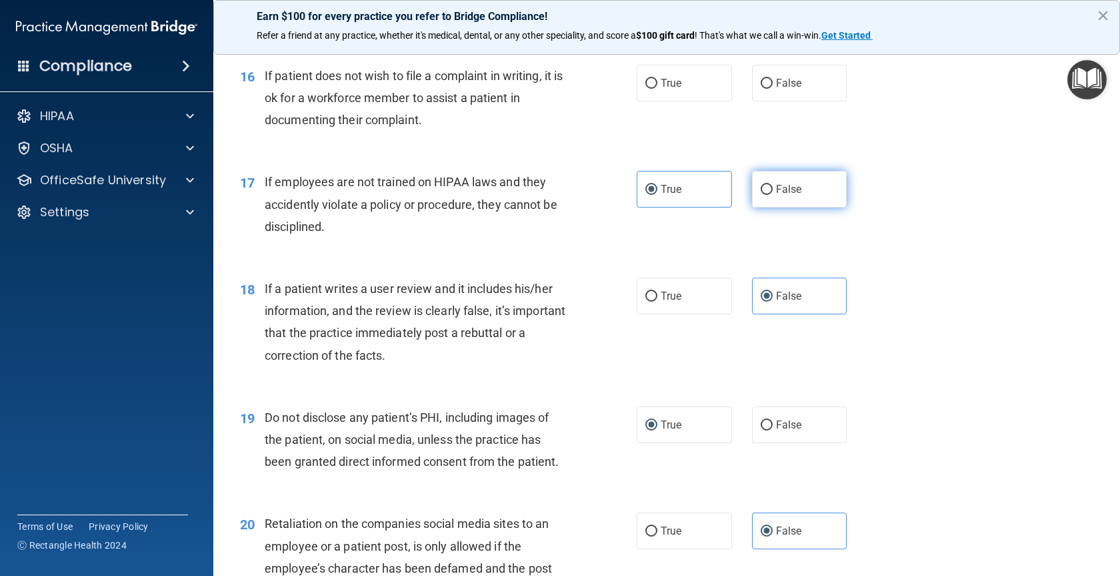
radio input "true"
radio input "false"
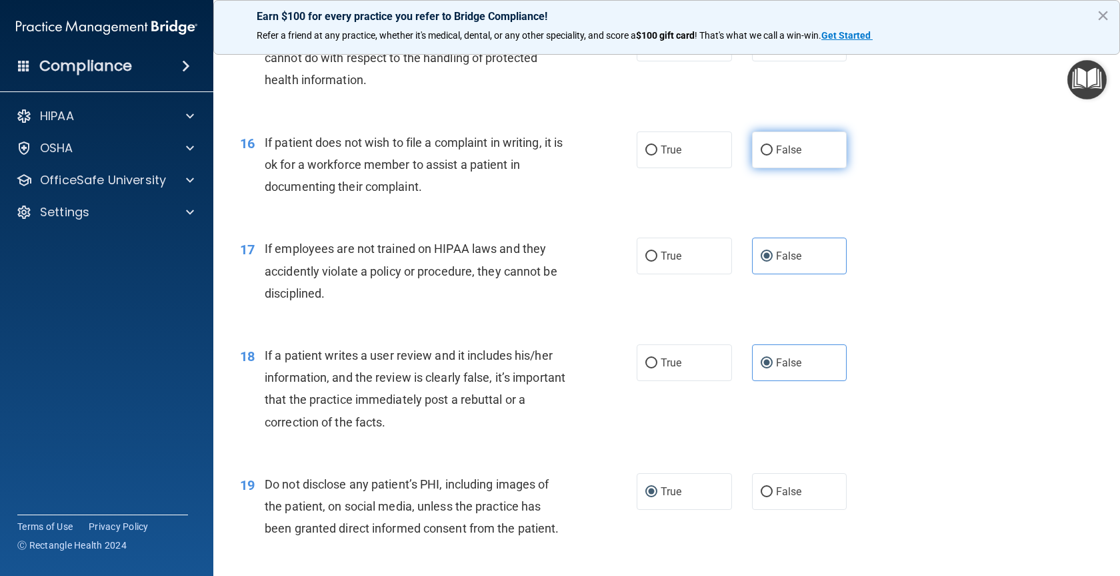
click at [761, 155] on input "False" at bounding box center [767, 150] width 12 height 10
radio input "true"
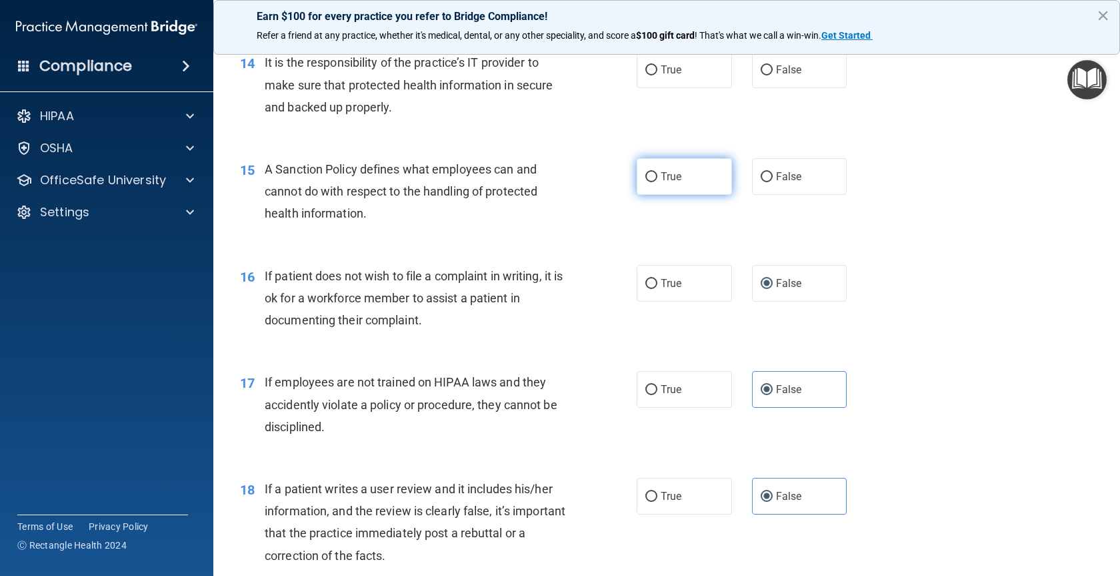
click at [652, 182] on input "True" at bounding box center [652, 177] width 12 height 10
radio input "true"
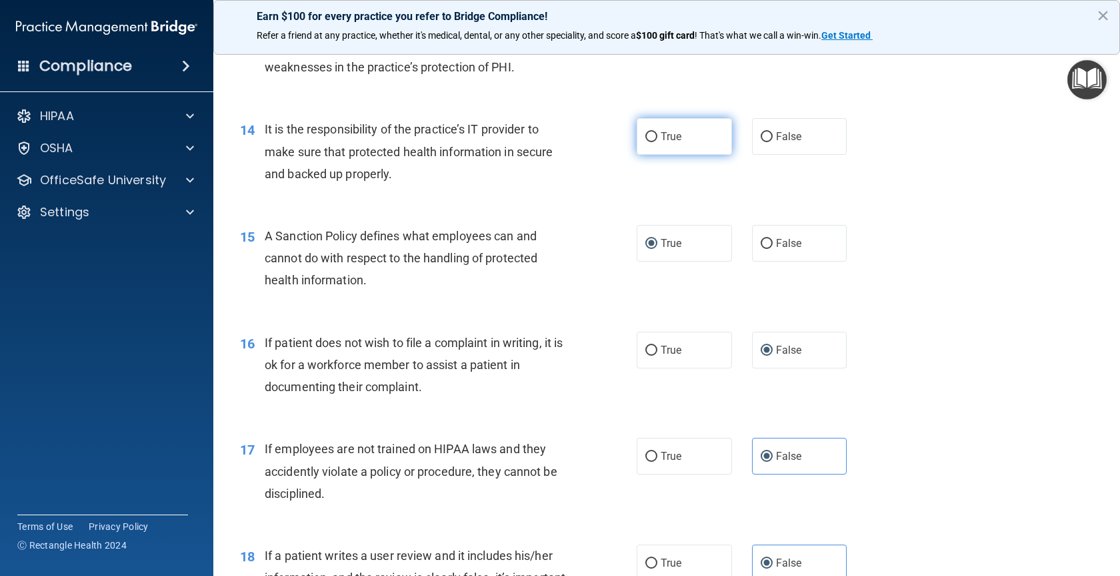
click at [651, 155] on label "True" at bounding box center [684, 136] width 95 height 37
click at [651, 142] on input "True" at bounding box center [652, 137] width 12 height 10
radio input "true"
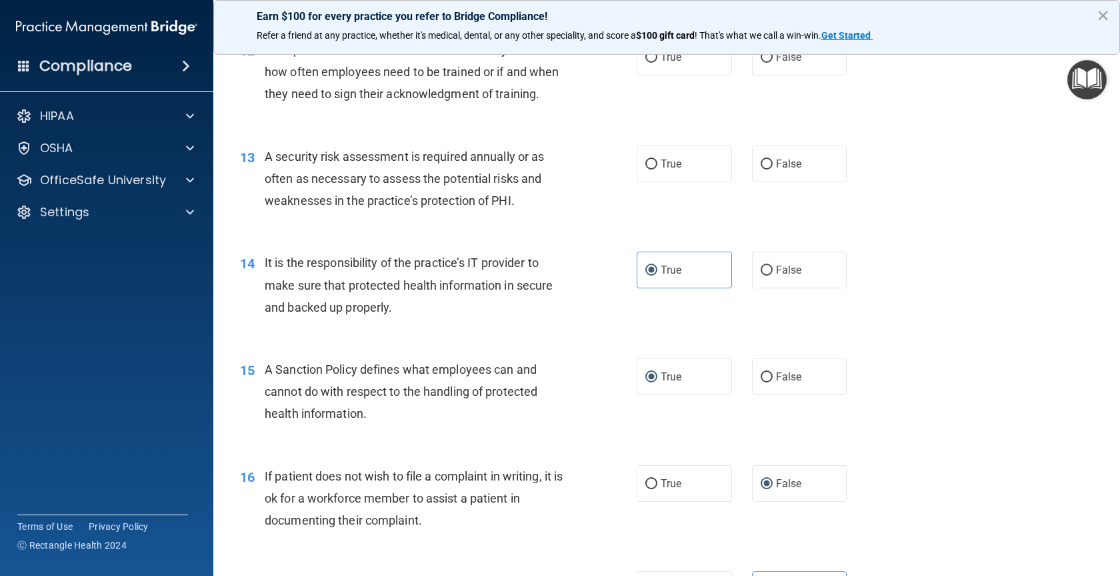
scroll to position [1415, 0]
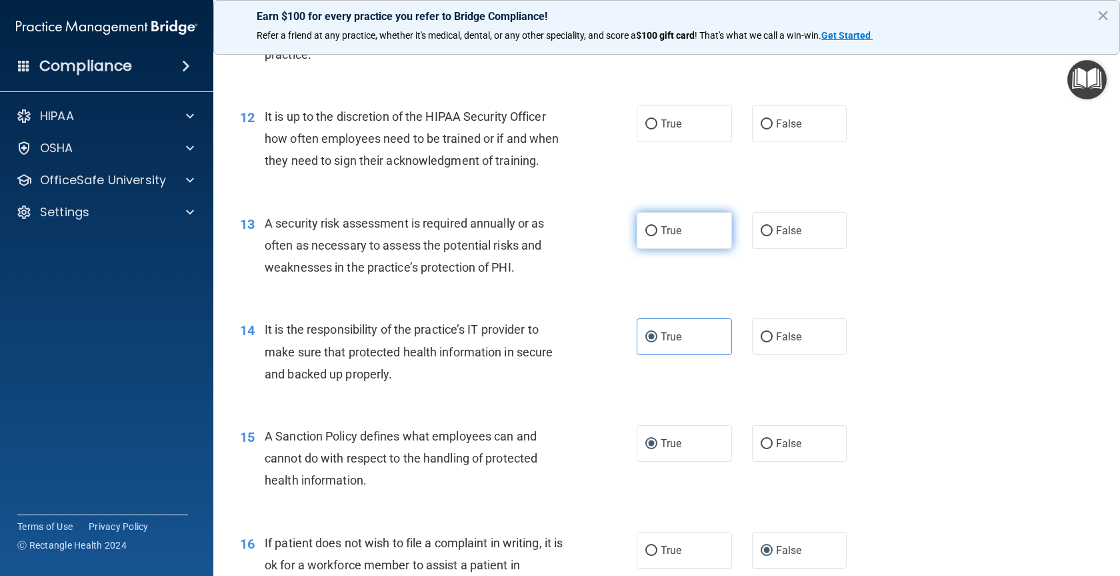
click at [646, 236] on input "True" at bounding box center [652, 231] width 12 height 10
radio input "true"
click at [761, 129] on input "False" at bounding box center [767, 124] width 12 height 10
radio input "true"
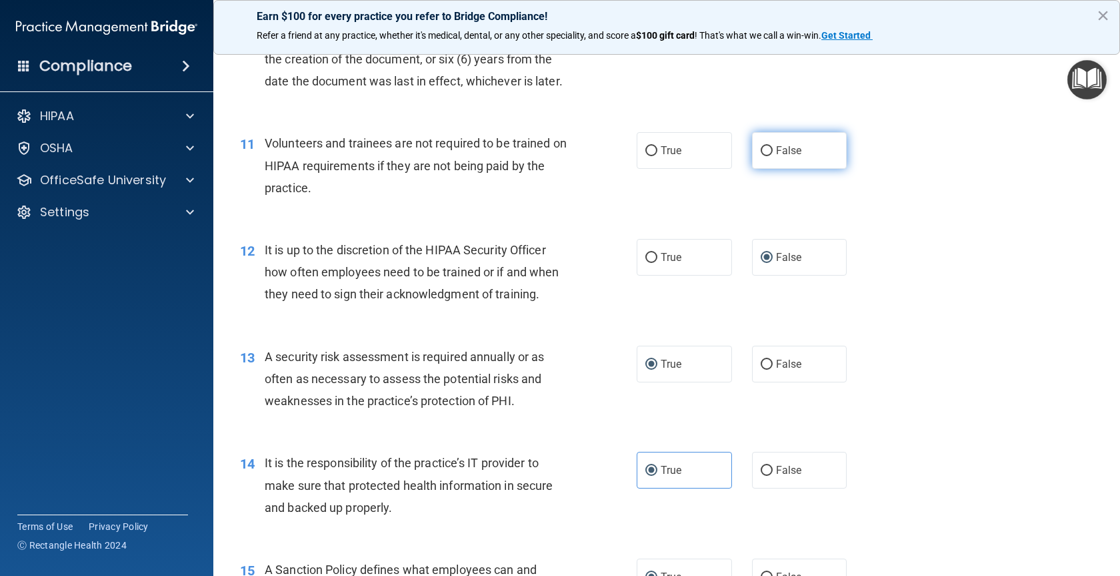
click at [764, 156] on input "False" at bounding box center [767, 151] width 12 height 10
radio input "true"
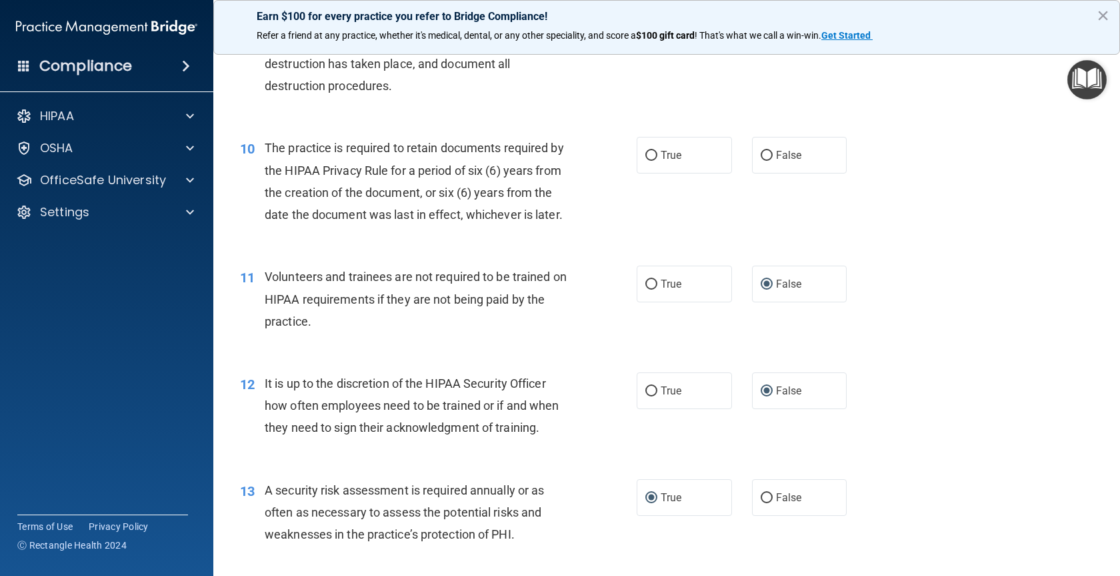
scroll to position [1082, 0]
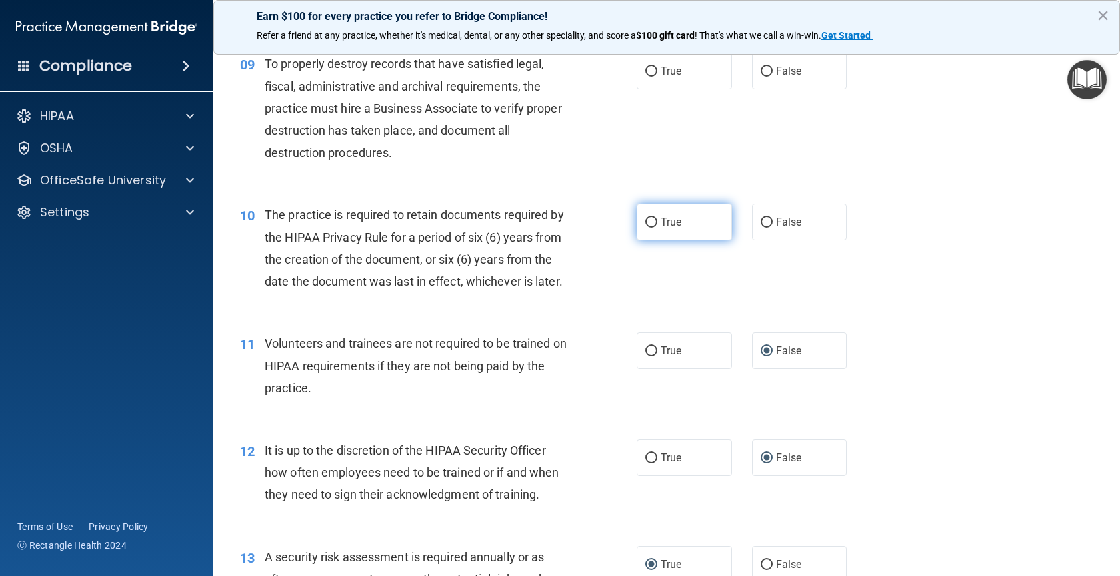
click at [648, 227] on input "True" at bounding box center [652, 222] width 12 height 10
radio input "true"
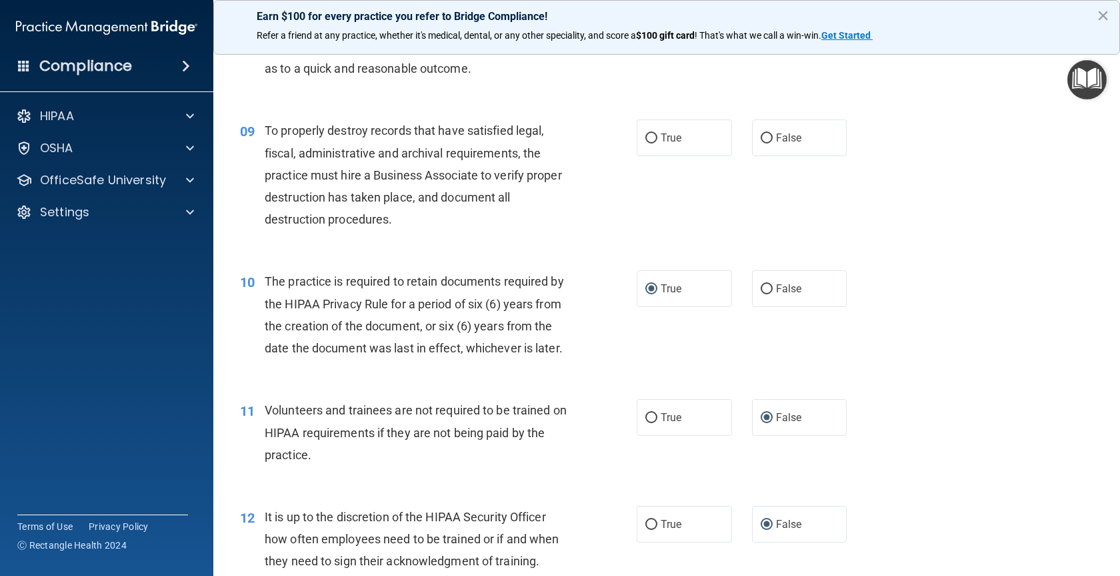
scroll to position [948, 0]
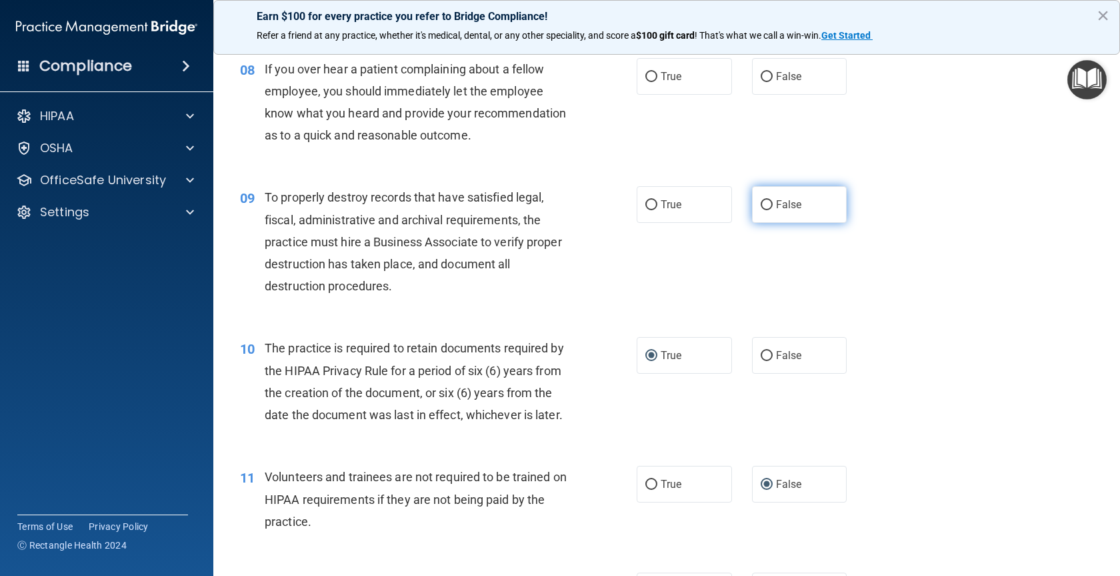
click at [763, 223] on label "False" at bounding box center [799, 204] width 95 height 37
click at [763, 210] on input "False" at bounding box center [767, 205] width 12 height 10
radio input "true"
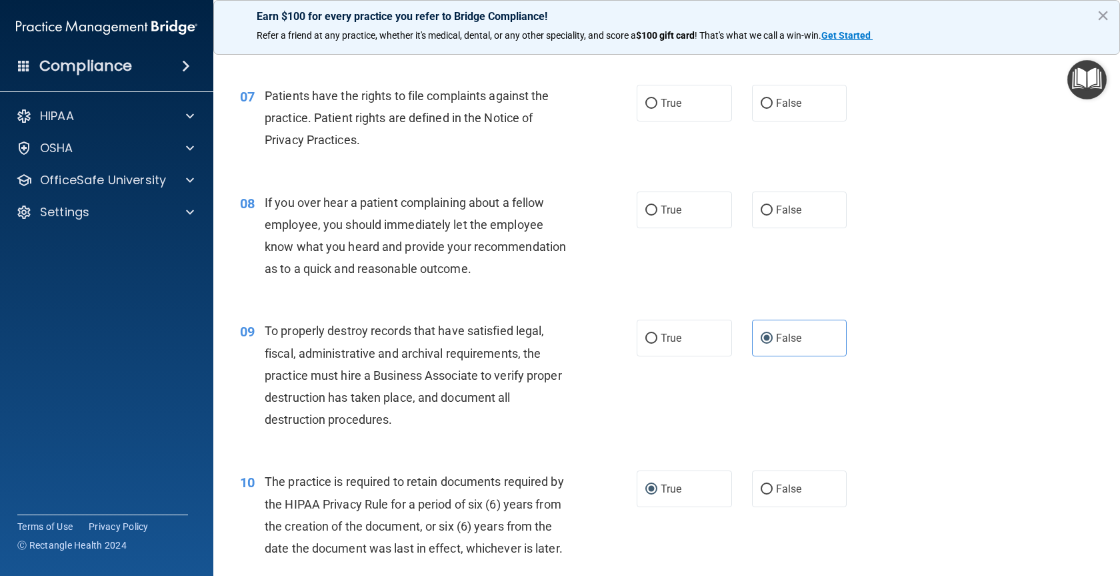
scroll to position [748, 0]
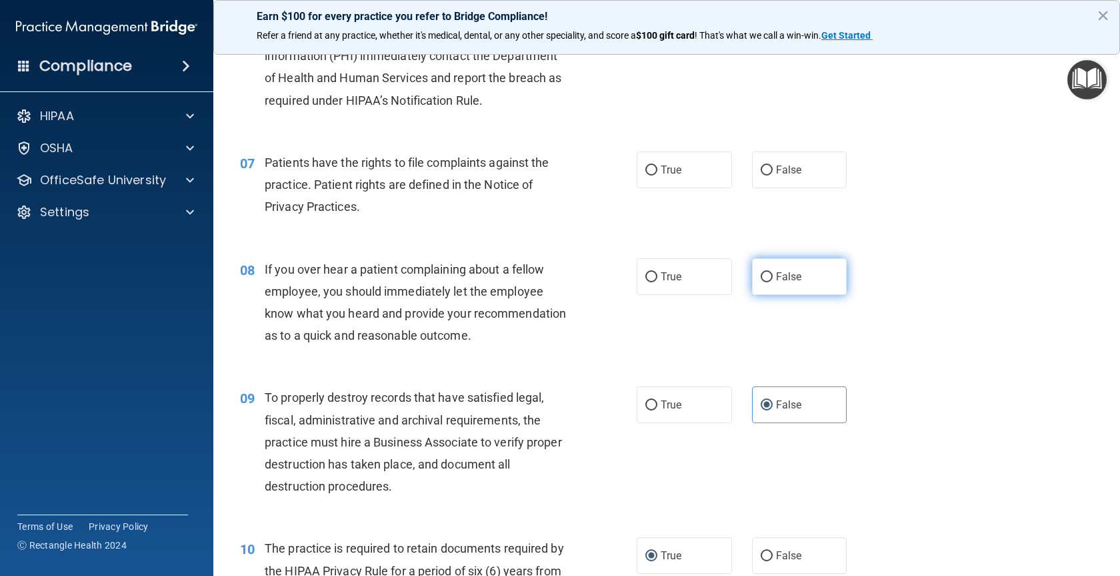
click at [764, 276] on input "False" at bounding box center [767, 277] width 12 height 10
radio input "true"
click at [644, 159] on label "True" at bounding box center [684, 169] width 95 height 37
click at [646, 165] on input "True" at bounding box center [652, 170] width 12 height 10
radio input "true"
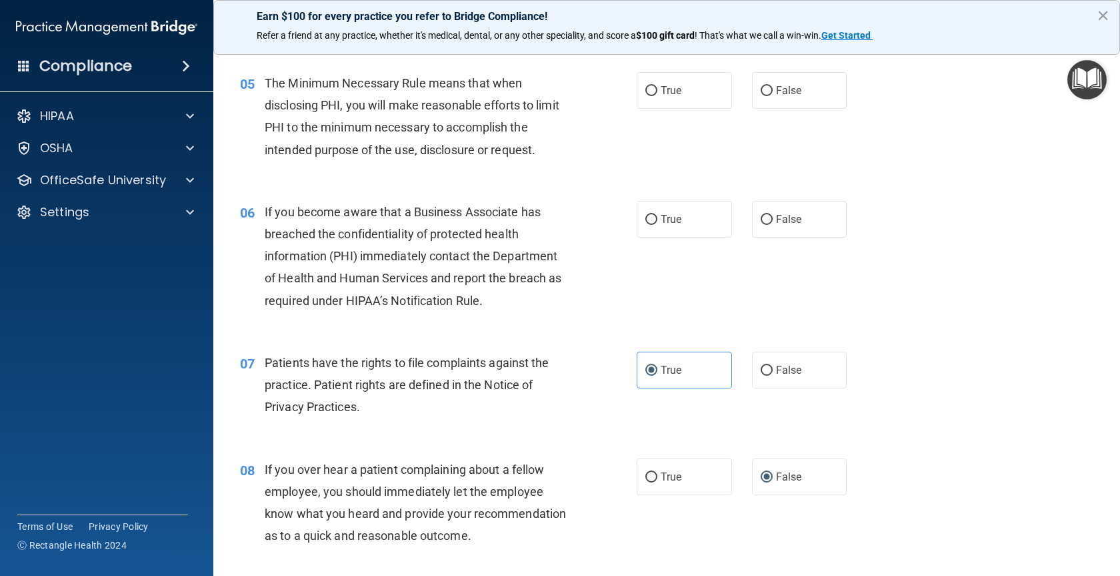
scroll to position [481, 0]
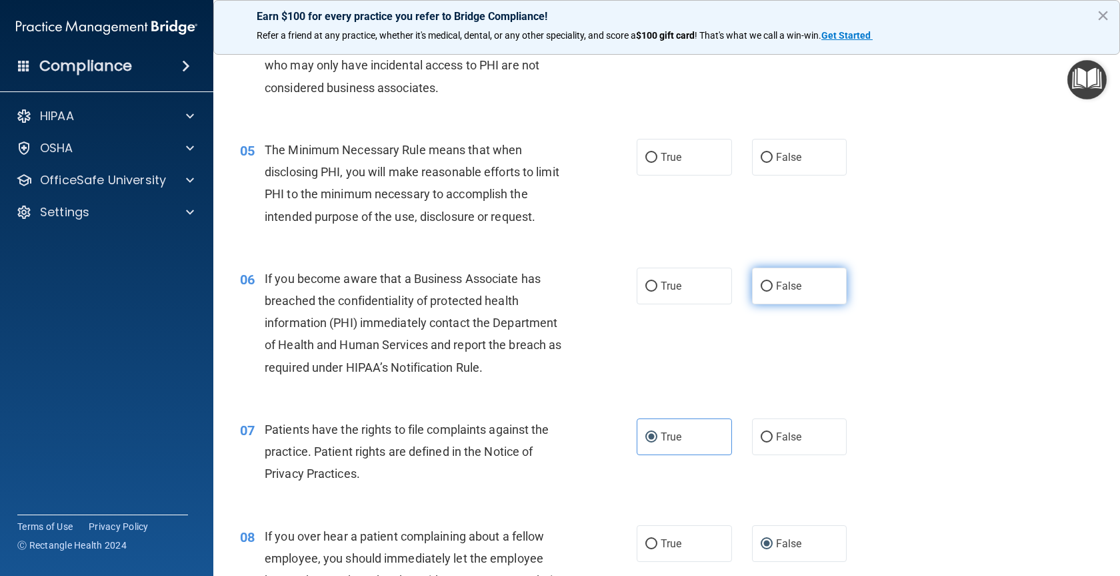
click at [761, 286] on input "False" at bounding box center [767, 286] width 12 height 10
radio input "true"
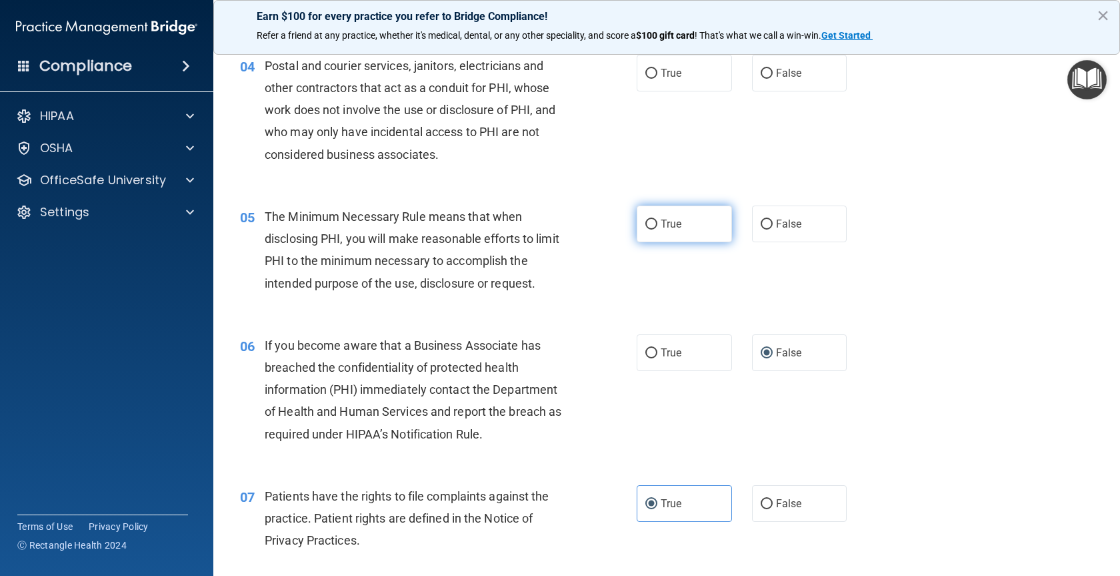
click at [646, 224] on input "True" at bounding box center [652, 224] width 12 height 10
radio input "true"
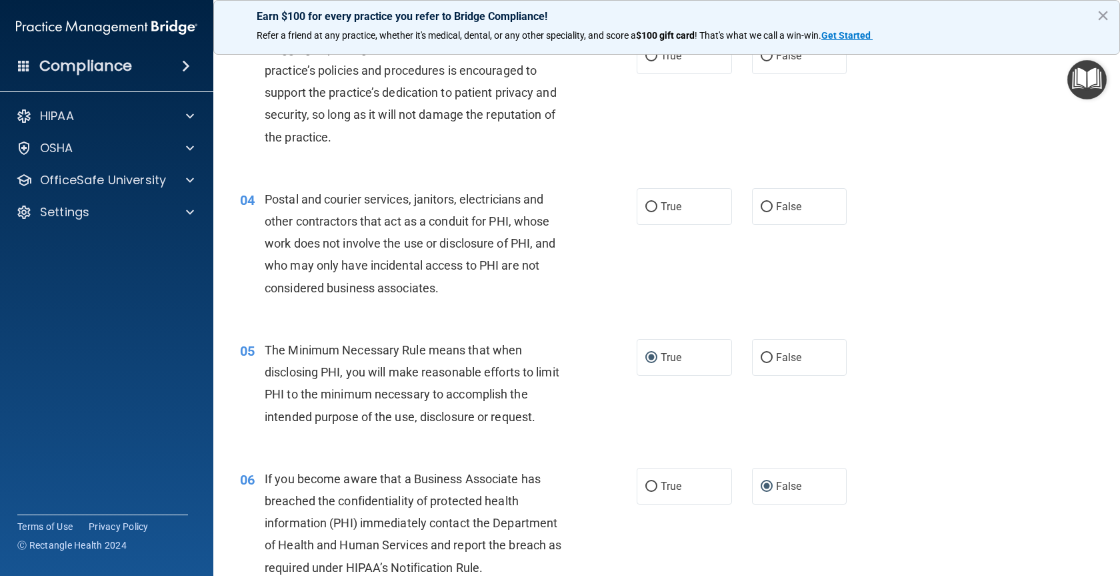
scroll to position [215, 0]
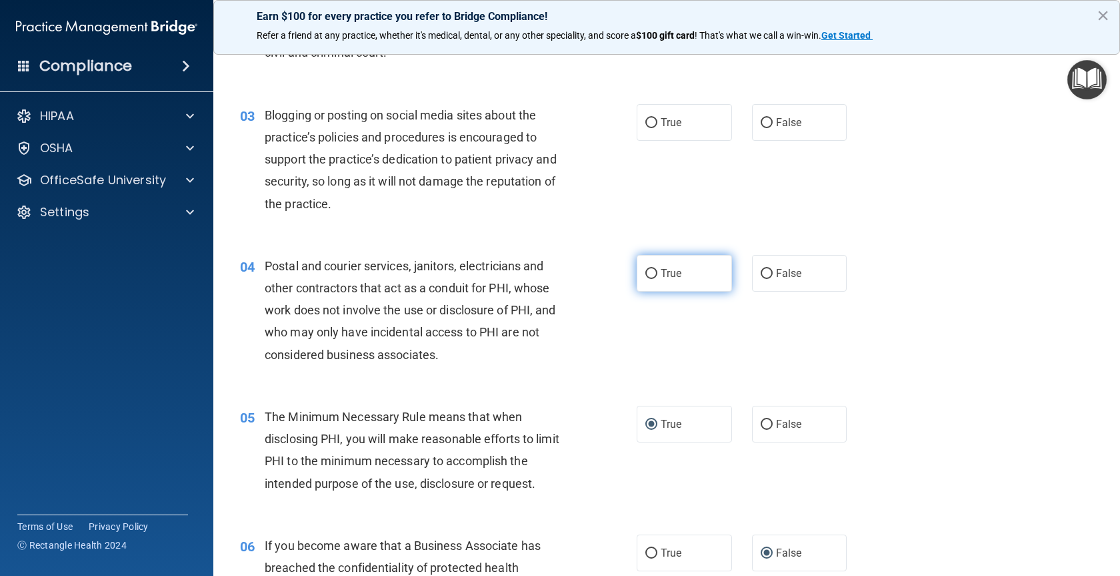
click at [648, 277] on input "True" at bounding box center [652, 274] width 12 height 10
radio input "true"
click at [761, 123] on input "False" at bounding box center [767, 123] width 12 height 10
radio input "true"
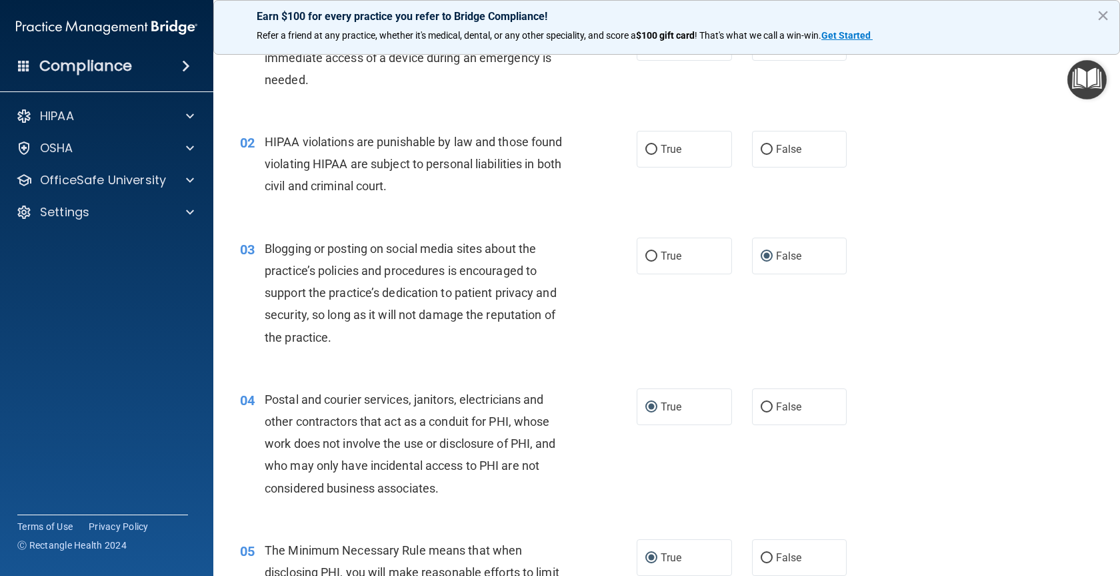
scroll to position [15, 0]
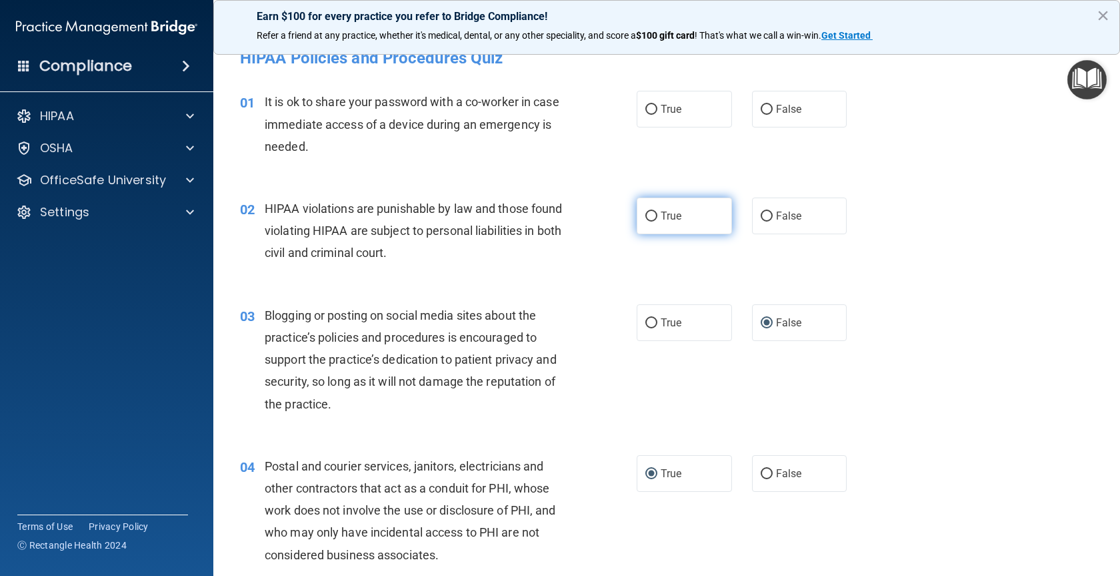
click at [646, 213] on input "True" at bounding box center [652, 216] width 12 height 10
radio input "true"
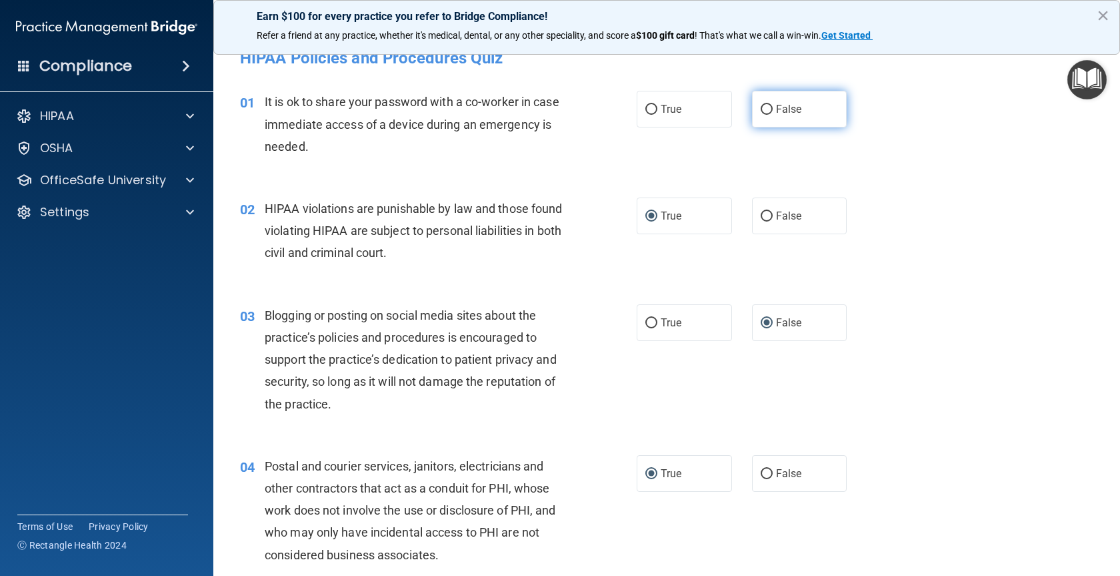
click at [776, 108] on span "False" at bounding box center [789, 109] width 26 height 13
click at [772, 108] on input "False" at bounding box center [767, 110] width 12 height 10
radio input "true"
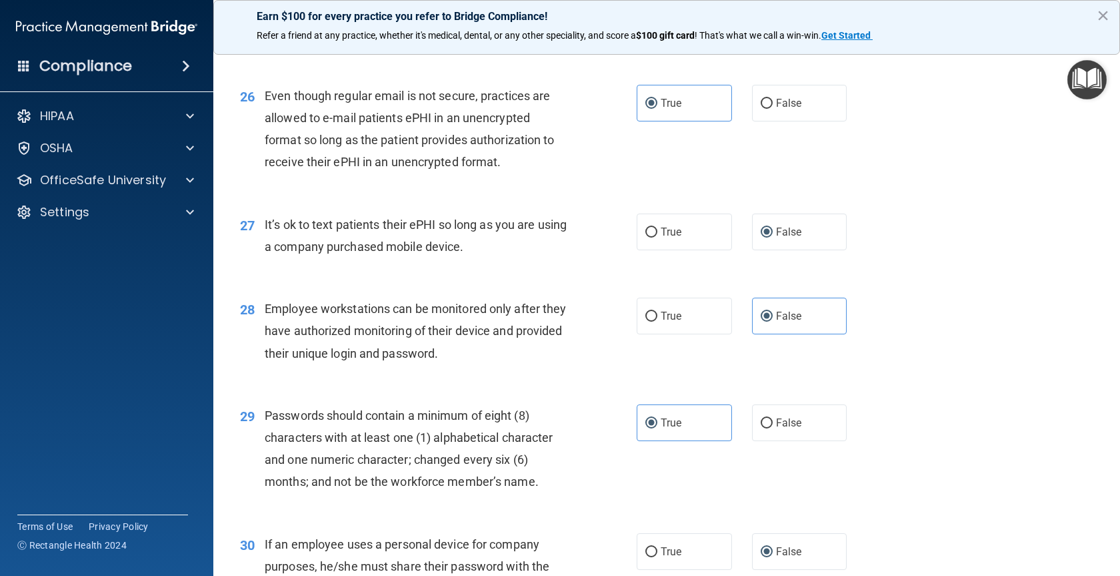
scroll to position [3082, 0]
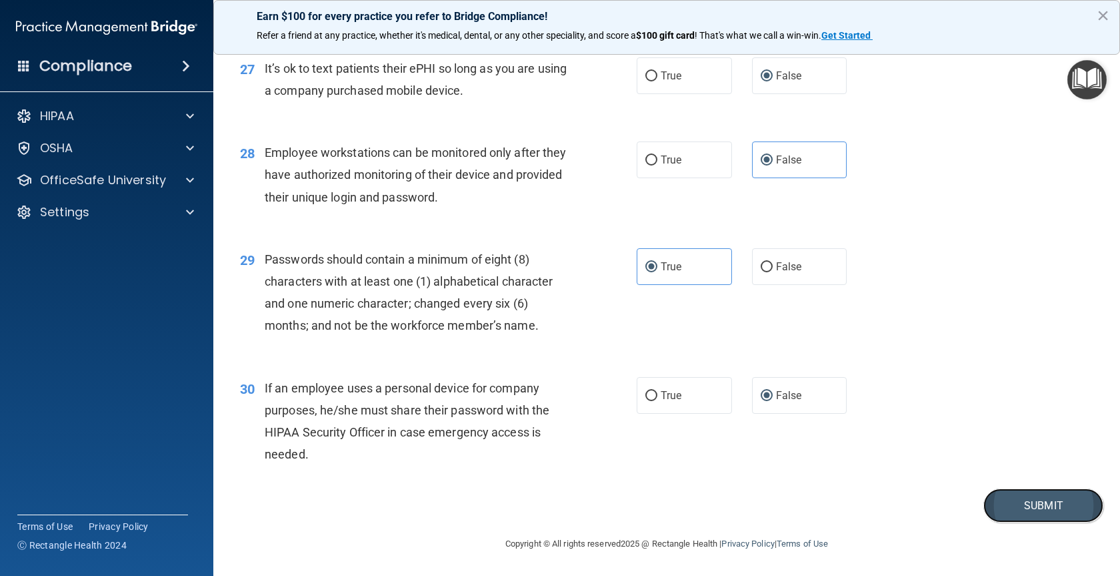
click at [1022, 501] on button "Submit" at bounding box center [1044, 505] width 120 height 34
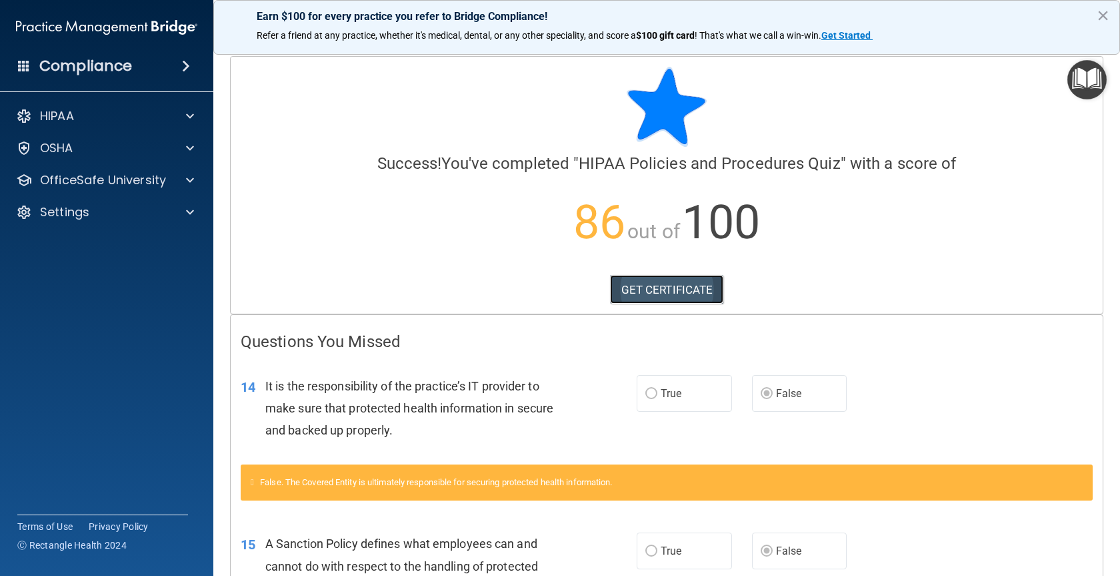
click at [653, 284] on link "GET CERTIFICATE" at bounding box center [667, 289] width 114 height 29
click at [131, 180] on p "OfficeSafe University" at bounding box center [103, 180] width 126 height 16
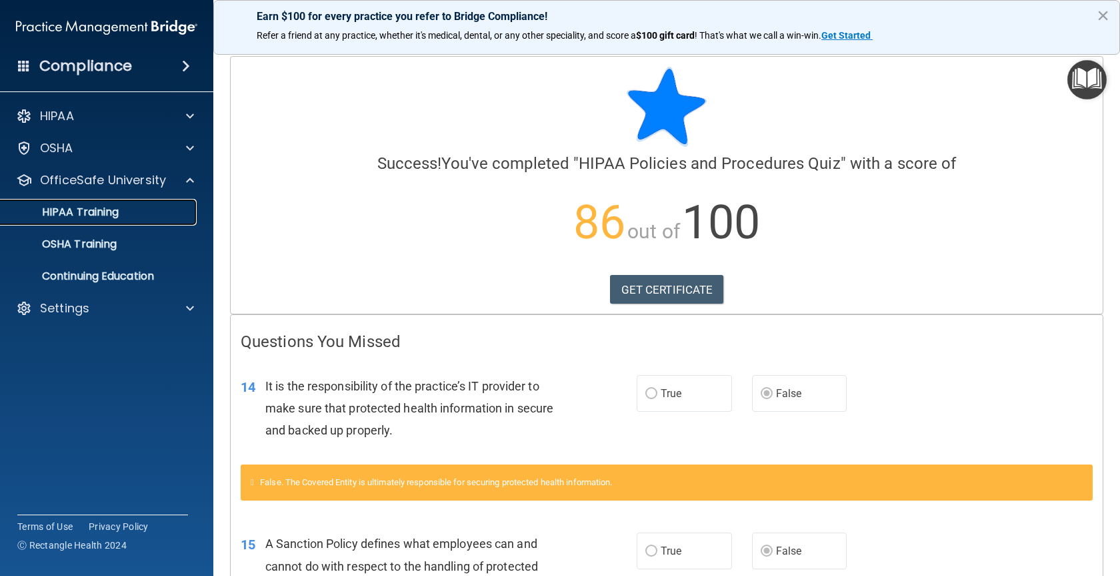
click at [123, 208] on div "HIPAA Training" at bounding box center [100, 211] width 182 height 13
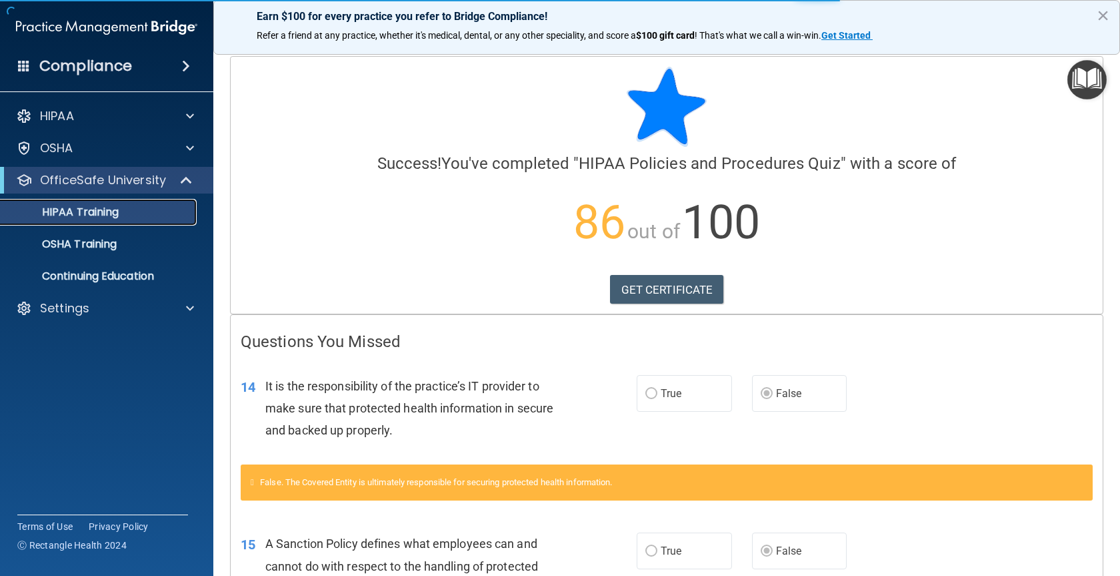
click at [64, 211] on p "HIPAA Training" at bounding box center [64, 211] width 110 height 13
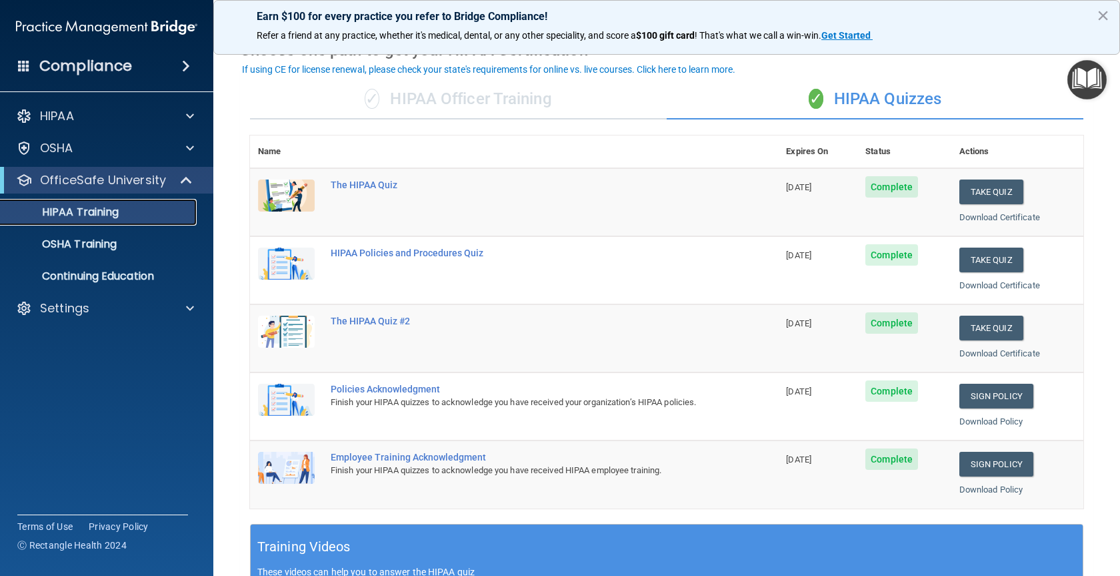
scroll to position [133, 0]
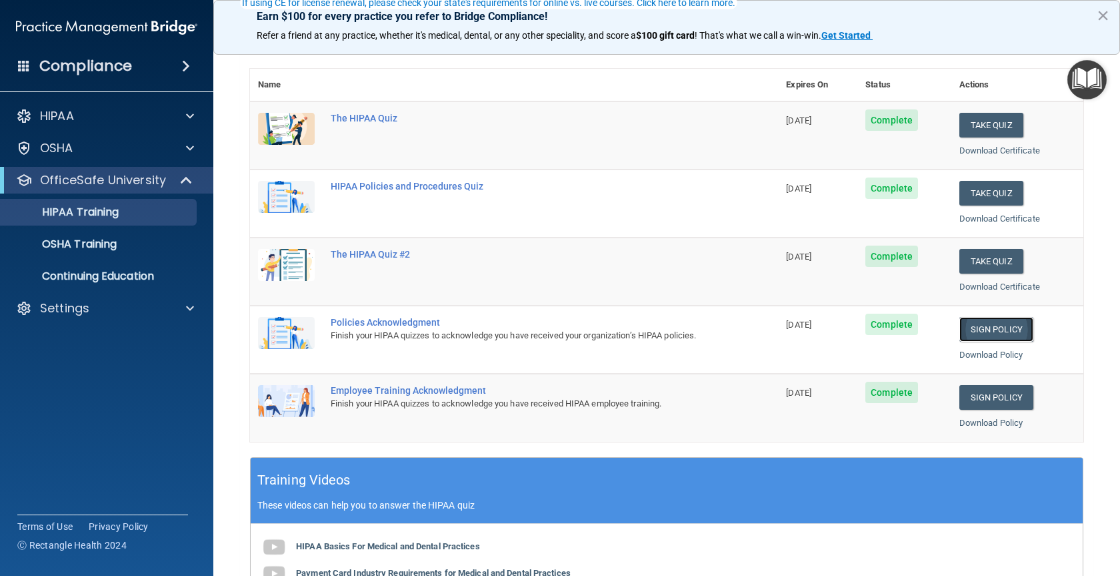
click at [990, 325] on link "Sign Policy" at bounding box center [997, 329] width 74 height 25
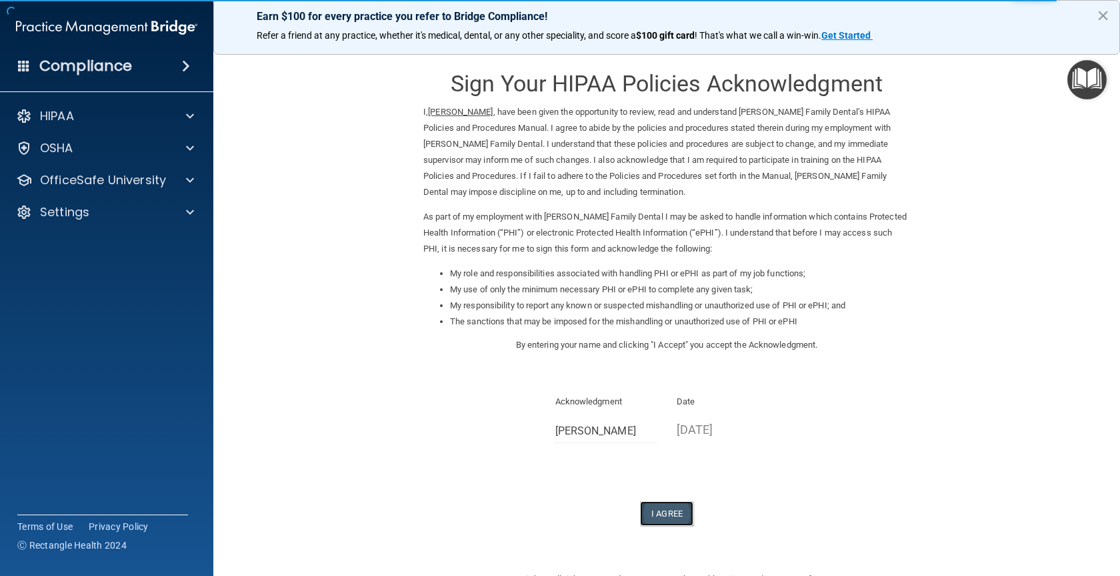
click at [671, 509] on button "I Agree" at bounding box center [666, 513] width 53 height 25
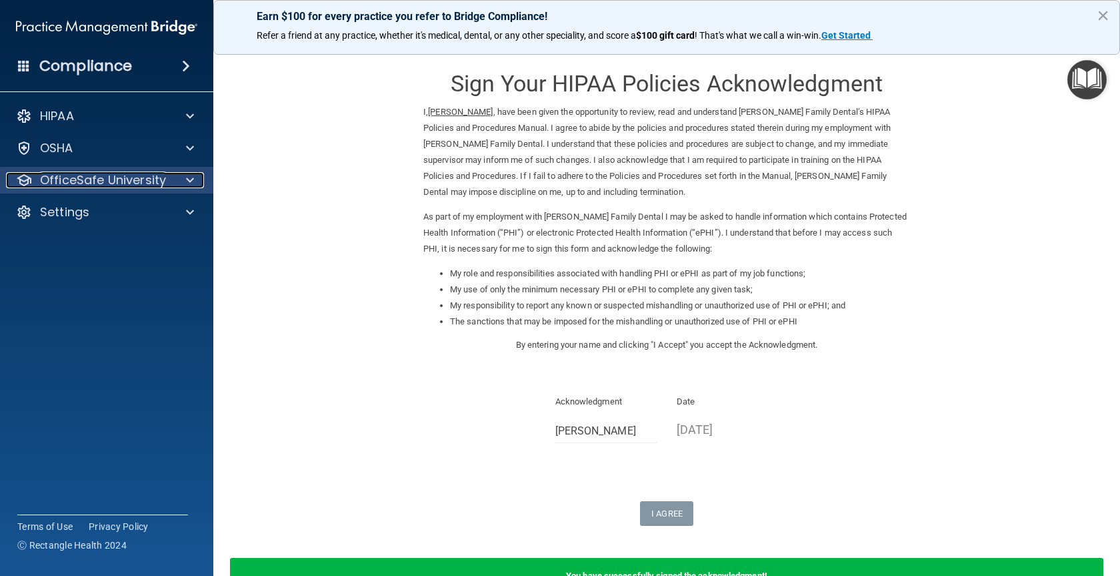
click at [179, 182] on div at bounding box center [187, 180] width 33 height 16
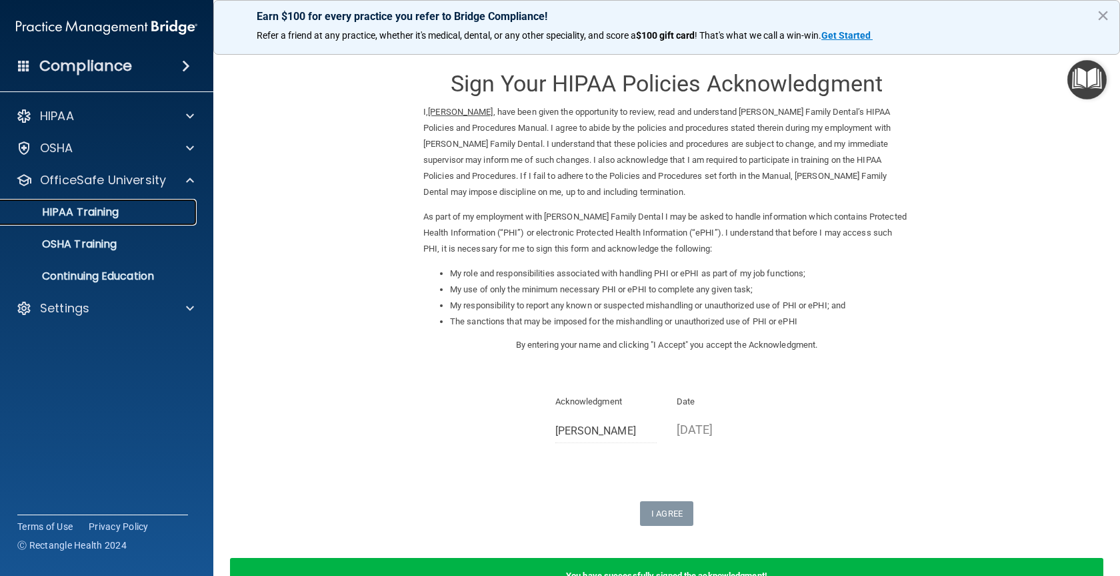
click at [121, 214] on div "HIPAA Training" at bounding box center [100, 211] width 182 height 13
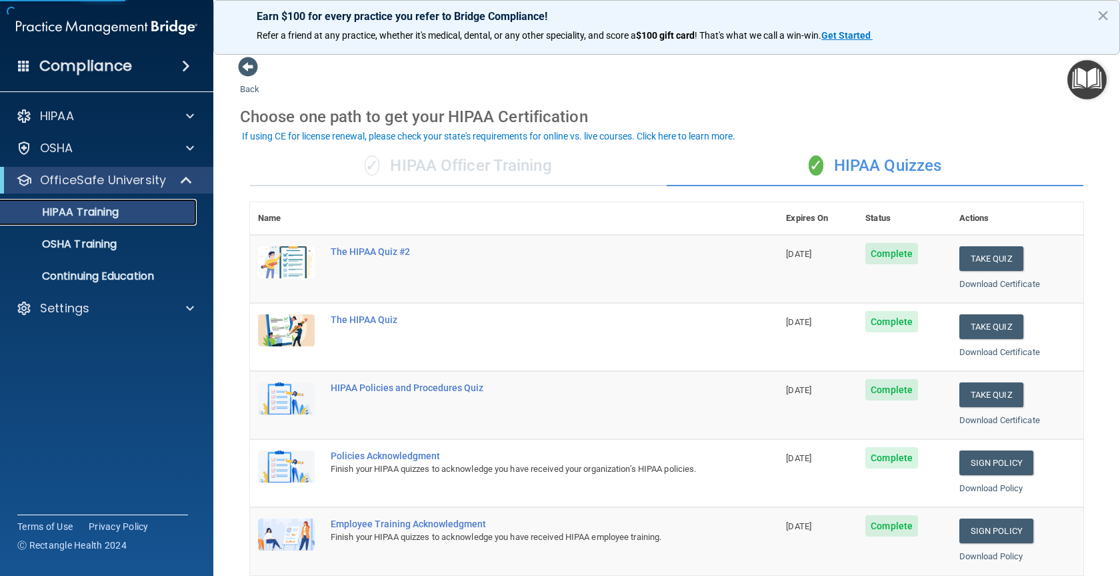
scroll to position [200, 0]
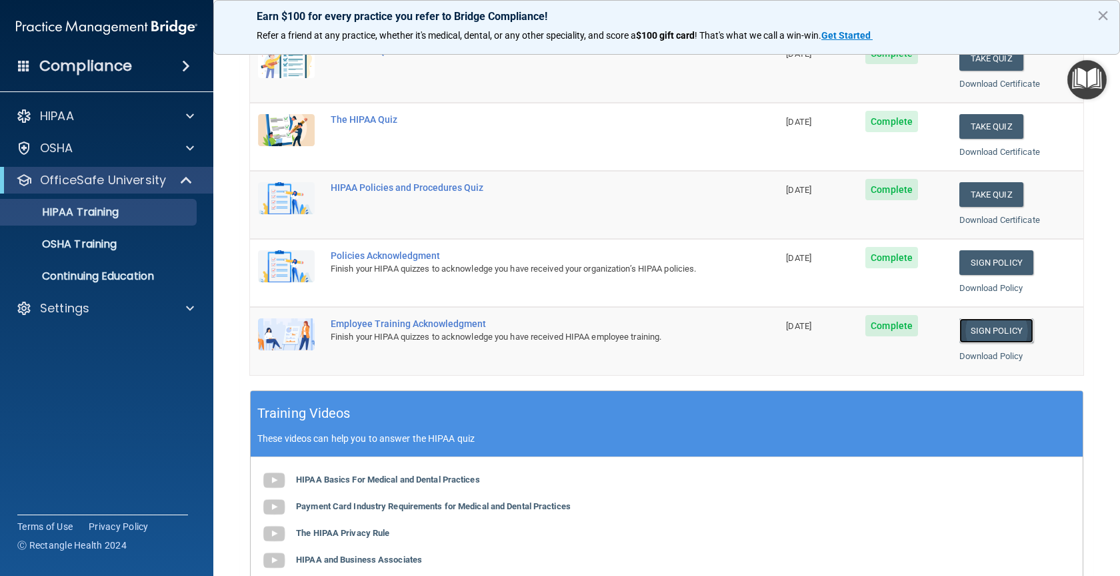
click at [985, 328] on link "Sign Policy" at bounding box center [997, 330] width 74 height 25
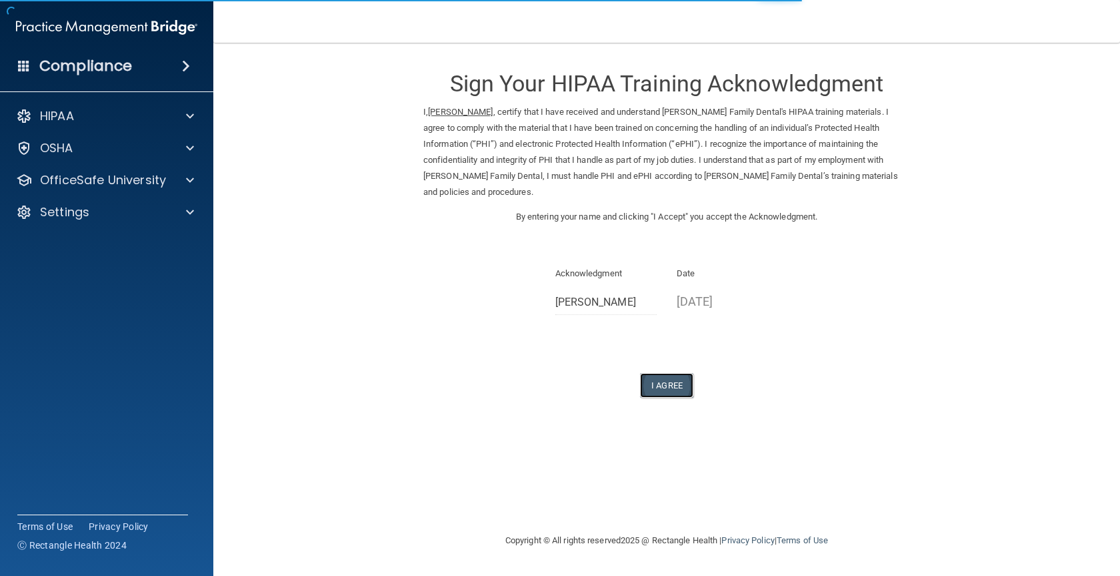
click at [664, 373] on button "I Agree" at bounding box center [666, 385] width 53 height 25
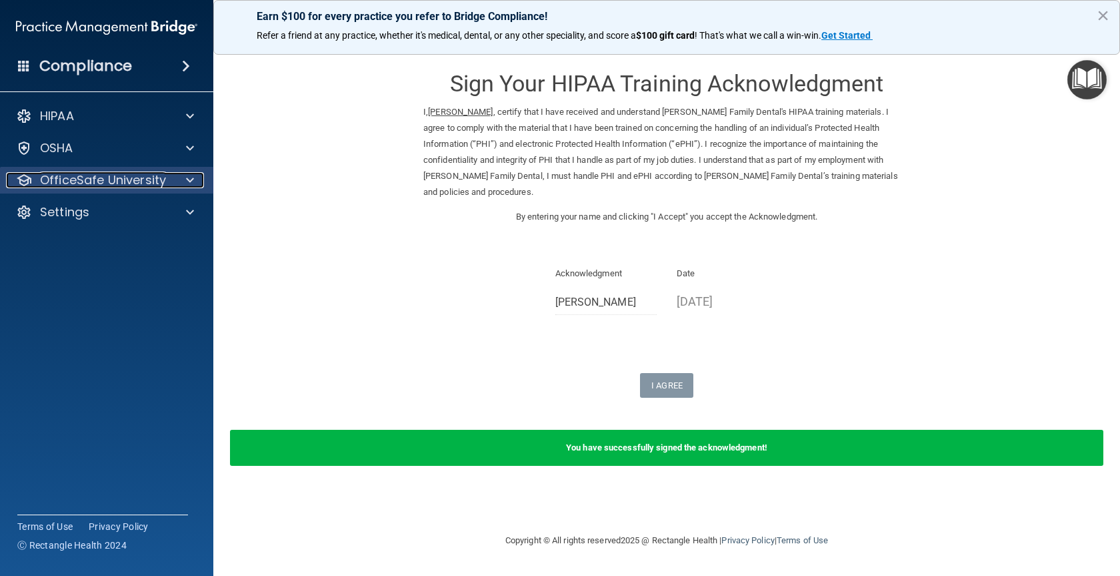
click at [90, 181] on p "OfficeSafe University" at bounding box center [103, 180] width 126 height 16
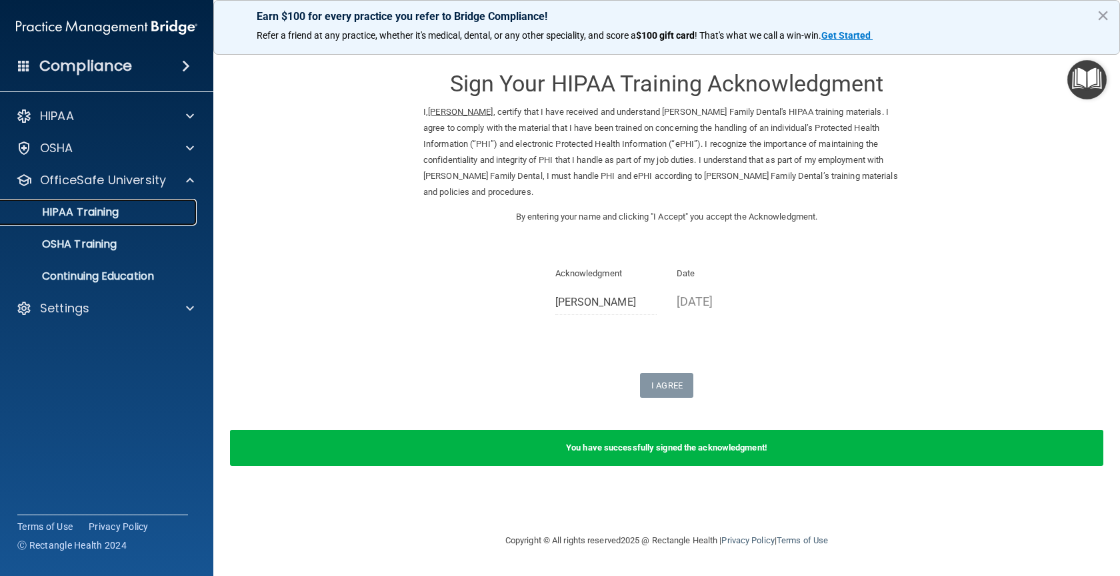
click at [101, 206] on p "HIPAA Training" at bounding box center [64, 211] width 110 height 13
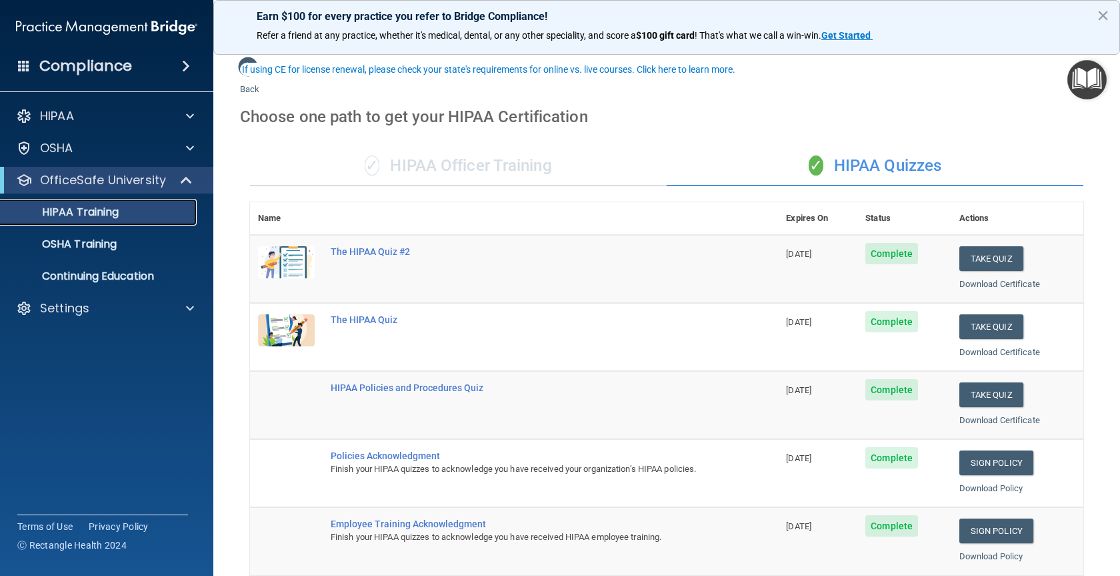
scroll to position [67, 0]
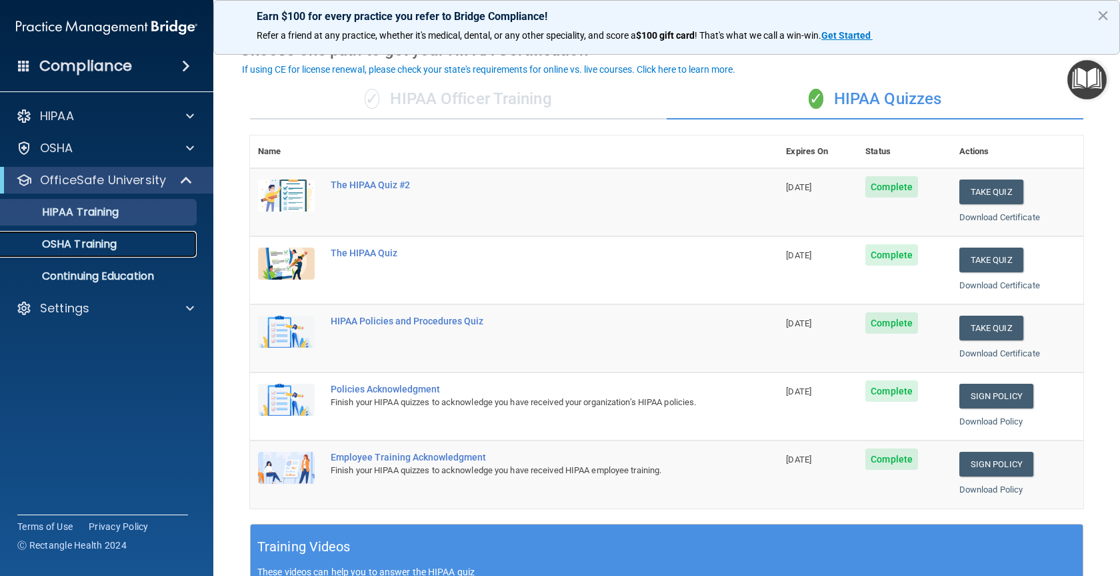
click at [90, 246] on p "OSHA Training" at bounding box center [63, 243] width 108 height 13
